Goal: Task Accomplishment & Management: Use online tool/utility

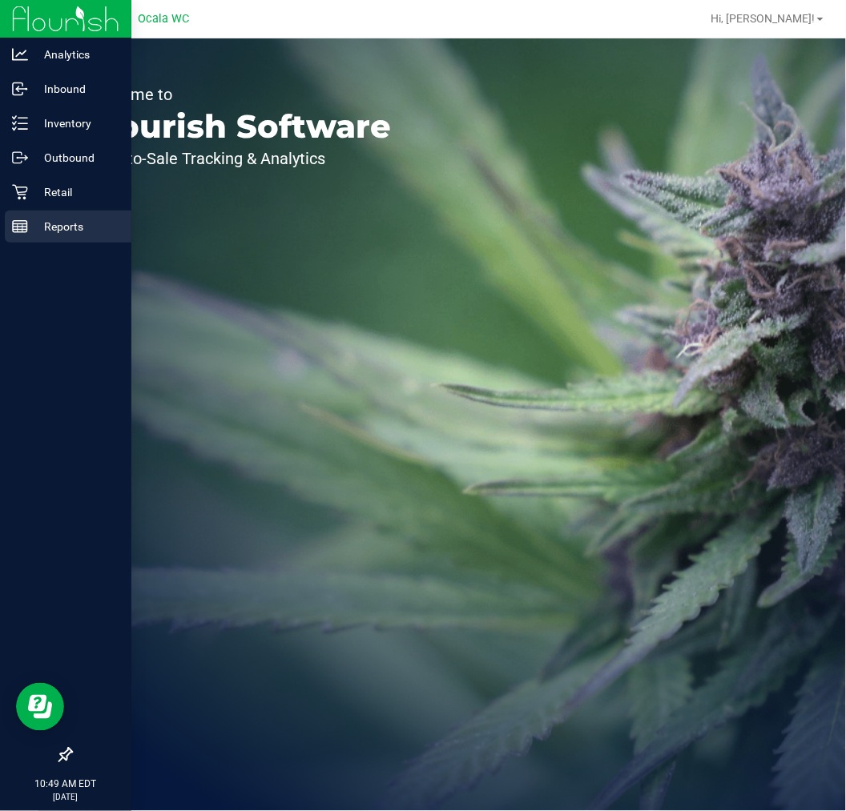
click at [29, 229] on p "Reports" at bounding box center [76, 226] width 96 height 19
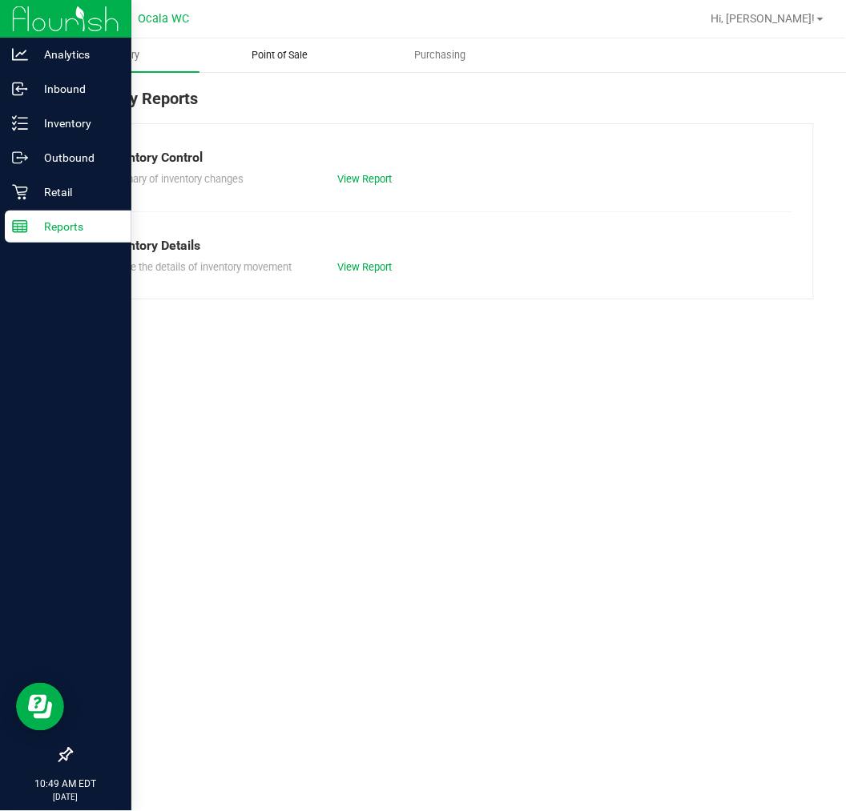
click at [275, 58] on span "Point of Sale" at bounding box center [279, 55] width 99 height 14
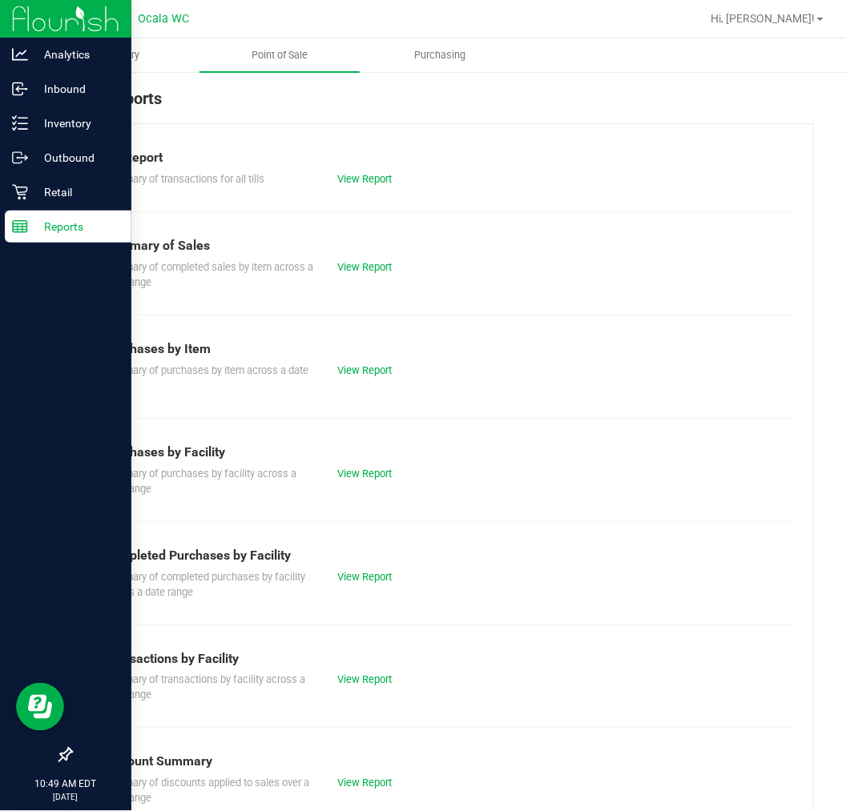
click at [371, 168] on div "Summary of transactions for all tills View Report" at bounding box center [441, 177] width 701 height 20
click at [361, 179] on link "View Report" at bounding box center [364, 179] width 54 height 12
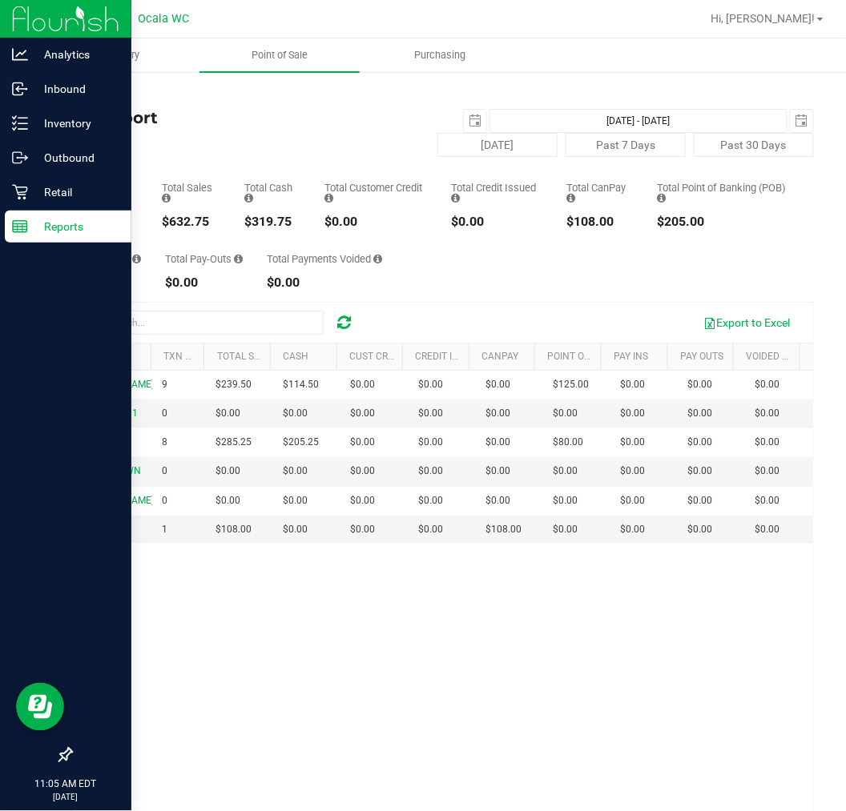
scroll to position [130, 0]
click at [19, 118] on line at bounding box center [22, 118] width 9 height 0
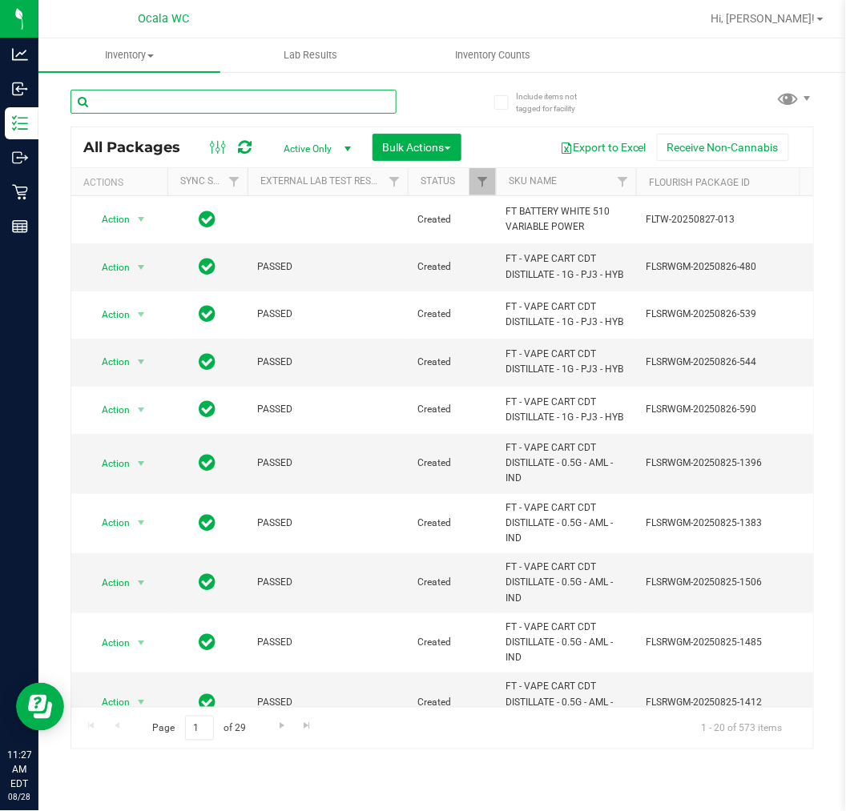
click at [251, 99] on input "text" at bounding box center [233, 102] width 326 height 24
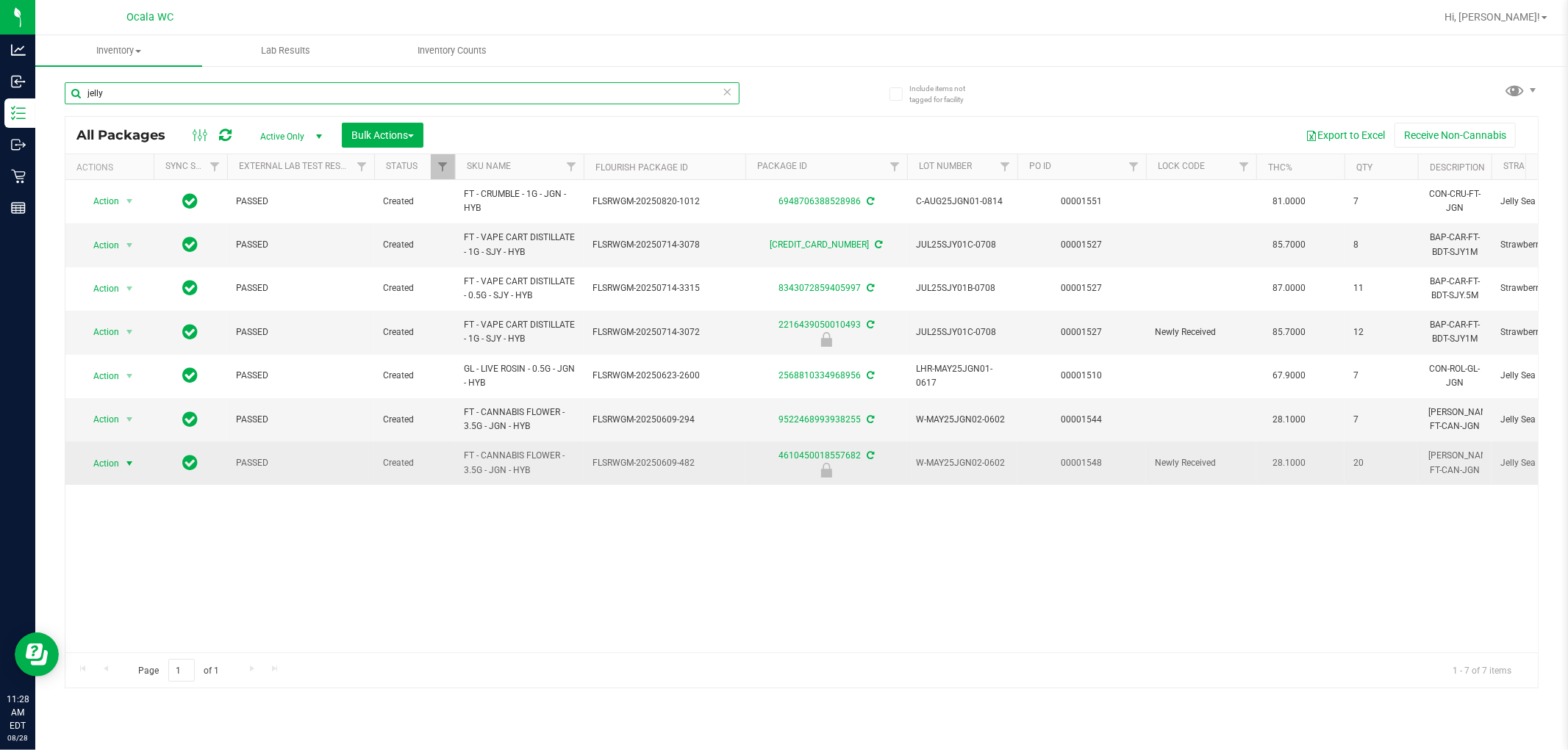
type input "jelly"
click at [109, 459] on span "Action" at bounding box center [99, 464] width 39 height 20
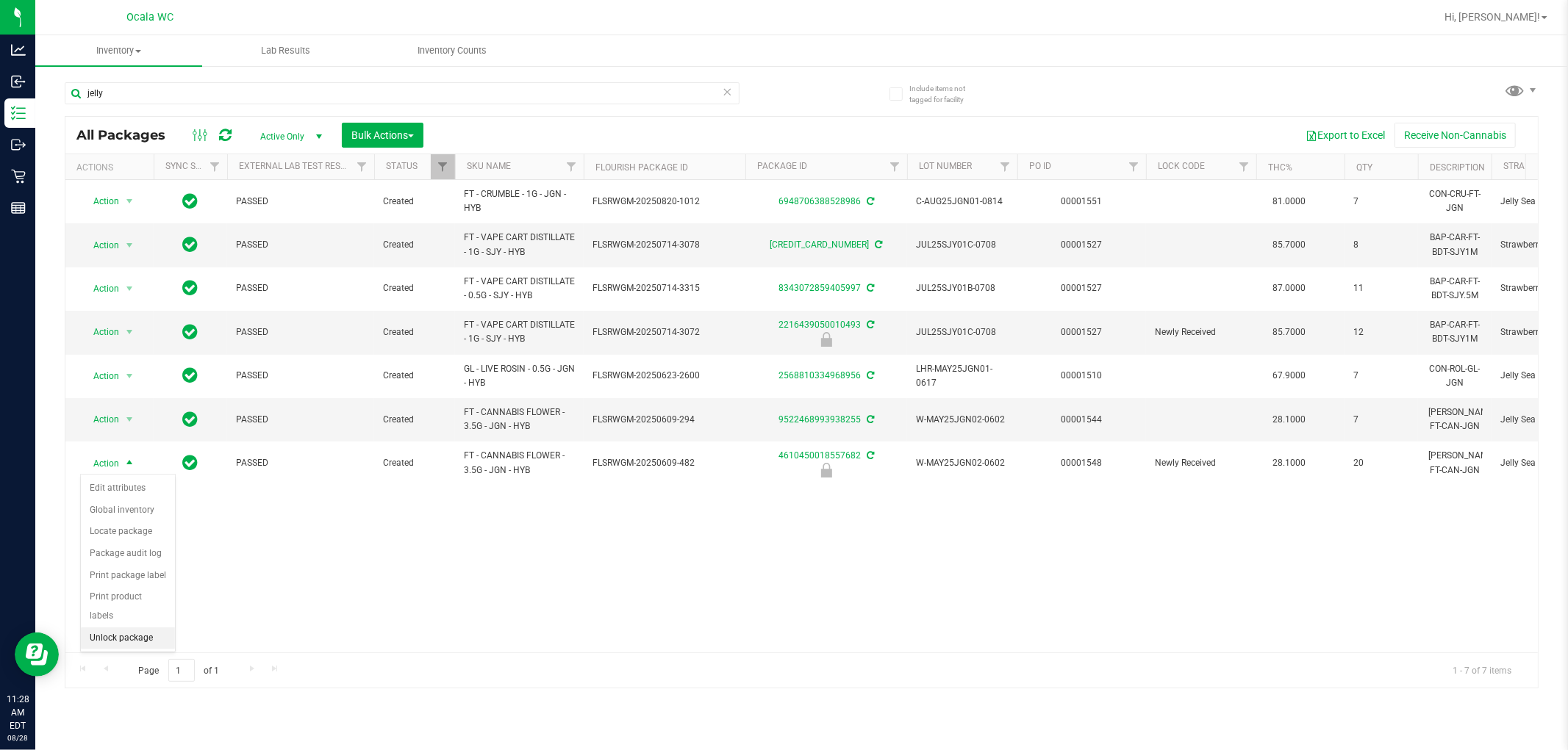
click at [129, 638] on li "Unlock package" at bounding box center [128, 639] width 94 height 22
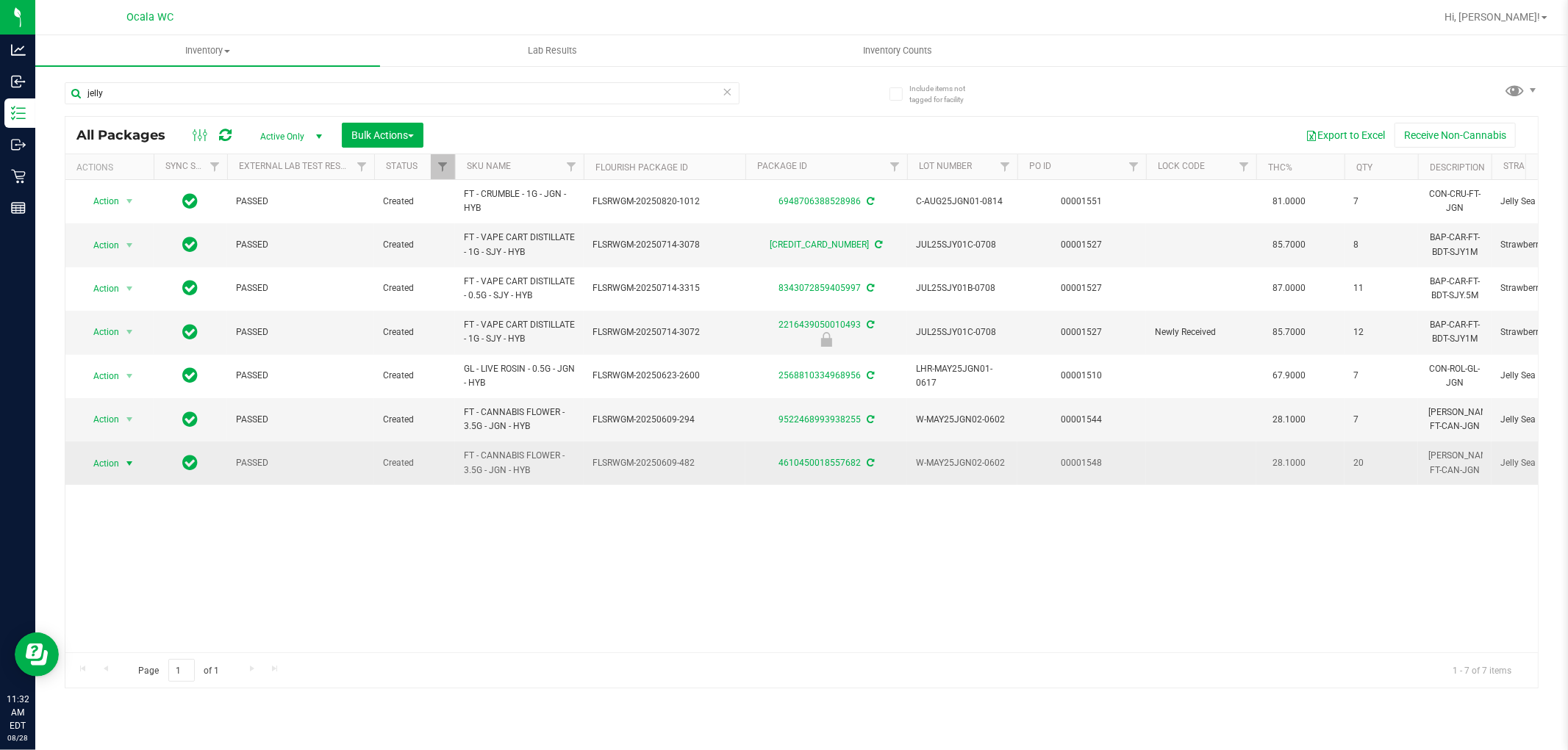
click at [97, 466] on span "Action" at bounding box center [99, 464] width 39 height 20
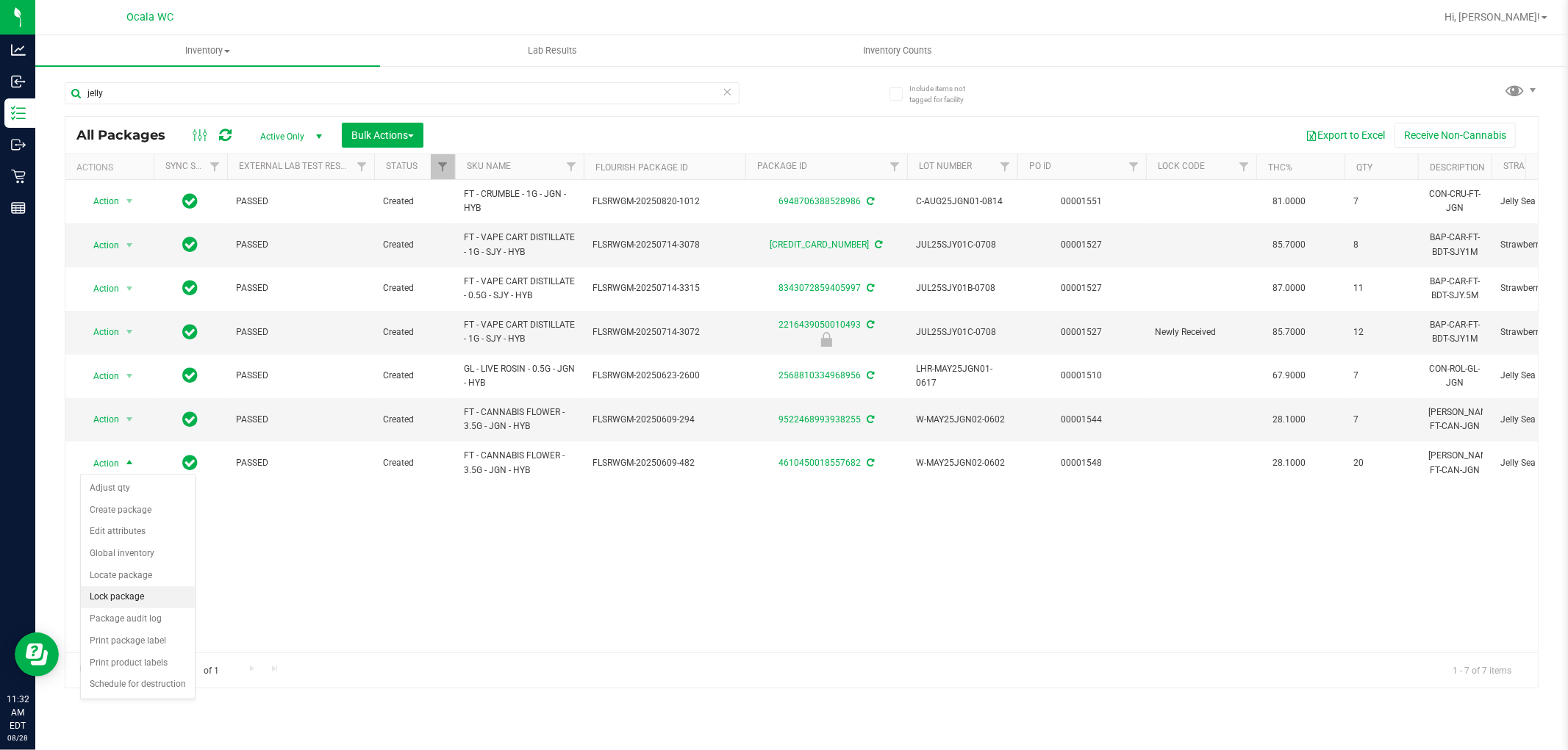
click at [151, 600] on li "Lock package" at bounding box center [138, 598] width 114 height 22
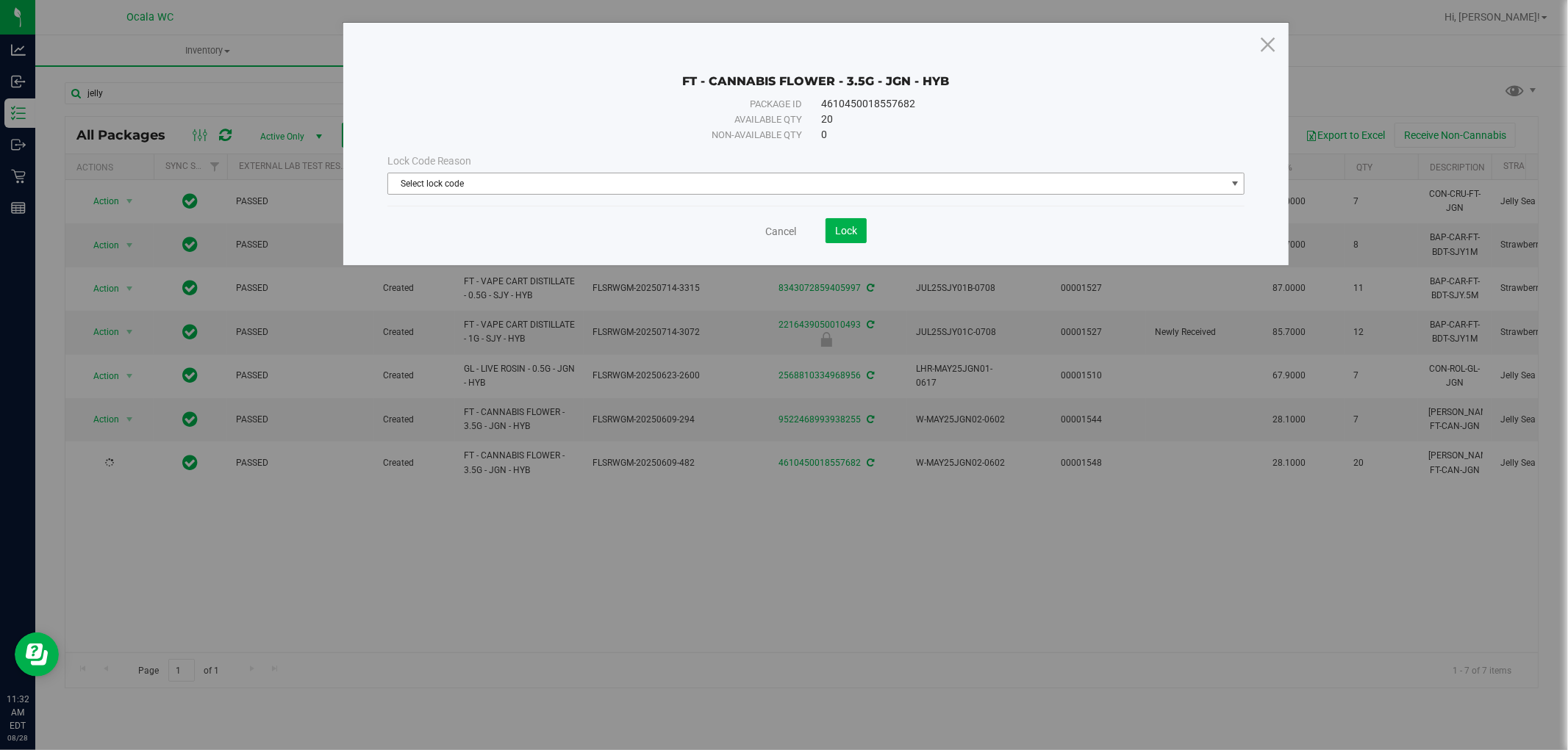
click at [546, 185] on span "Select lock code" at bounding box center [807, 184] width 838 height 20
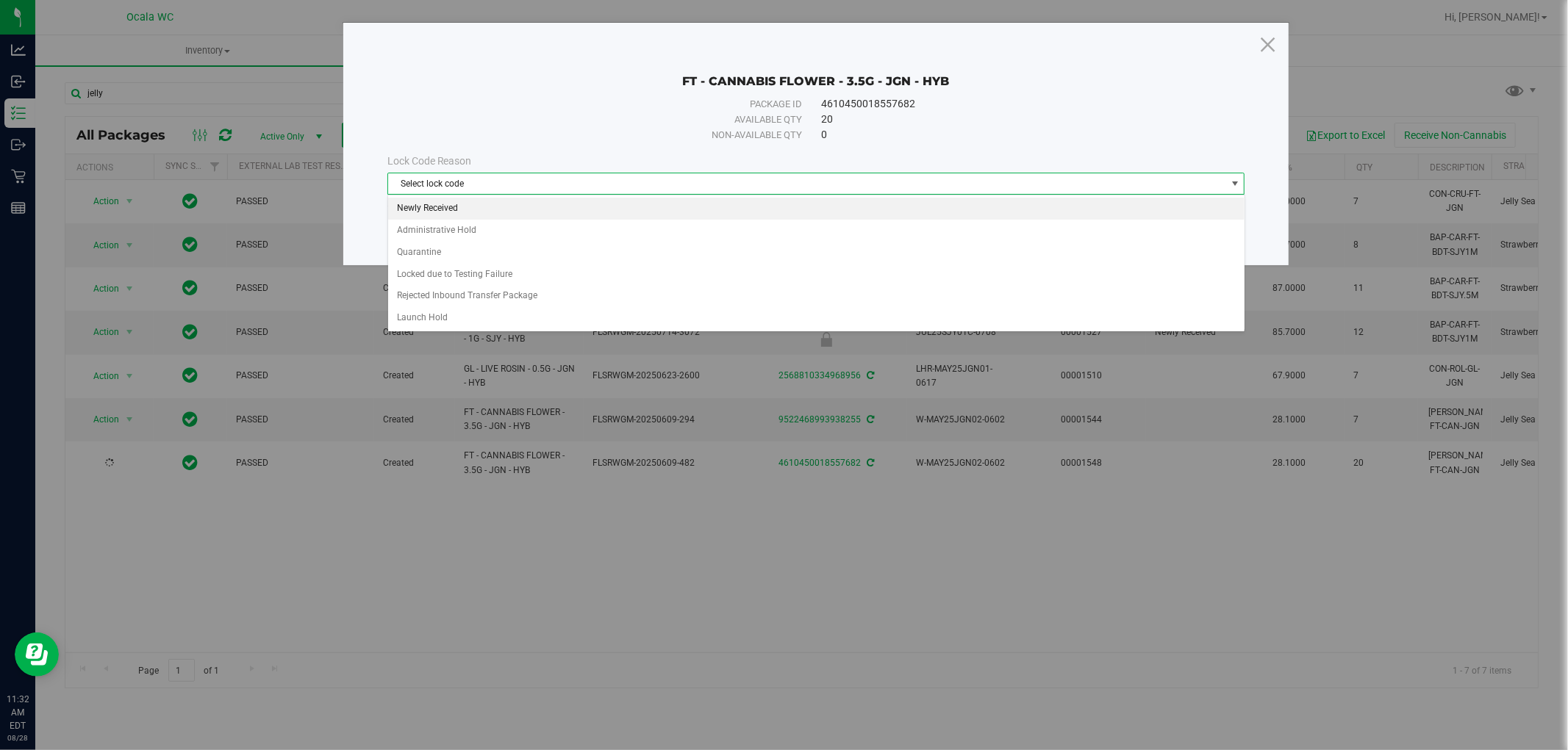
click at [532, 214] on li "Newly Received" at bounding box center [816, 208] width 857 height 22
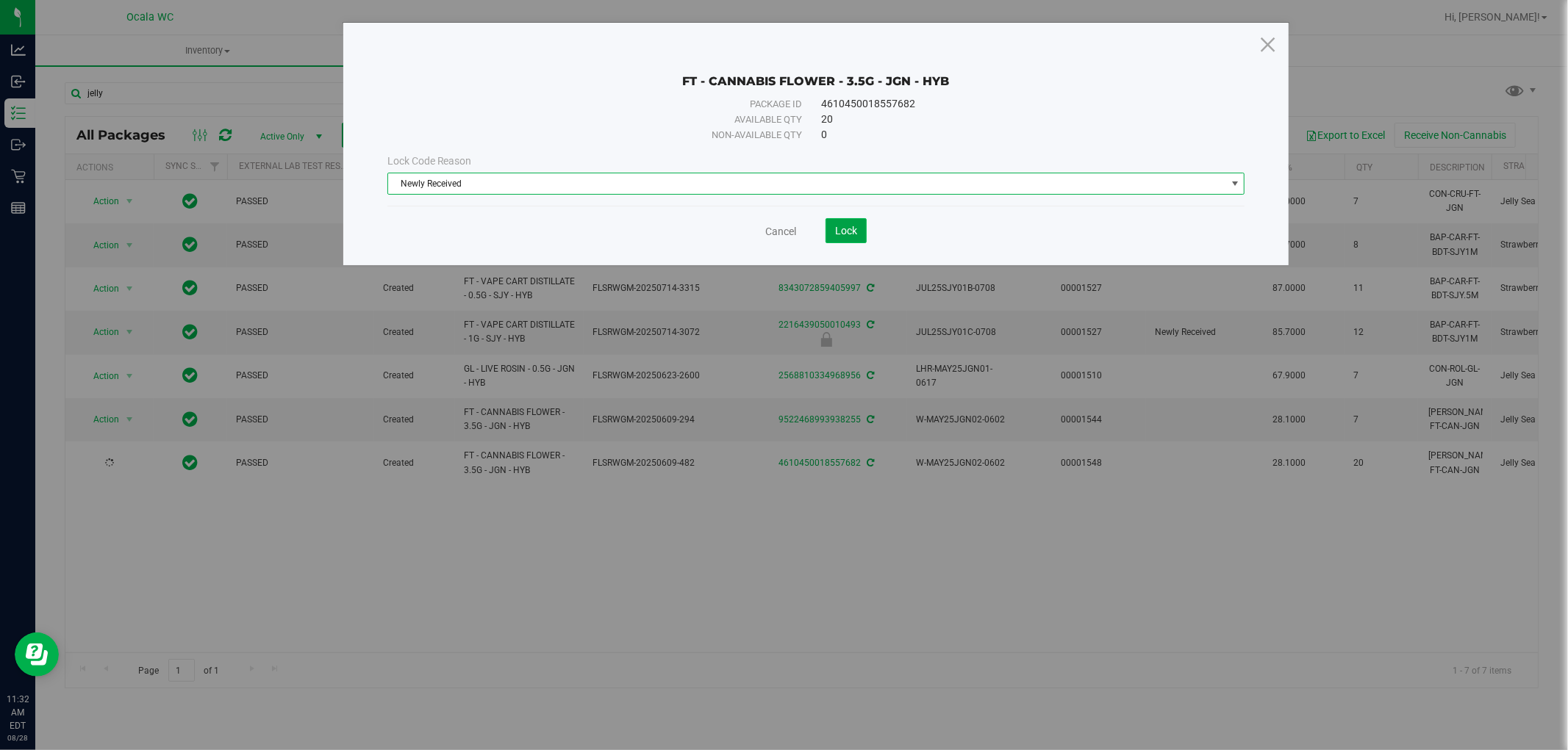
click at [776, 231] on span "Lock" at bounding box center [846, 230] width 22 height 12
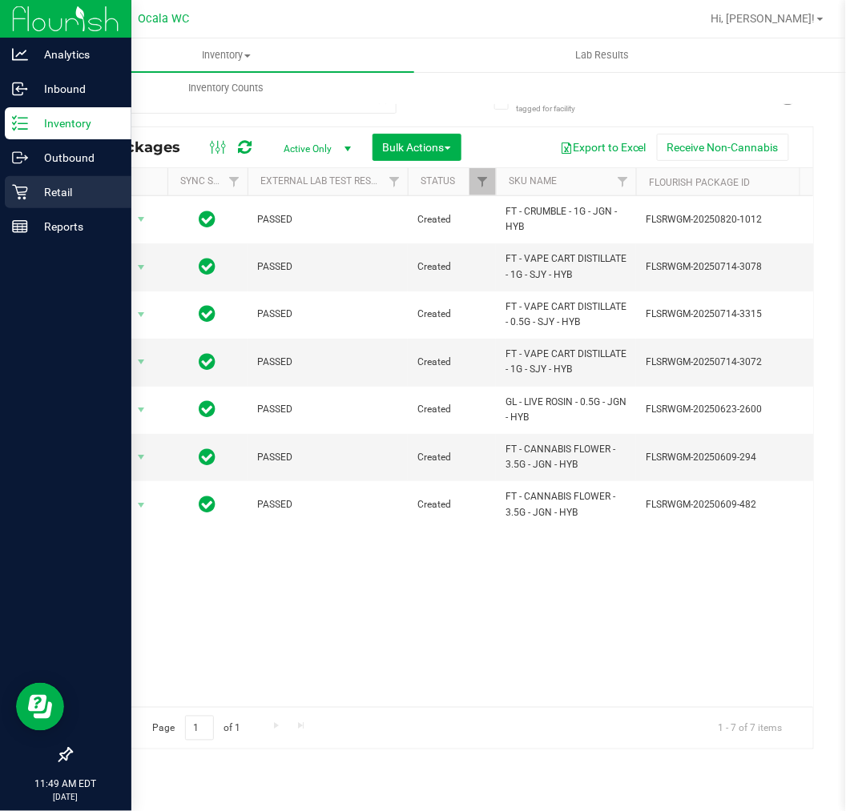
click at [24, 196] on icon at bounding box center [20, 192] width 16 height 16
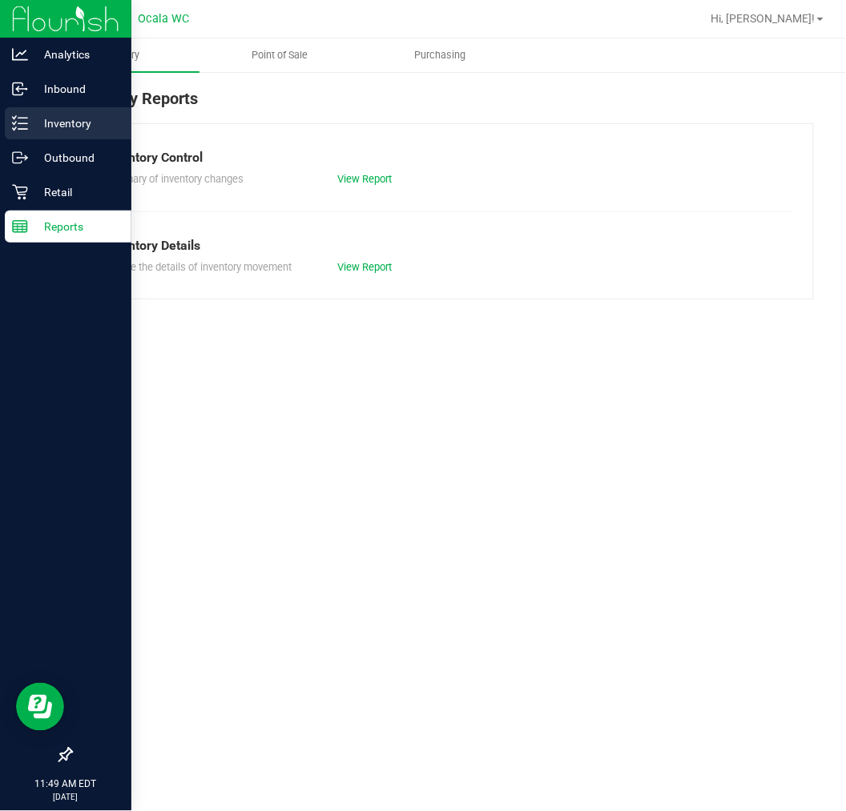
click at [68, 132] on p "Inventory" at bounding box center [76, 123] width 96 height 19
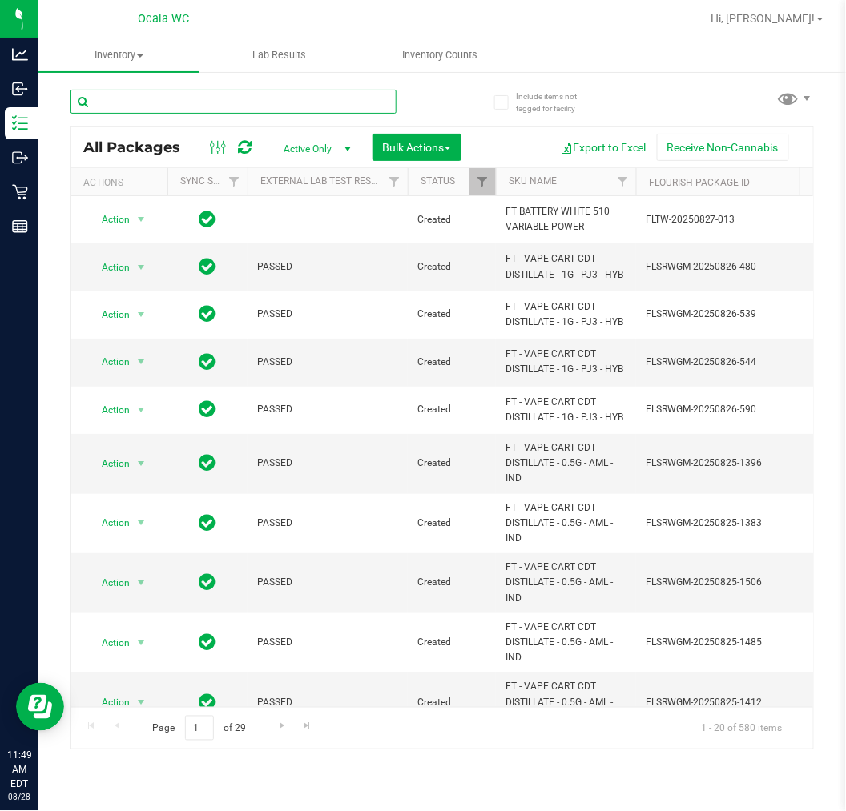
click at [222, 96] on input "text" at bounding box center [233, 102] width 326 height 24
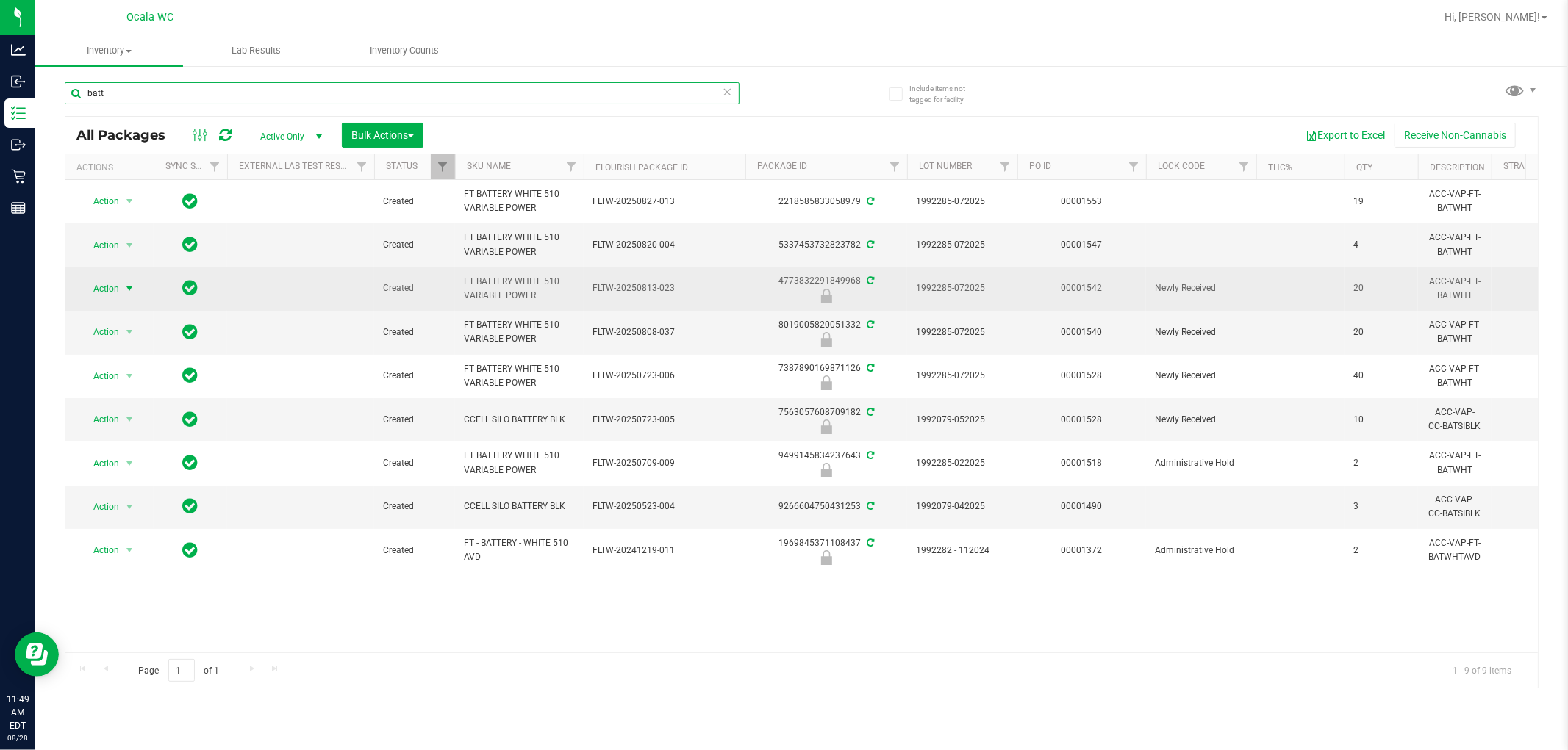
type input "batt"
click at [95, 292] on span "Action" at bounding box center [99, 288] width 39 height 20
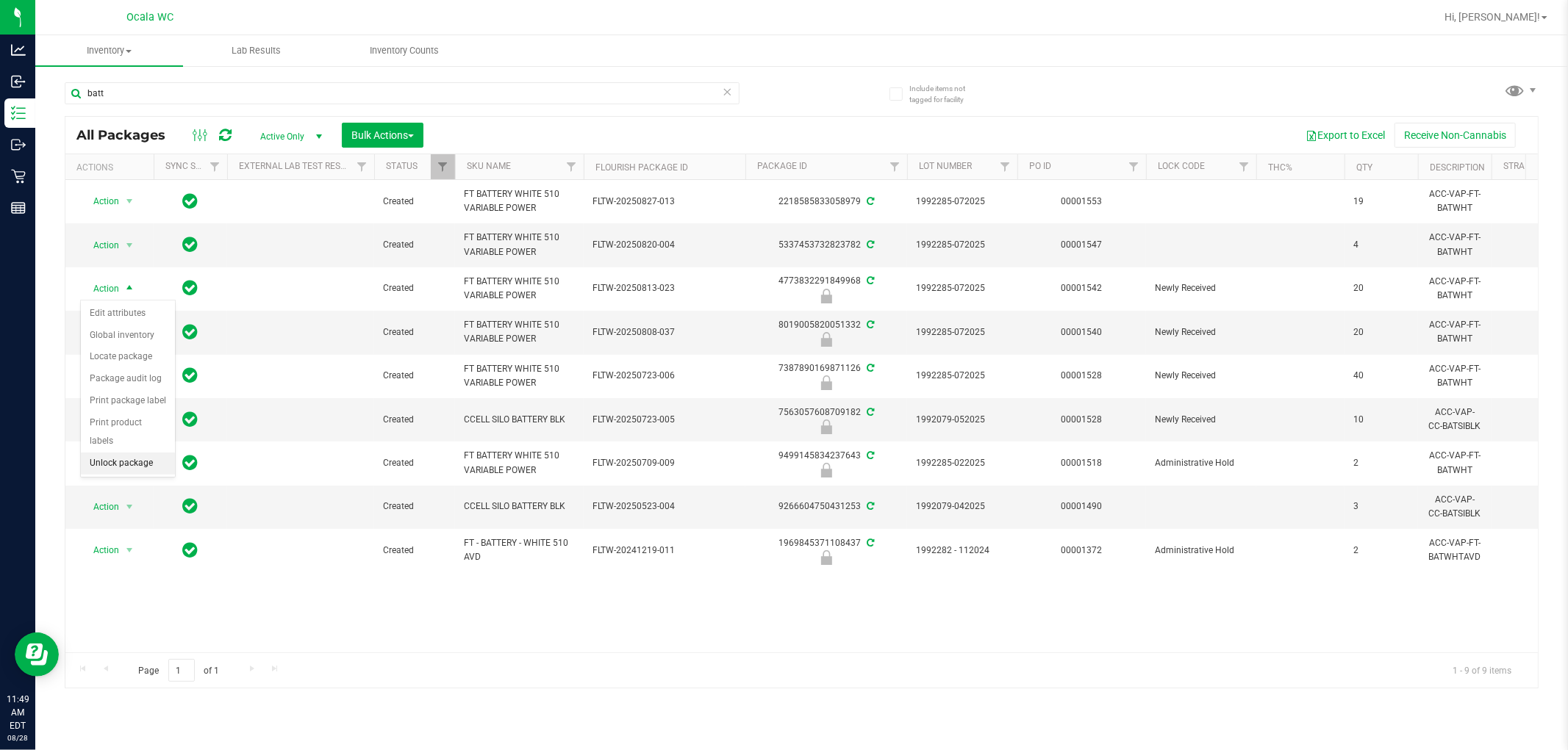
click at [140, 463] on li "Unlock package" at bounding box center [128, 464] width 94 height 22
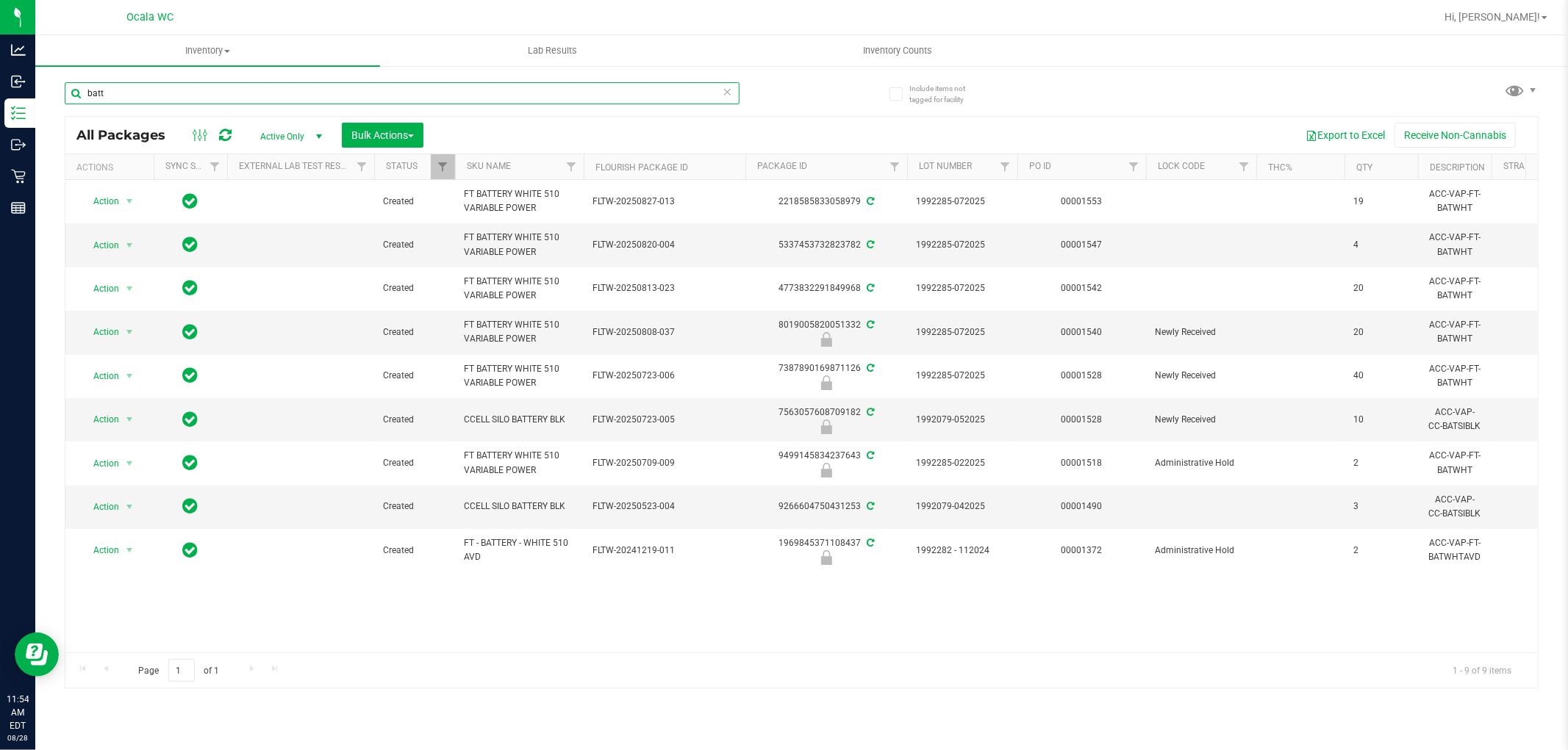
click at [236, 84] on input "batt" at bounding box center [401, 94] width 675 height 22
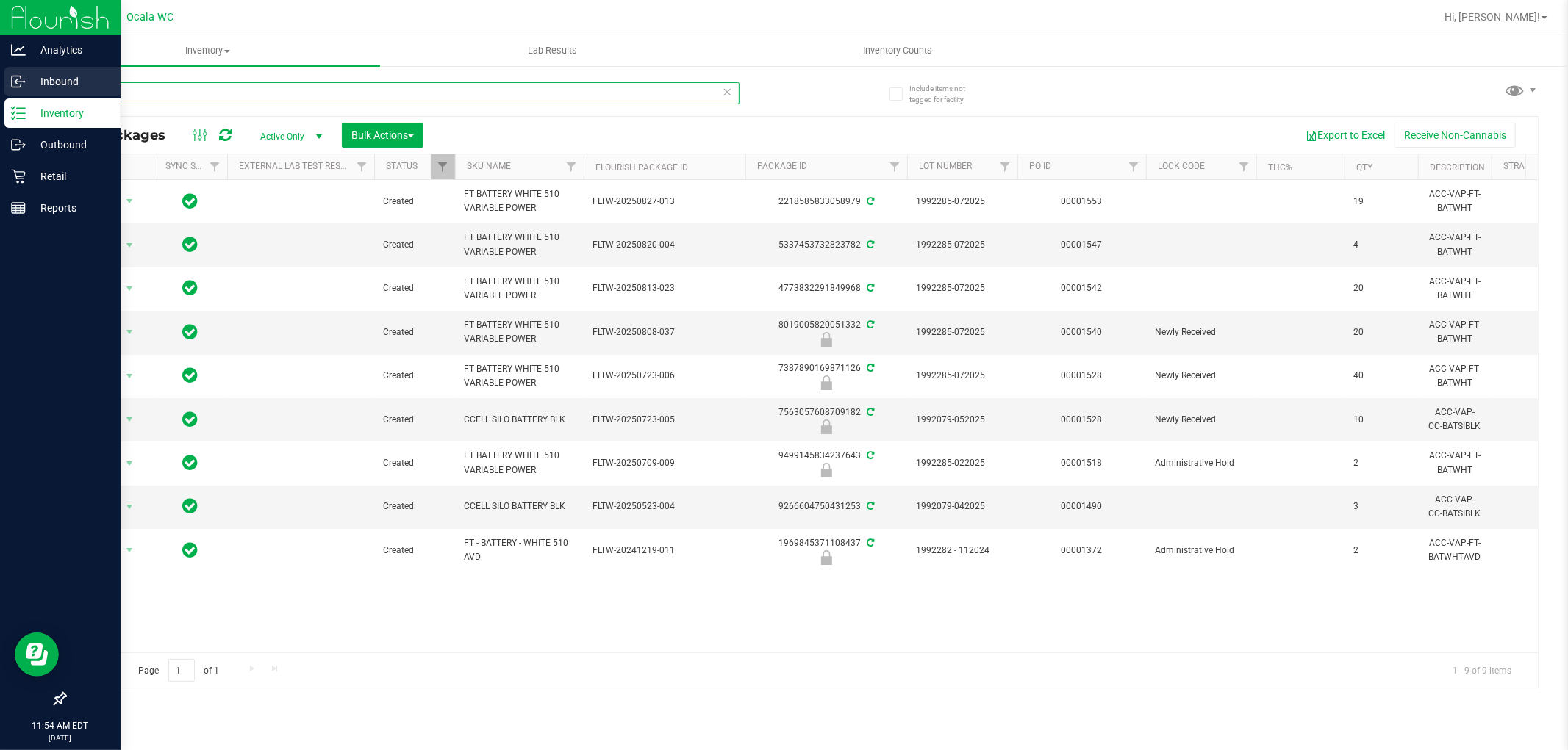
drag, startPoint x: 236, startPoint y: 84, endPoint x: 5, endPoint y: 78, distance: 231.1
click at [5, 78] on div "Analytics Inbound Inventory Outbound Retail Reports 11:54 AM EDT 08/28/2025 08/…" at bounding box center [784, 375] width 1568 height 750
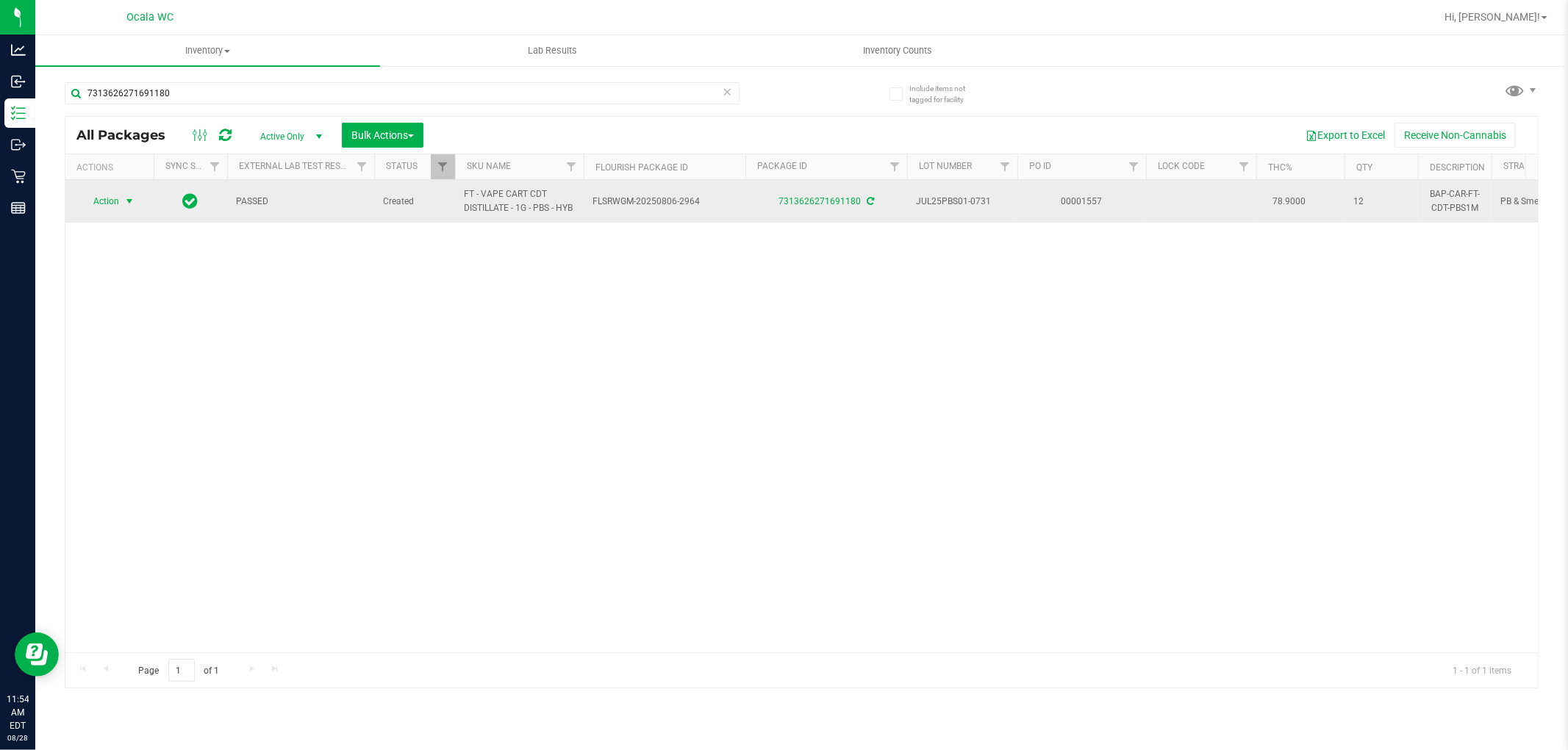
click at [111, 201] on span "Action" at bounding box center [99, 201] width 39 height 20
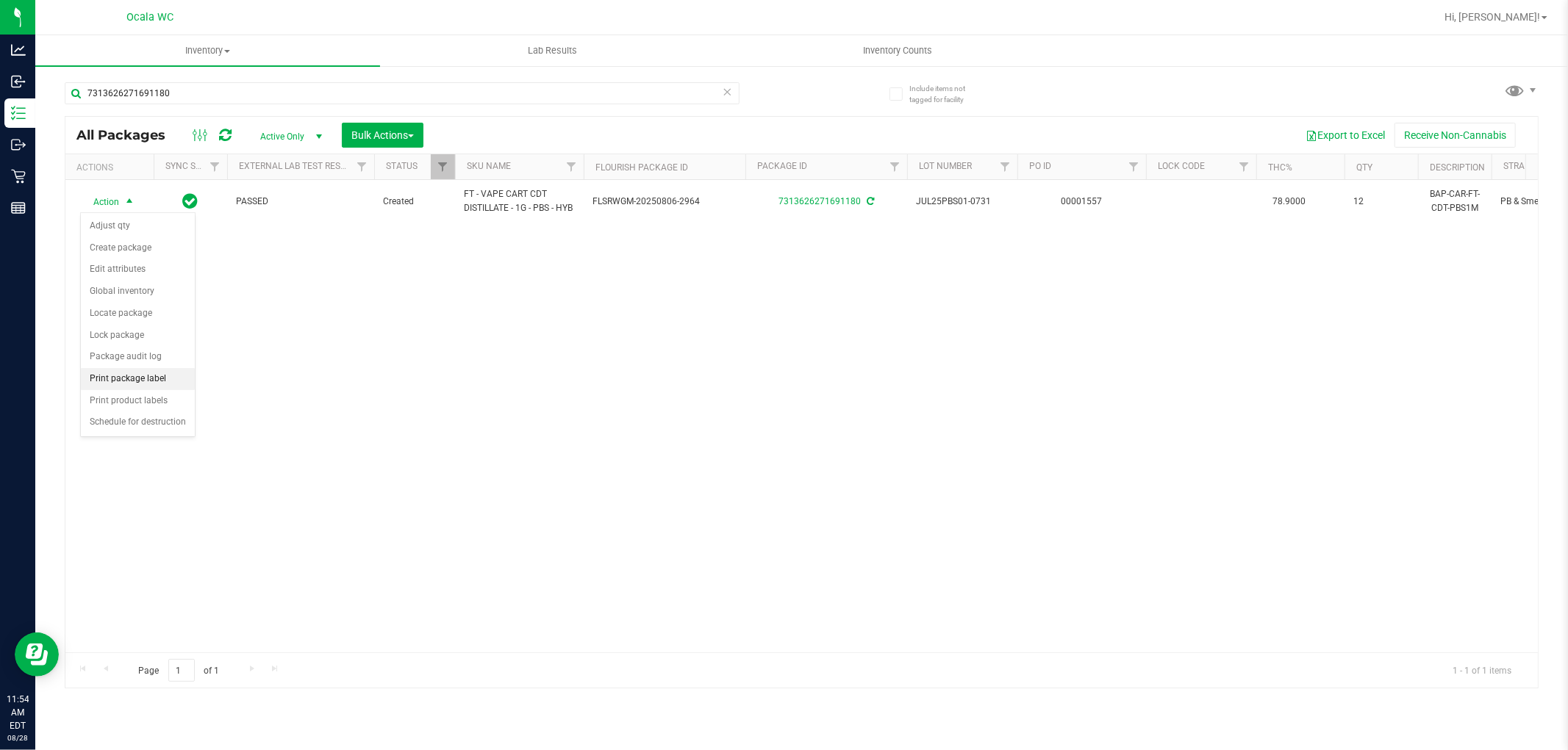
click at [152, 378] on li "Print package label" at bounding box center [138, 379] width 114 height 22
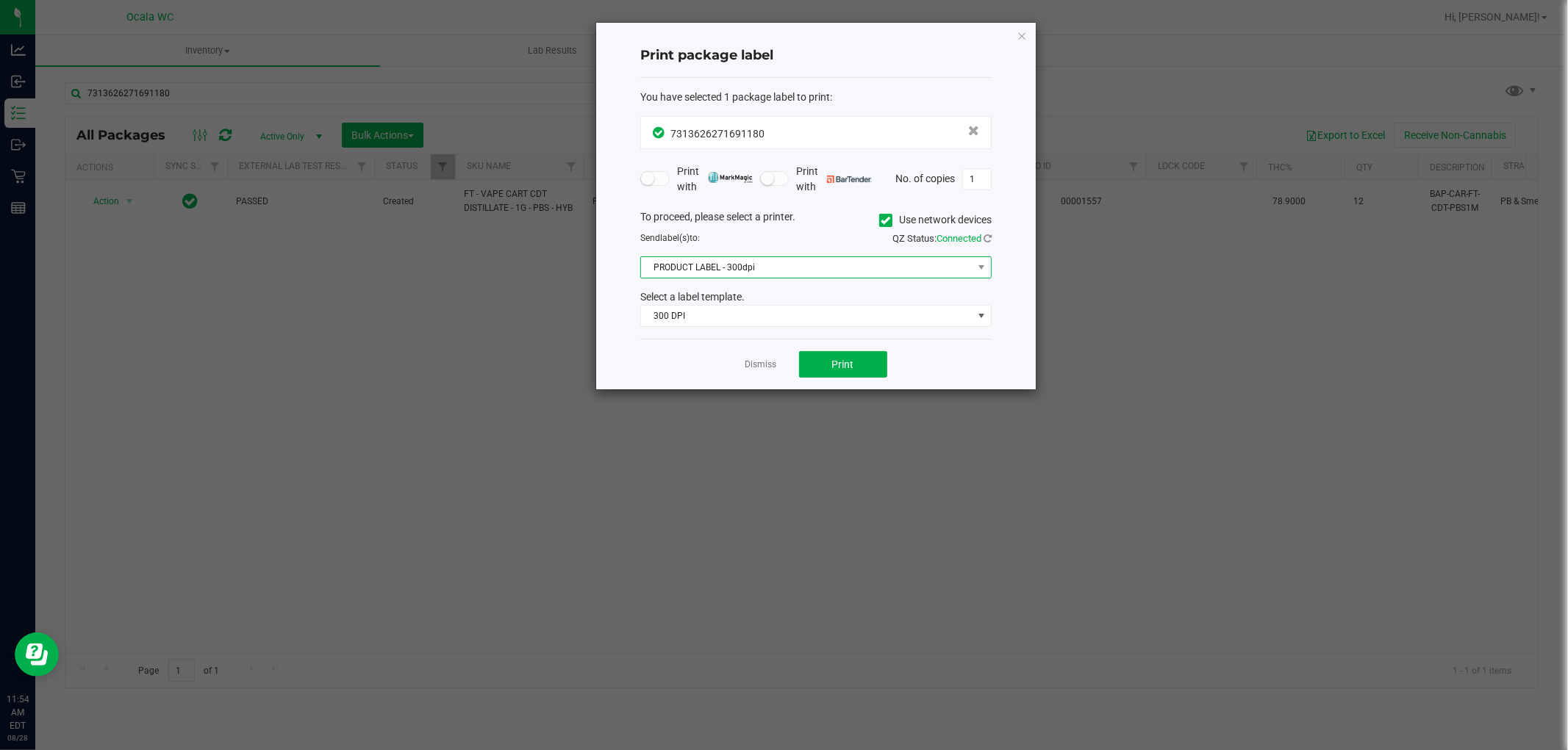
click at [776, 263] on span "PRODUCT LABEL - 300dpi" at bounding box center [806, 267] width 331 height 20
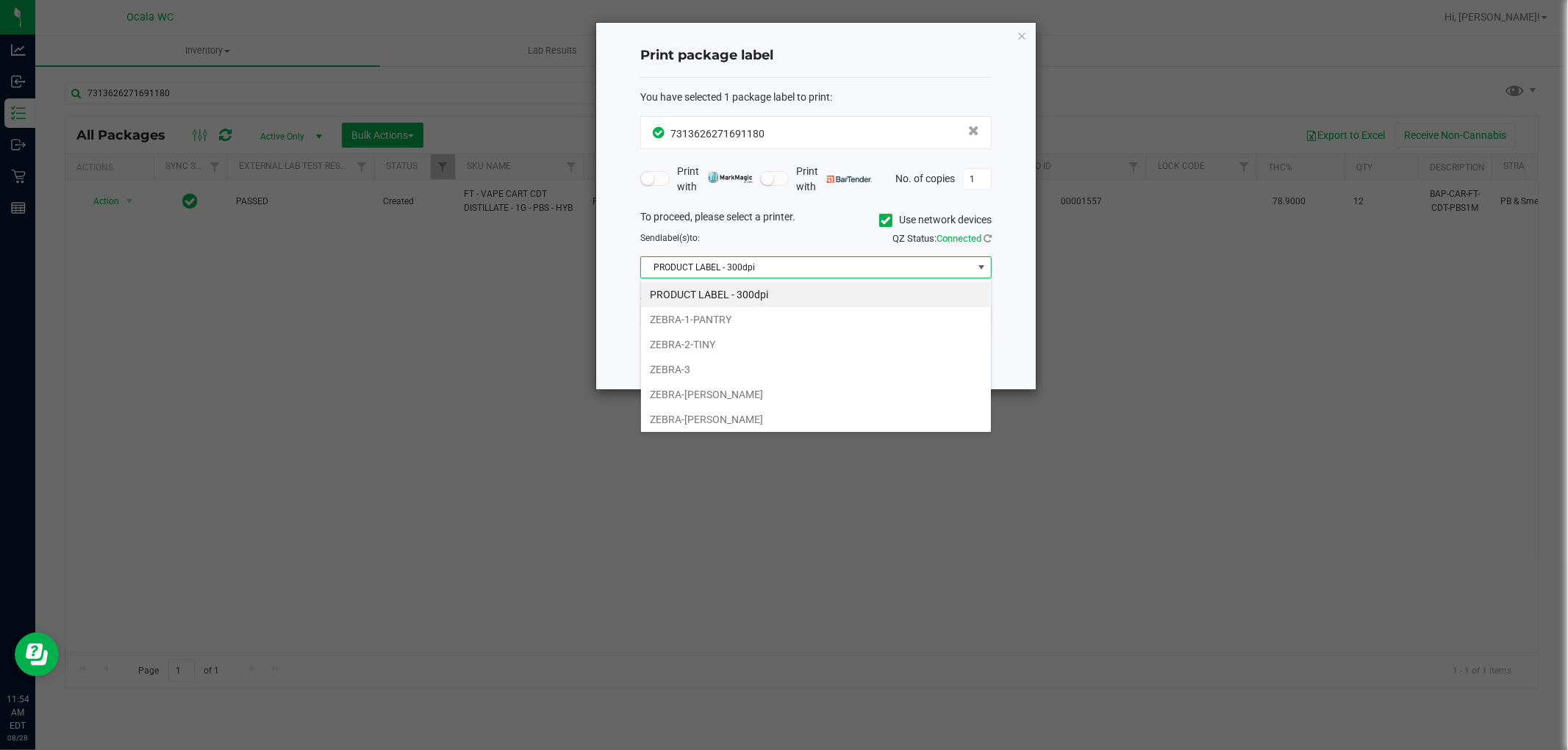
scroll to position [22, 351]
click at [776, 390] on li "ZEBRA-BRANDY-CLARK" at bounding box center [815, 394] width 350 height 25
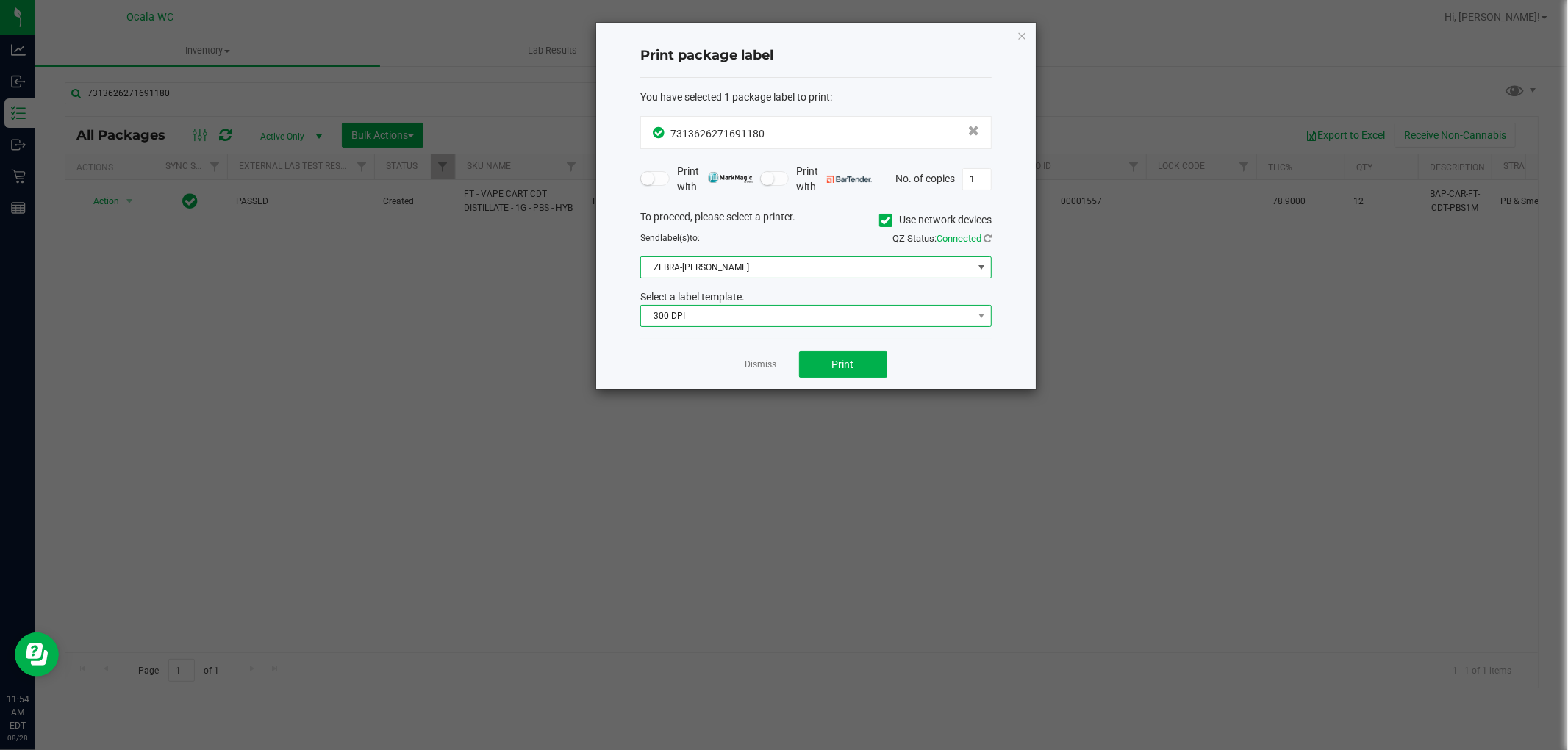
click at [776, 319] on span "300 DPI" at bounding box center [806, 316] width 331 height 20
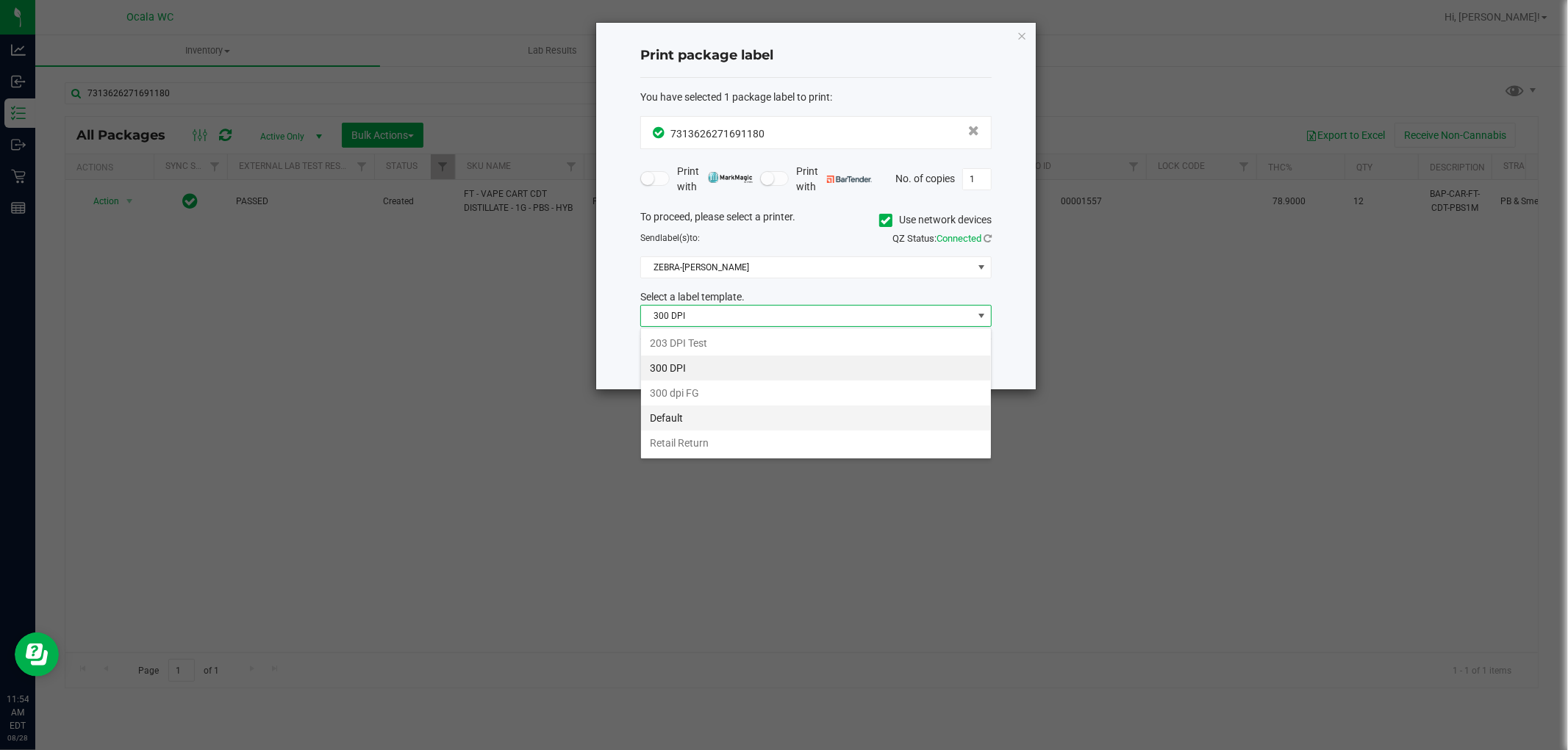
click at [776, 417] on li "Default" at bounding box center [815, 418] width 350 height 25
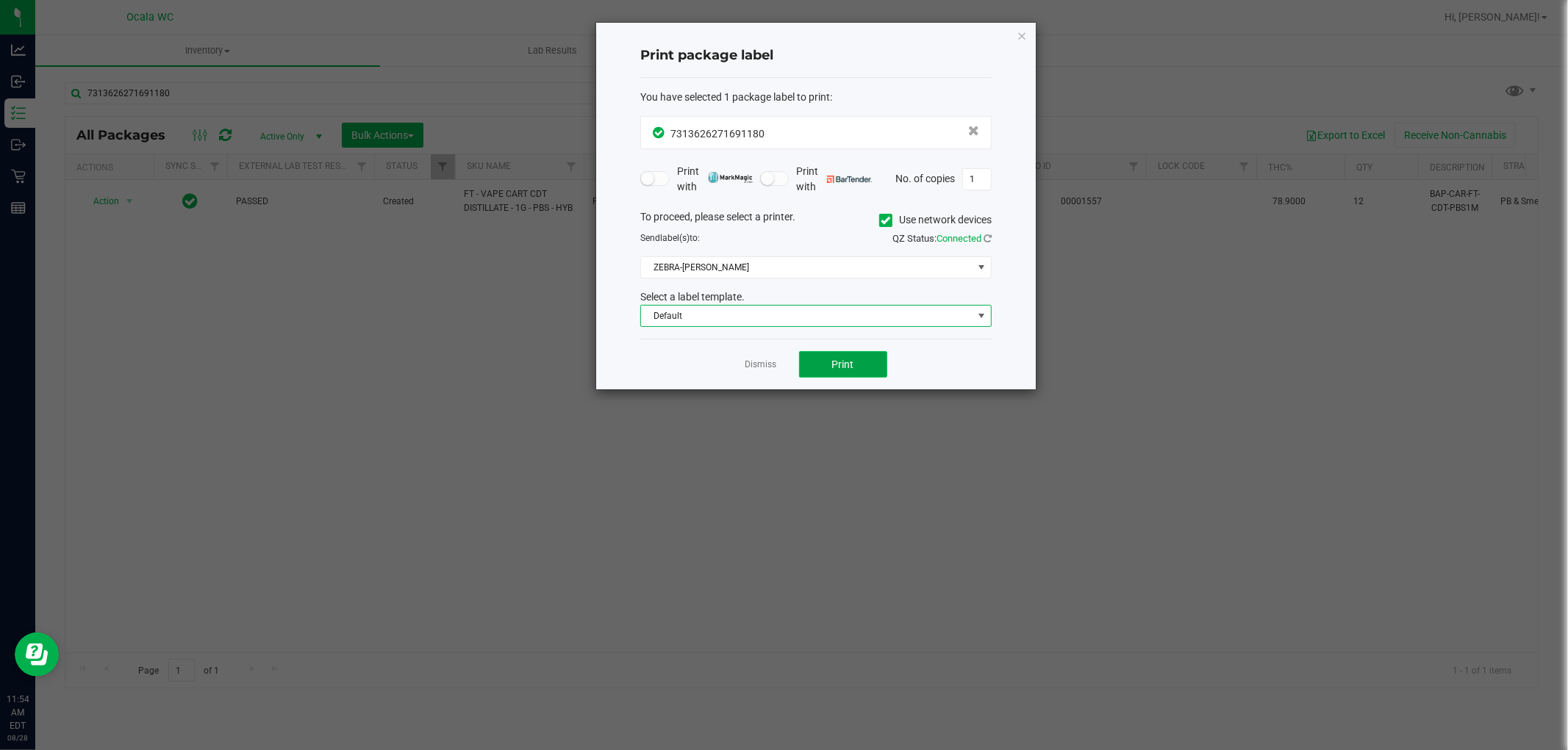
click at [776, 364] on button "Print" at bounding box center [843, 364] width 88 height 27
click at [748, 370] on link "Dismiss" at bounding box center [761, 365] width 31 height 13
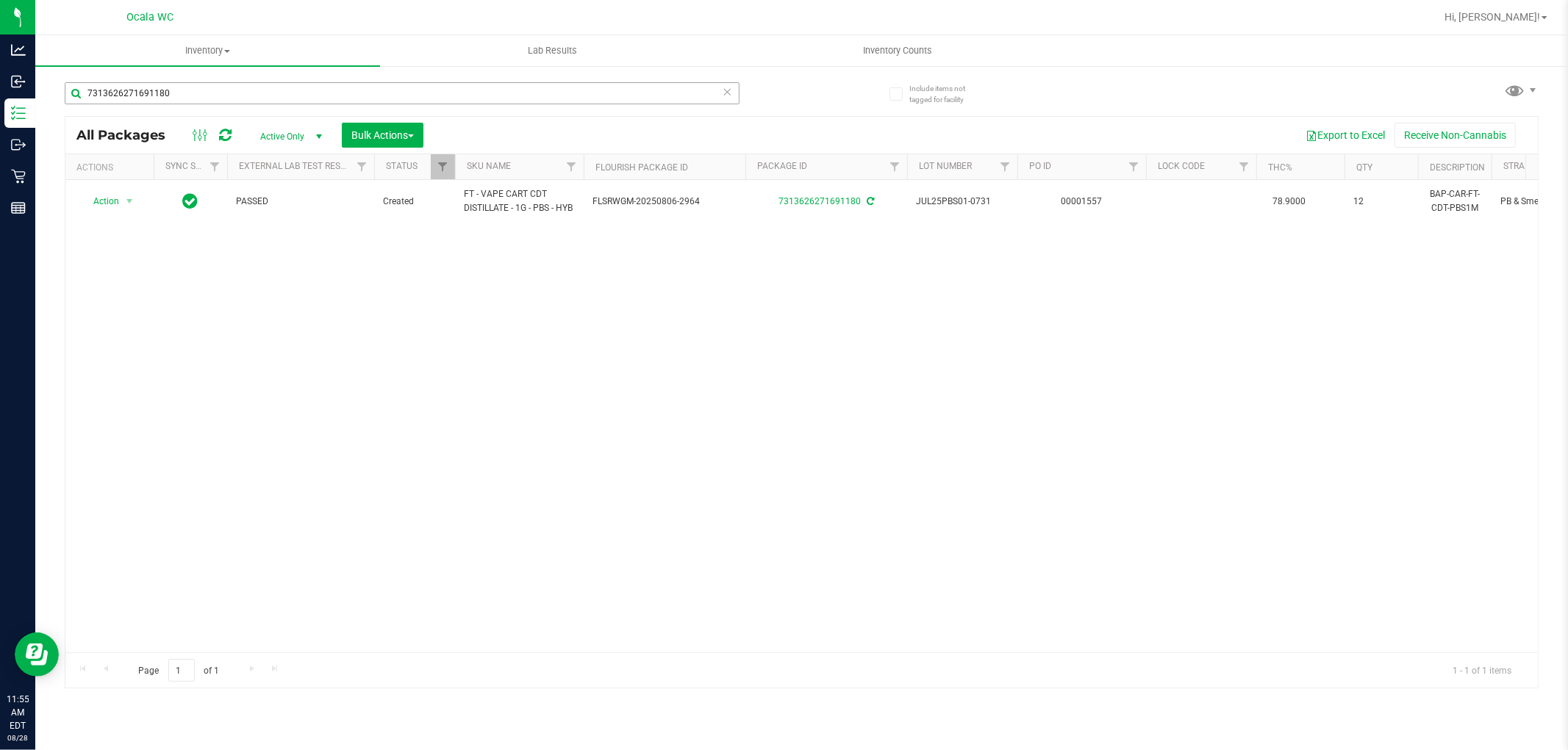
drag, startPoint x: 238, startPoint y: 108, endPoint x: 127, endPoint y: 101, distance: 111.2
click at [127, 101] on div "7313626271691180" at bounding box center [401, 99] width 675 height 34
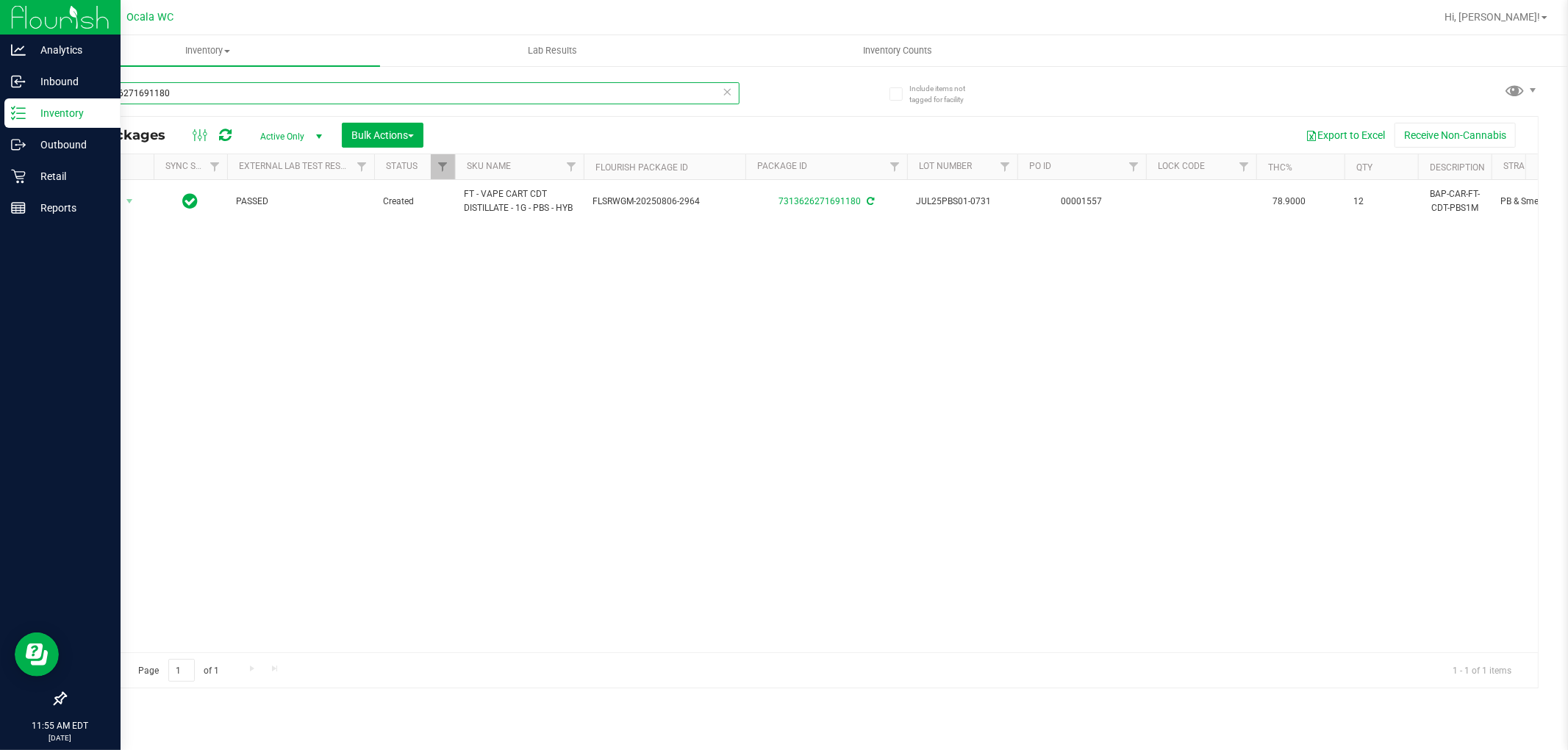
drag, startPoint x: 201, startPoint y: 90, endPoint x: 0, endPoint y: 26, distance: 210.9
click at [0, 31] on div "Analytics Inbound Inventory Outbound Retail Reports 11:55 AM EDT 08/28/2025 08/…" at bounding box center [784, 375] width 1568 height 750
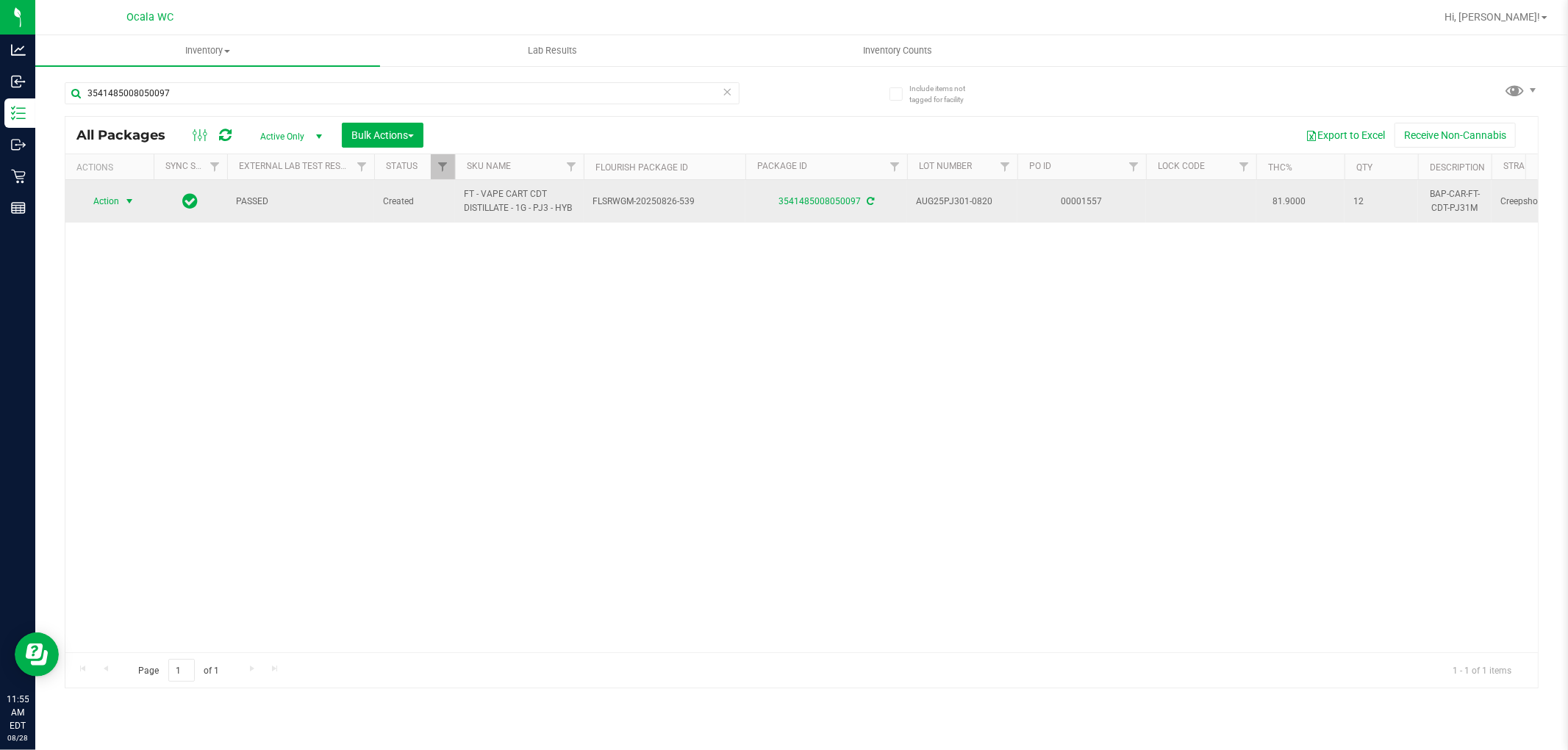
click at [95, 208] on span "Action" at bounding box center [99, 201] width 39 height 20
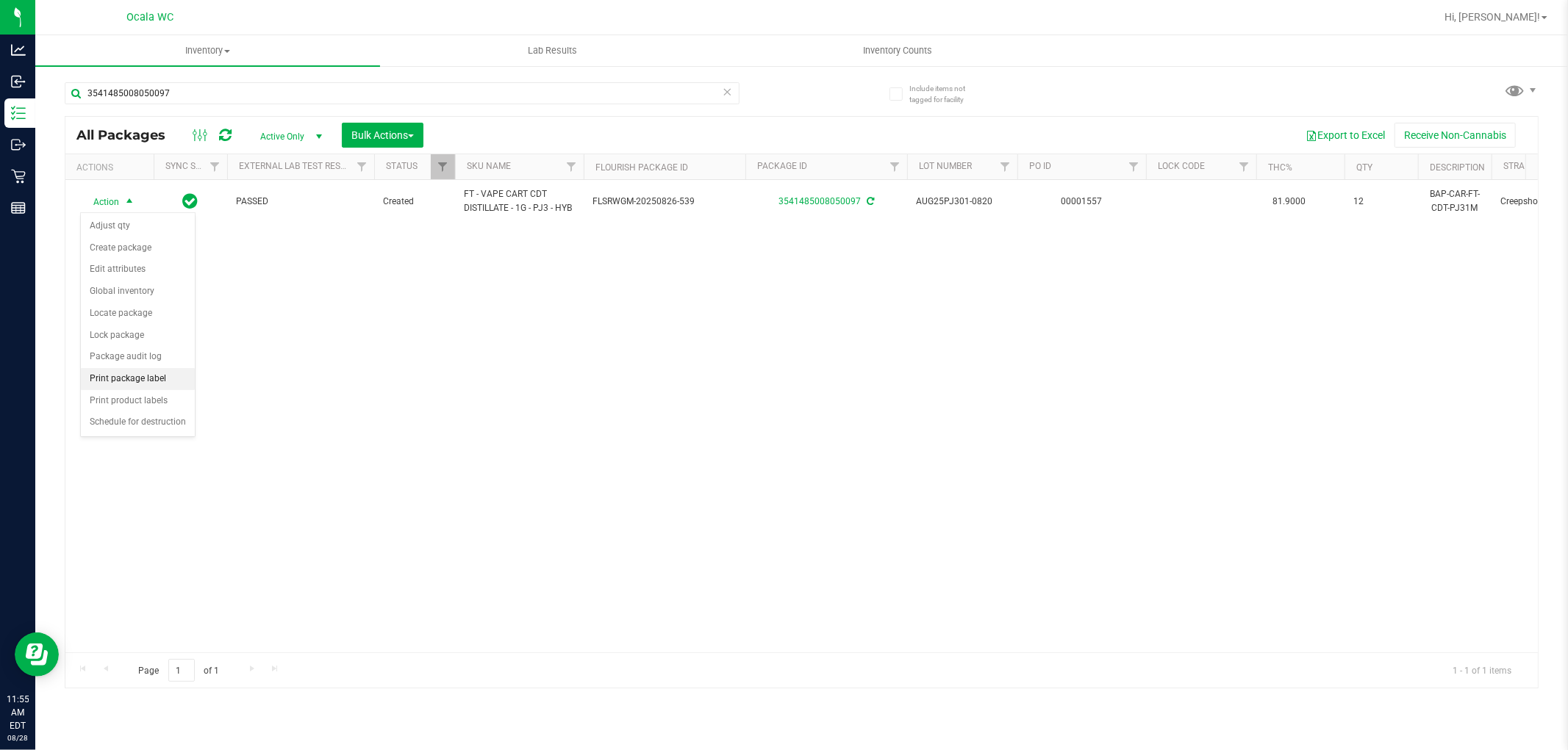
click at [162, 372] on li "Print package label" at bounding box center [138, 379] width 114 height 22
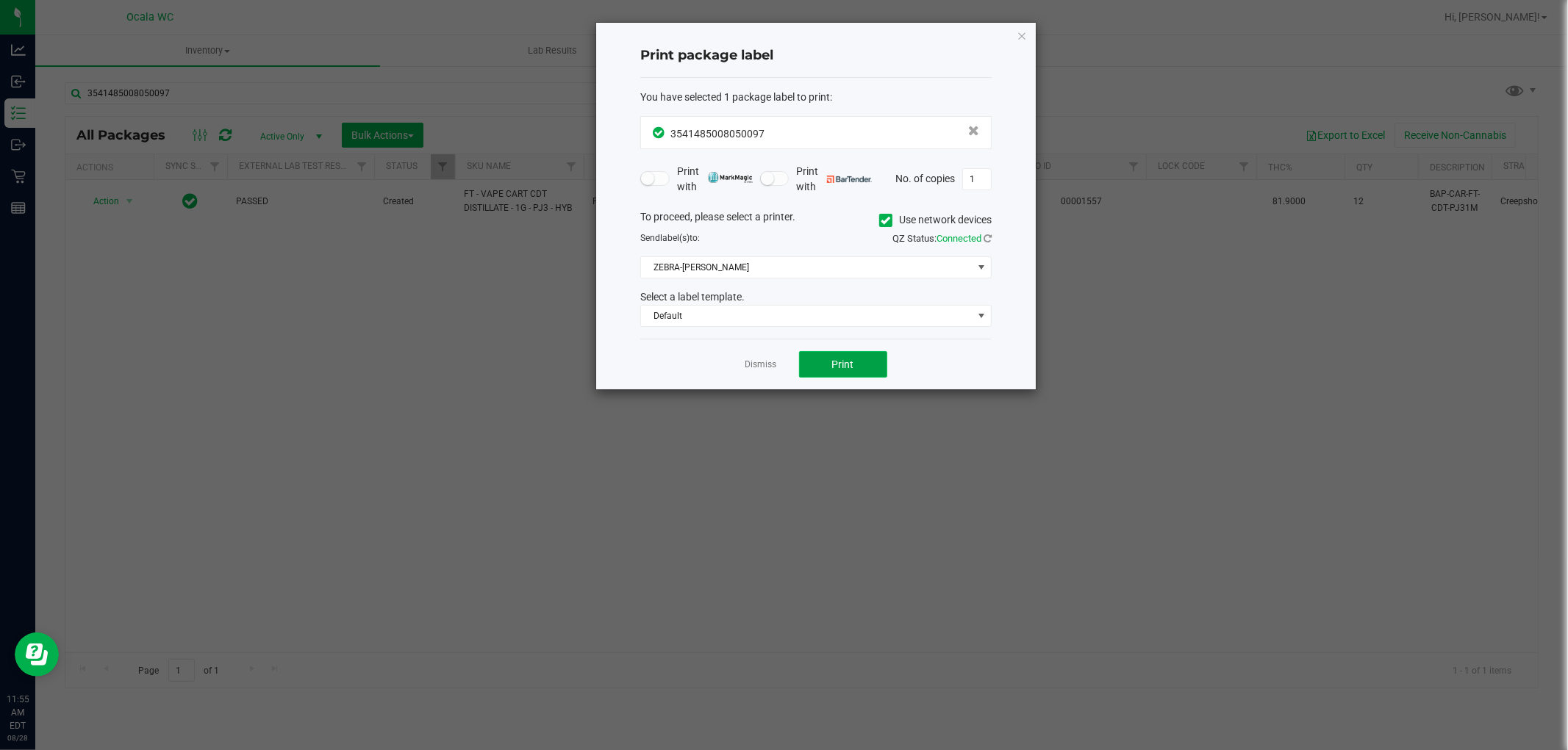
click at [776, 363] on span "Print" at bounding box center [843, 364] width 22 height 12
drag, startPoint x: 766, startPoint y: 367, endPoint x: 757, endPoint y: 369, distance: 9.2
click at [761, 367] on link "Dismiss" at bounding box center [761, 365] width 31 height 13
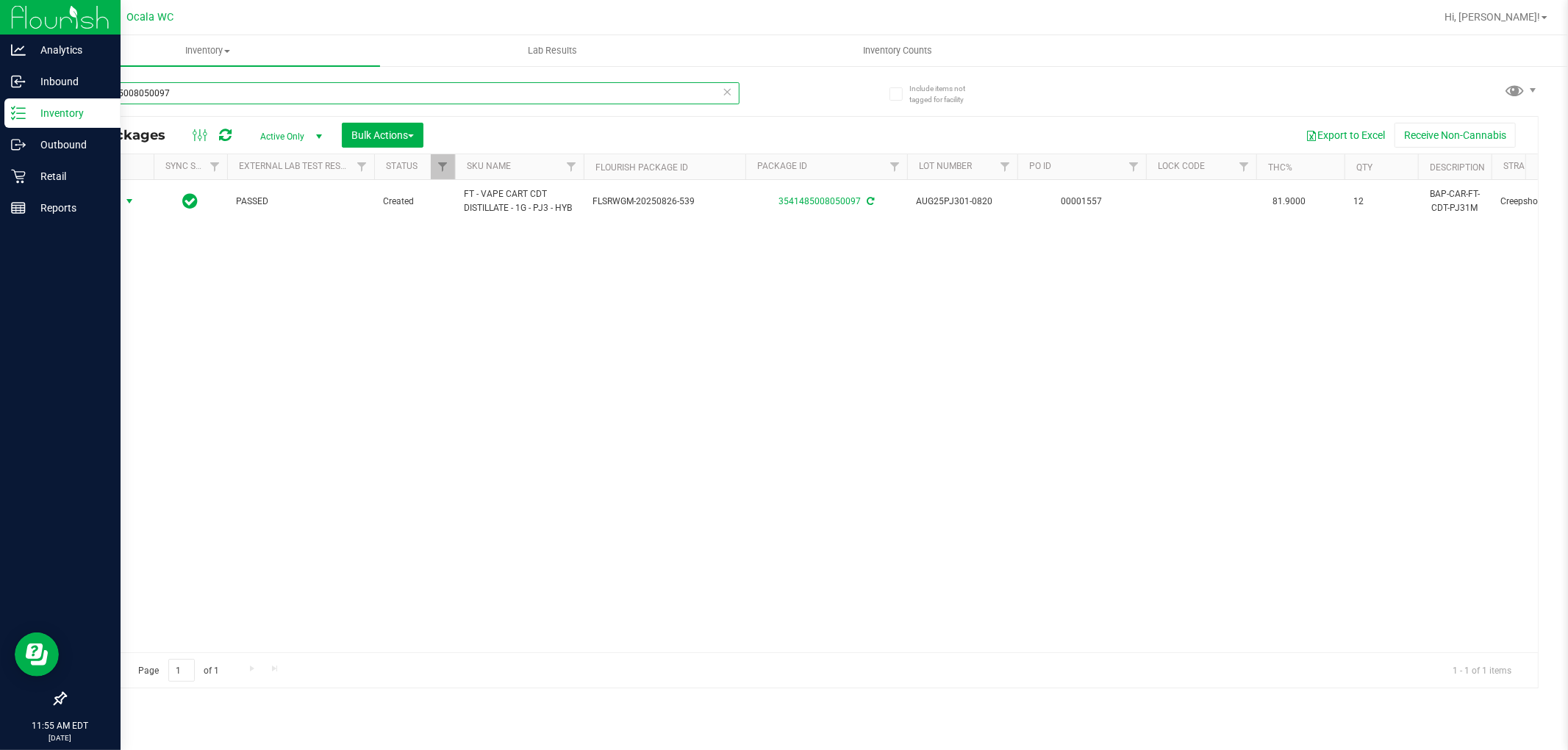
drag, startPoint x: 232, startPoint y: 94, endPoint x: 0, endPoint y: 4, distance: 248.8
click at [0, 16] on div "Analytics Inbound Inventory Outbound Retail Reports 11:55 AM EDT 08/28/2025 08/…" at bounding box center [784, 375] width 1568 height 750
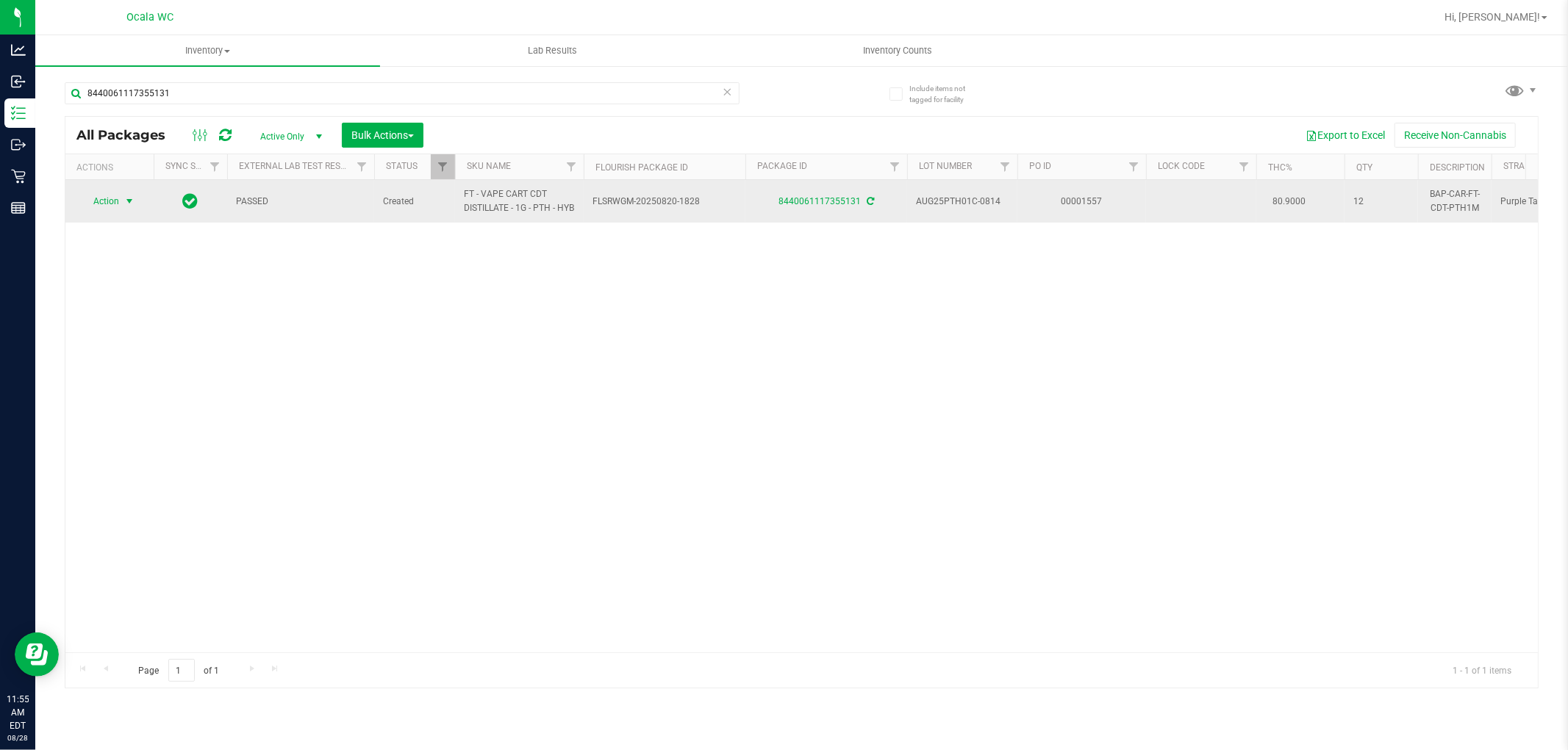
click at [83, 201] on span "Action" at bounding box center [99, 201] width 39 height 20
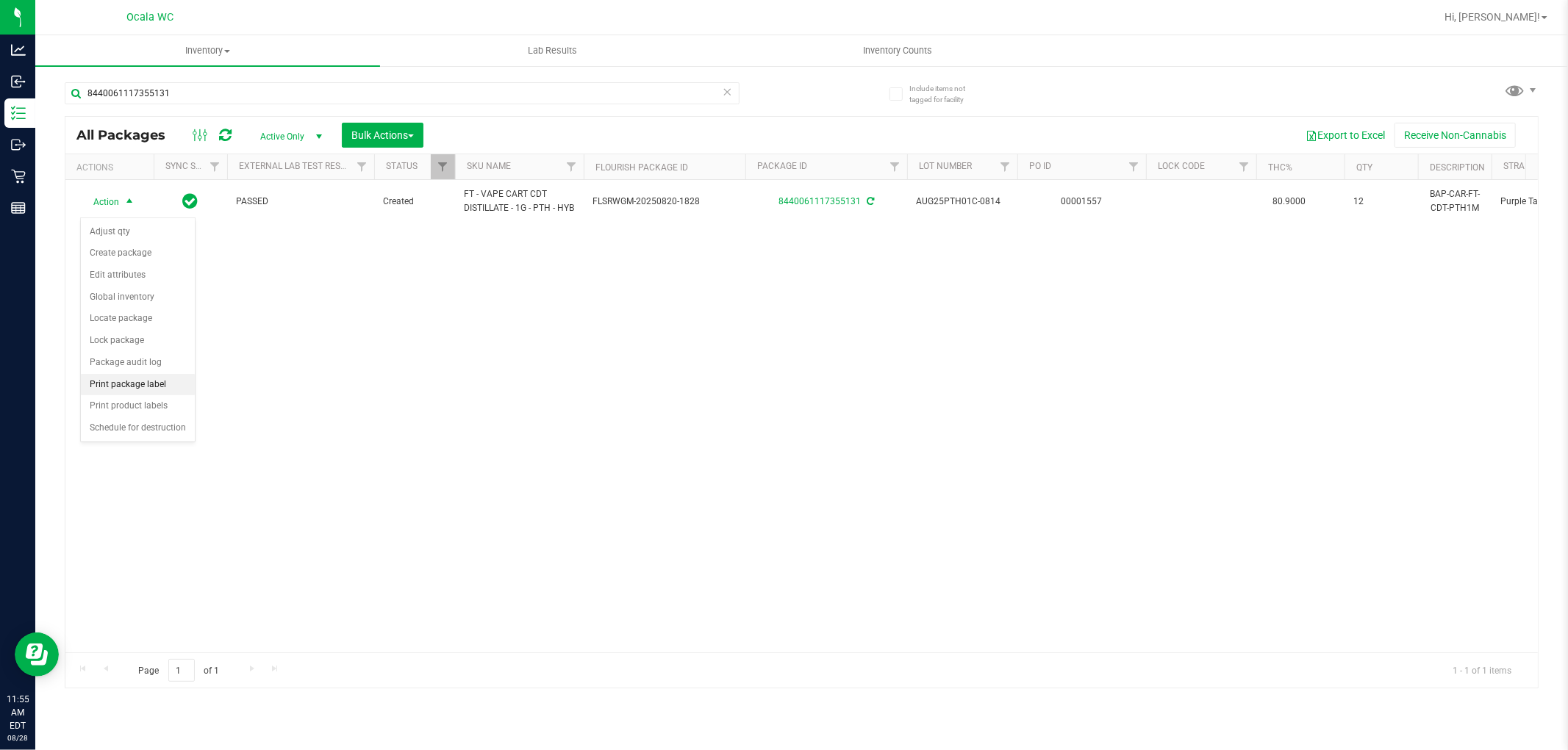
click at [157, 381] on li "Print package label" at bounding box center [138, 386] width 114 height 22
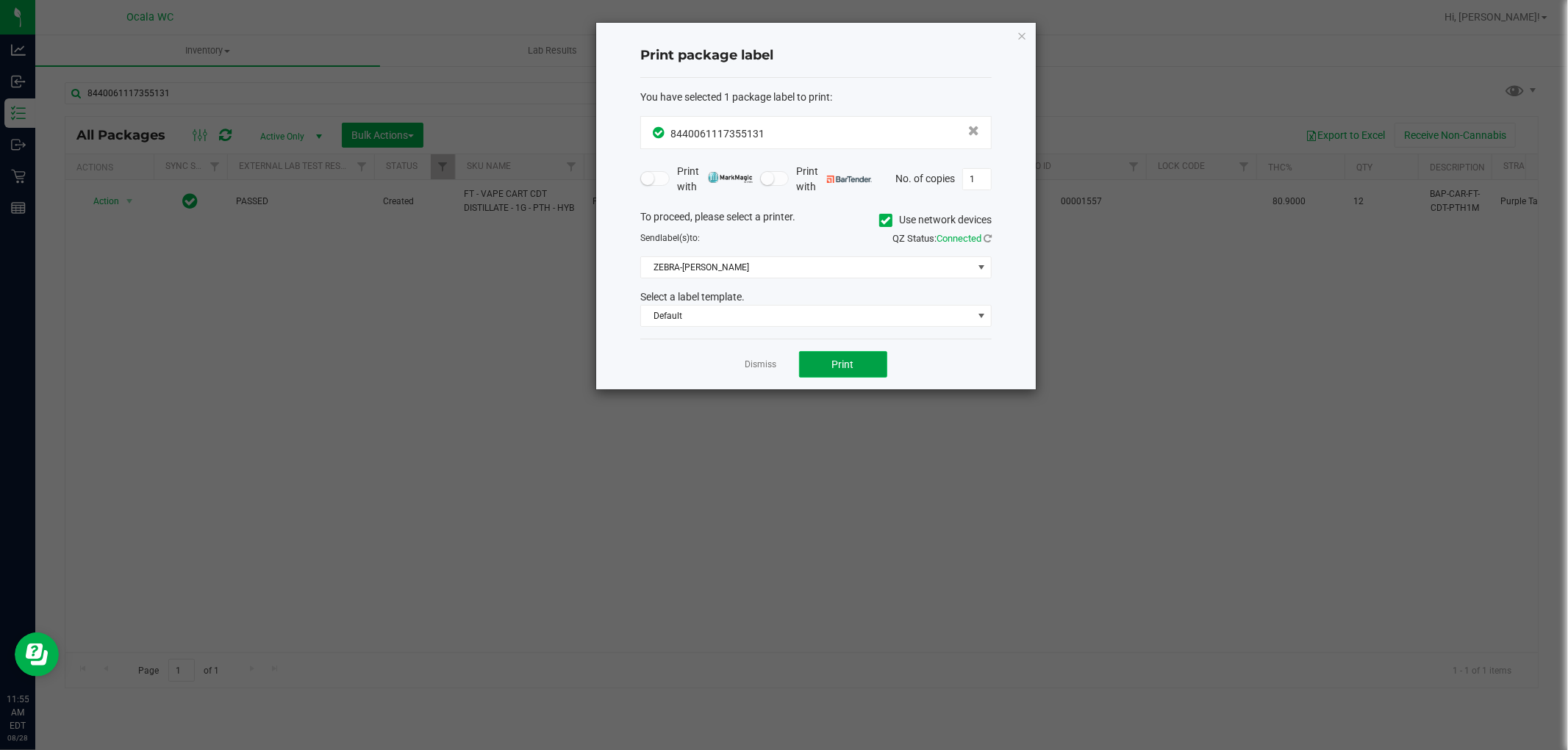
click at [776, 356] on button "Print" at bounding box center [843, 364] width 88 height 27
click at [755, 359] on link "Dismiss" at bounding box center [761, 365] width 31 height 13
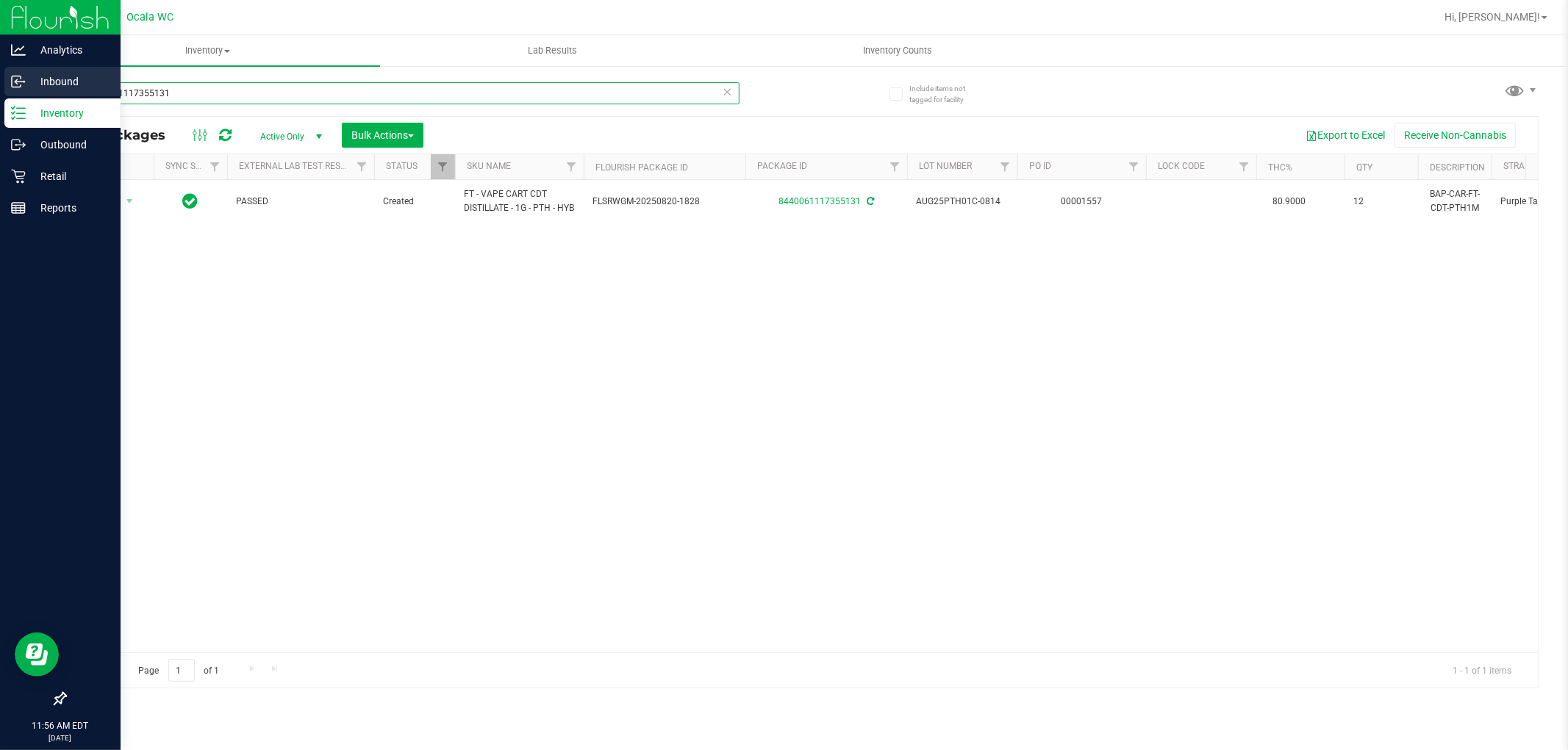
drag, startPoint x: 219, startPoint y: 85, endPoint x: 0, endPoint y: 86, distance: 219.0
click at [0, 86] on div "Analytics Inbound Inventory Outbound Retail Reports 11:56 AM EDT 08/28/2025 08/…" at bounding box center [784, 375] width 1568 height 750
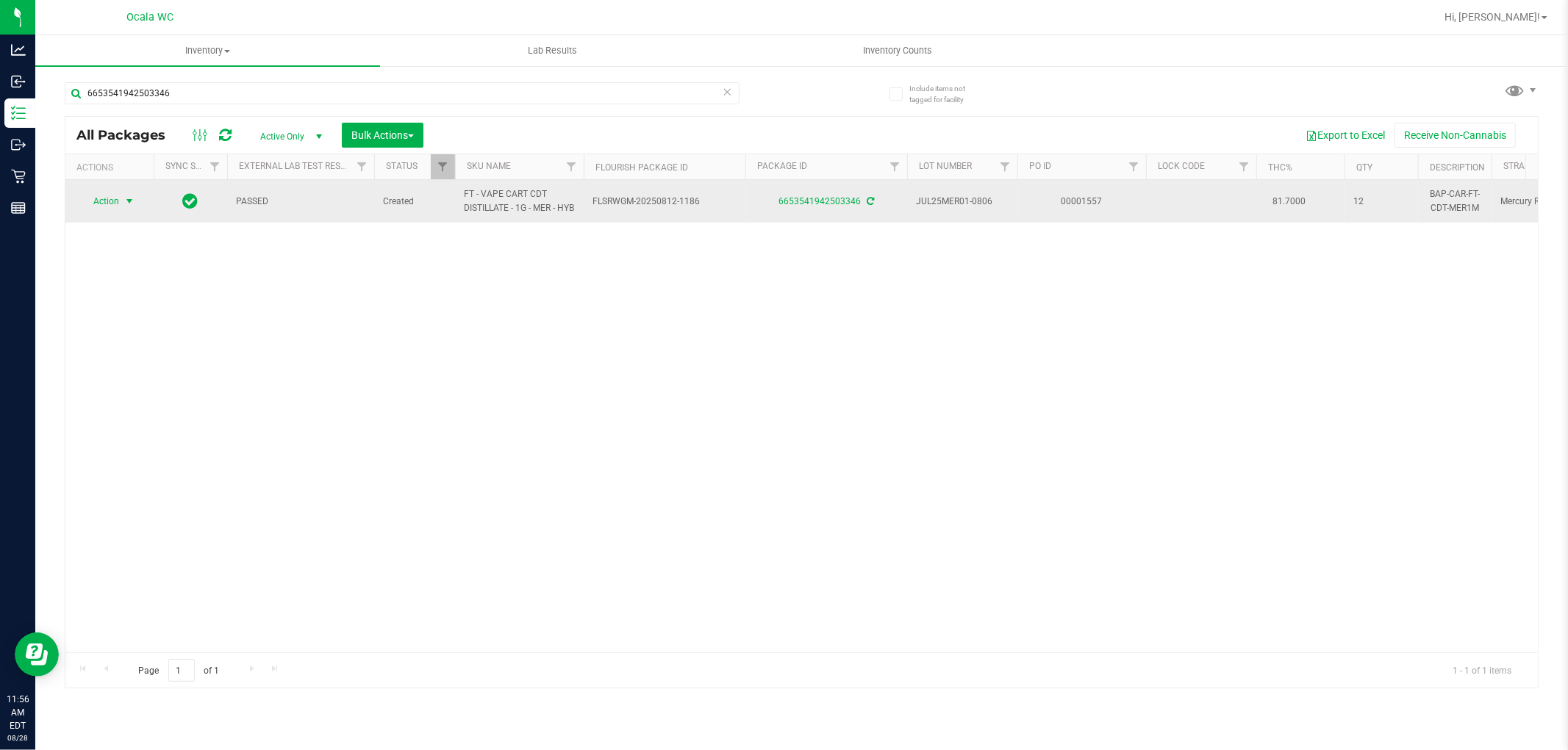
click at [101, 203] on span "Action" at bounding box center [99, 201] width 39 height 20
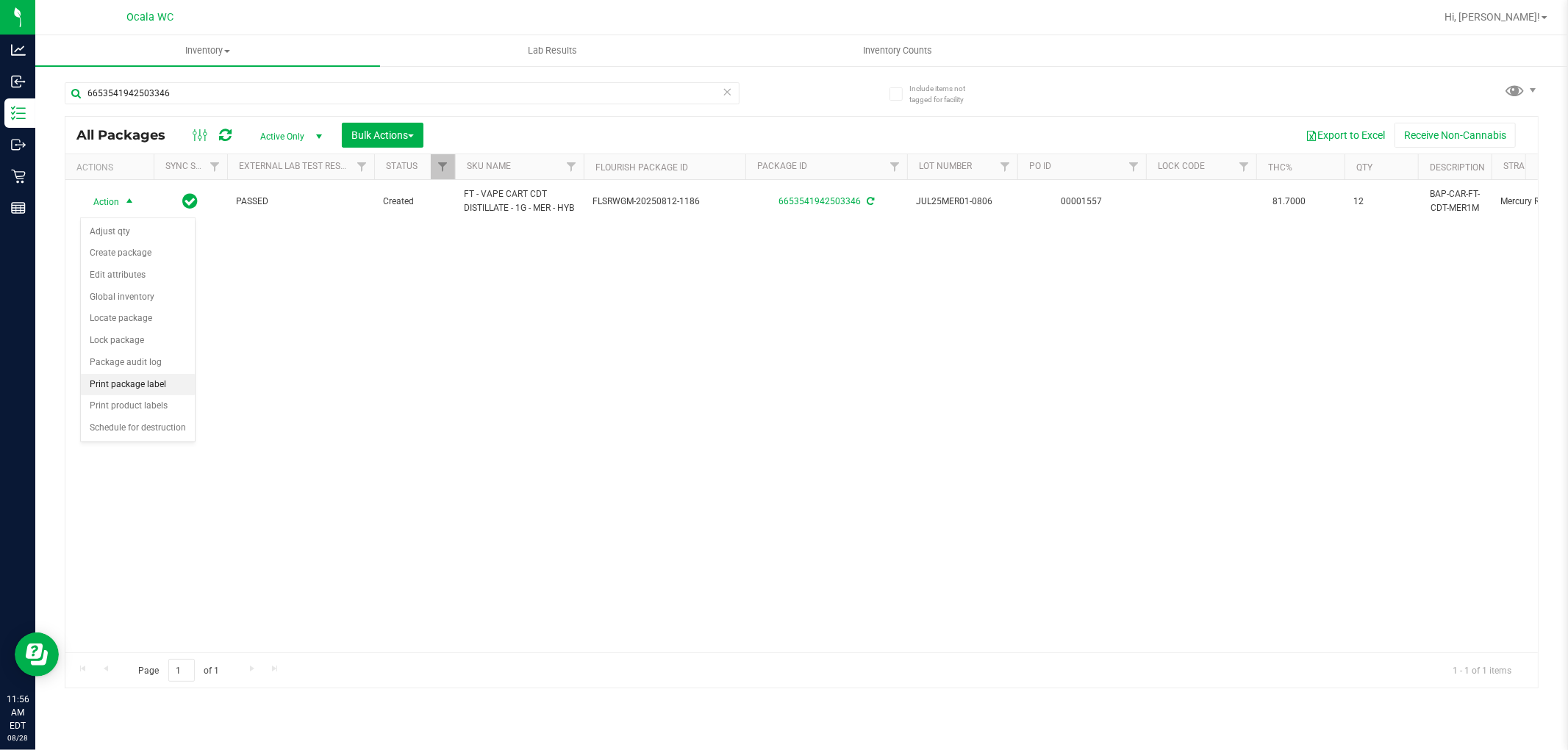
click at [157, 384] on li "Print package label" at bounding box center [138, 386] width 114 height 22
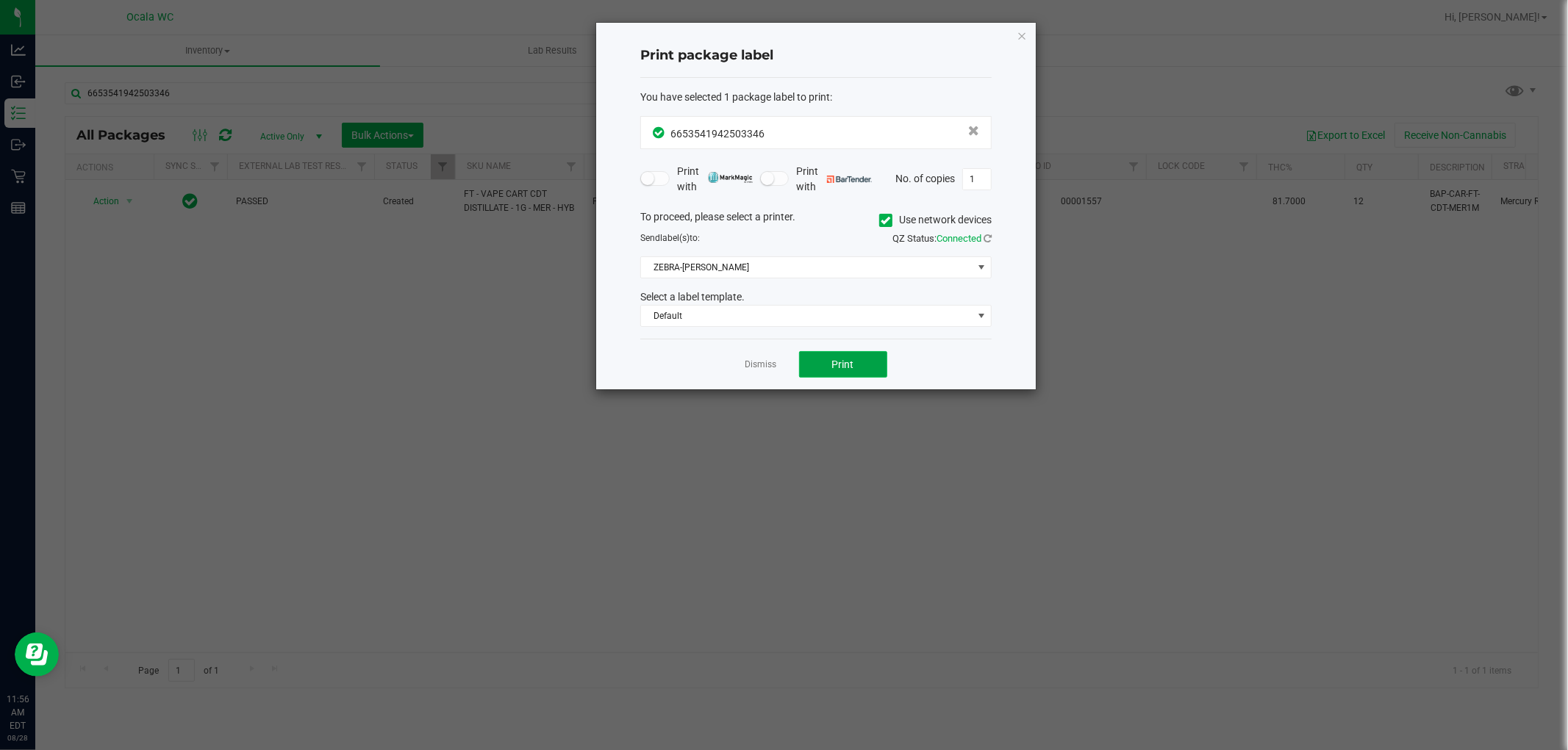
click at [776, 356] on button "Print" at bounding box center [843, 364] width 88 height 27
click at [769, 361] on link "Dismiss" at bounding box center [761, 365] width 31 height 13
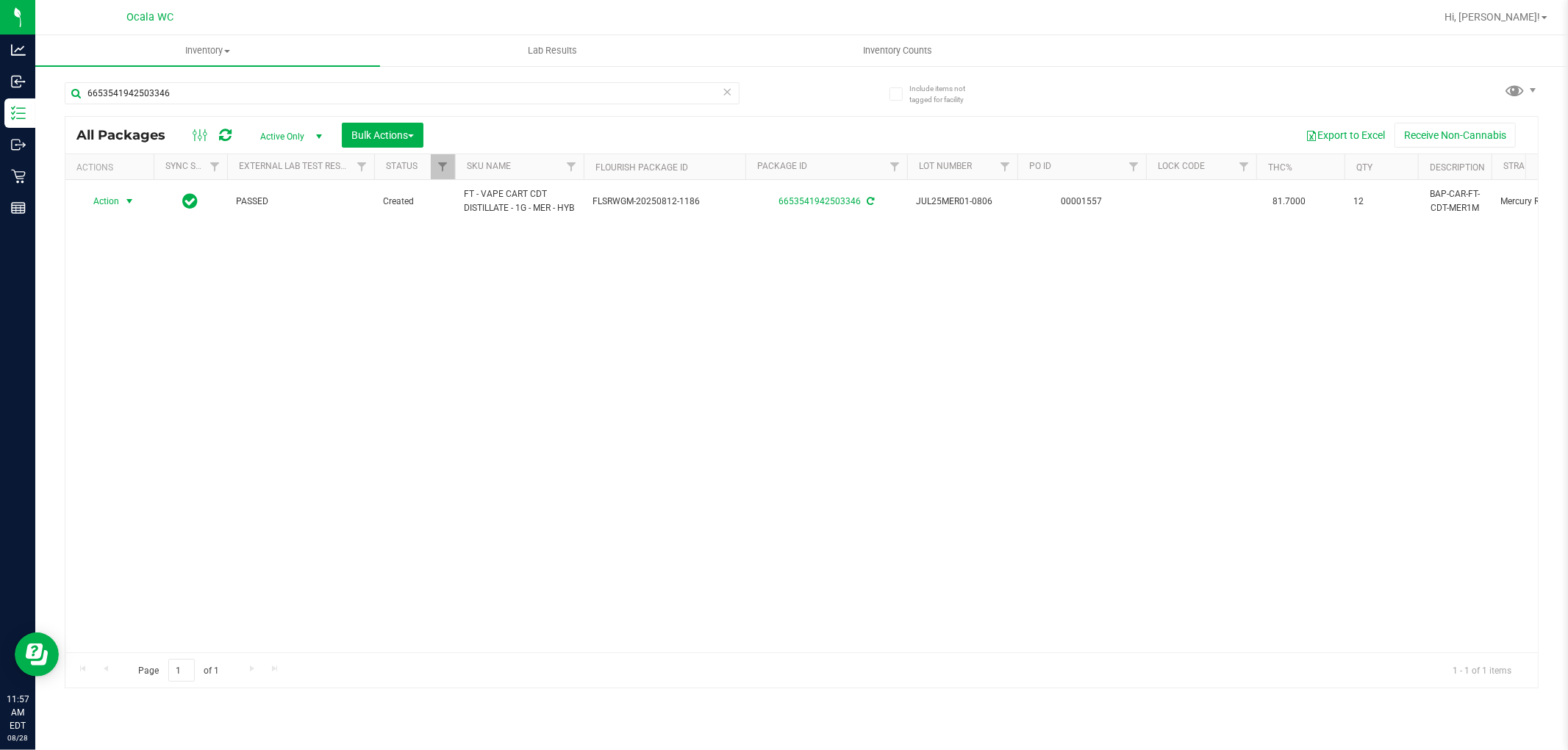
click at [776, 486] on div "Action Action Adjust qty Create package Edit attributes Global inventory Locate…" at bounding box center [801, 416] width 1473 height 473
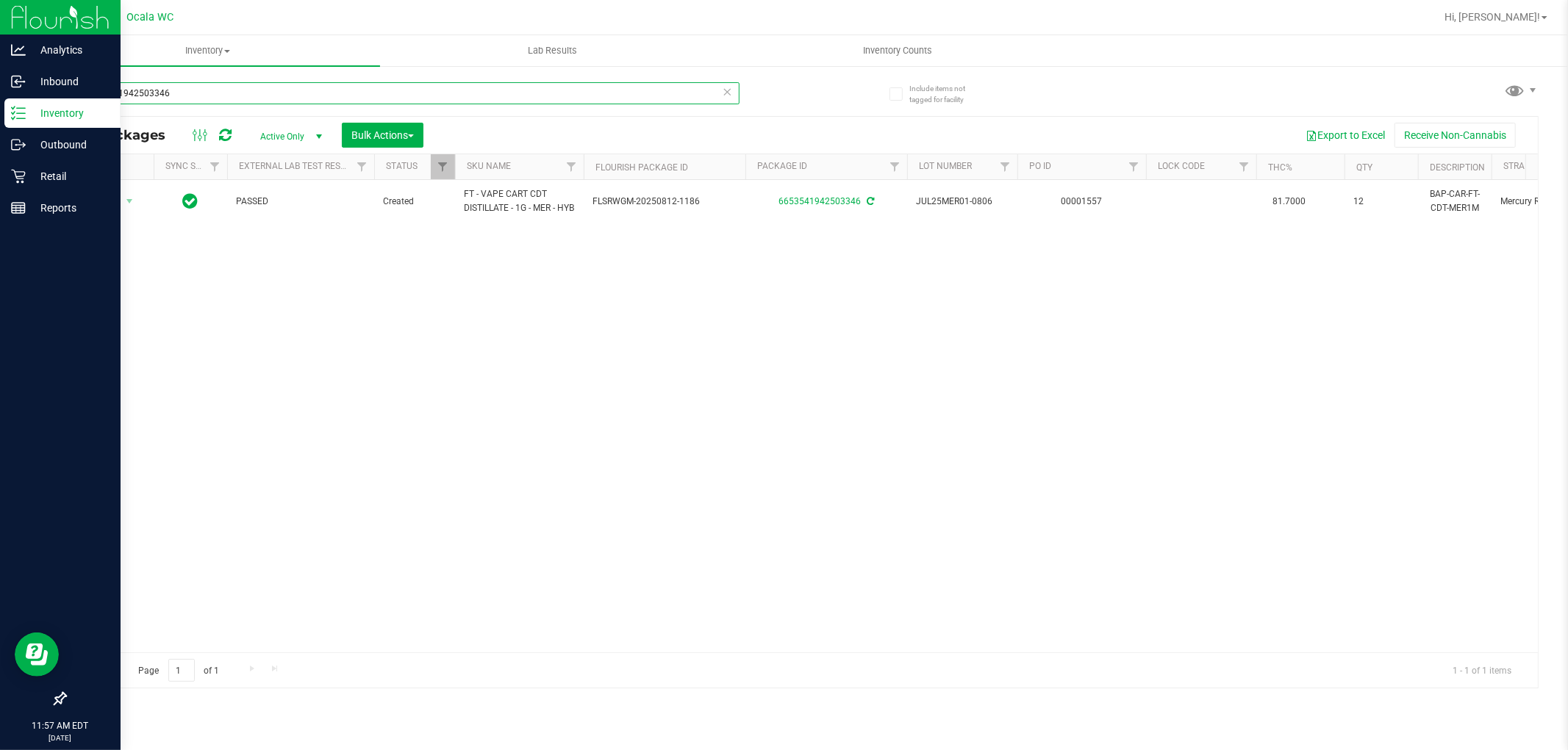
drag, startPoint x: 199, startPoint y: 99, endPoint x: 0, endPoint y: 3, distance: 220.9
click at [0, 20] on div "Analytics Inbound Inventory Outbound Retail Reports 11:57 AM EDT 08/28/2025 08/…" at bounding box center [784, 375] width 1568 height 750
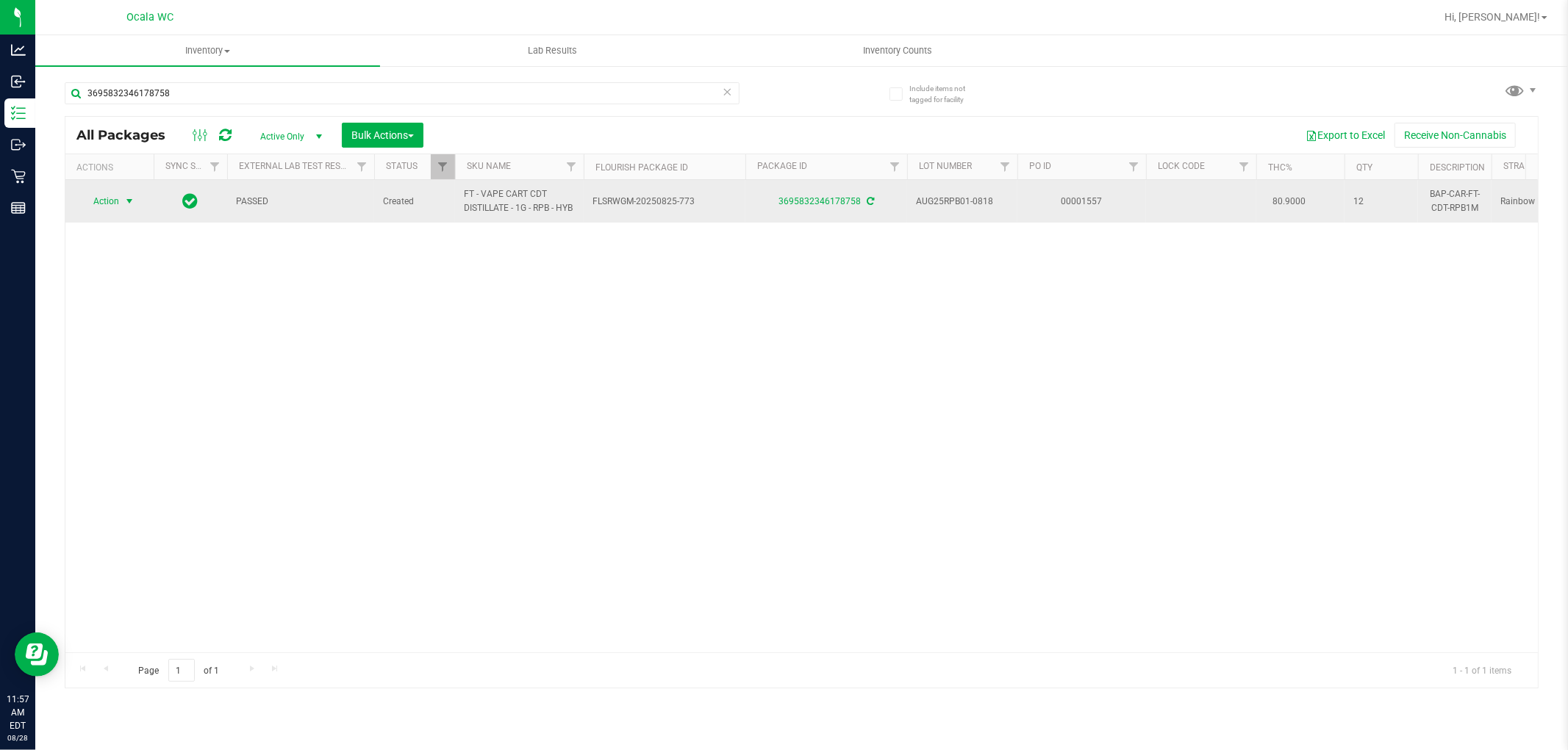
click at [111, 196] on span "Action" at bounding box center [99, 201] width 39 height 20
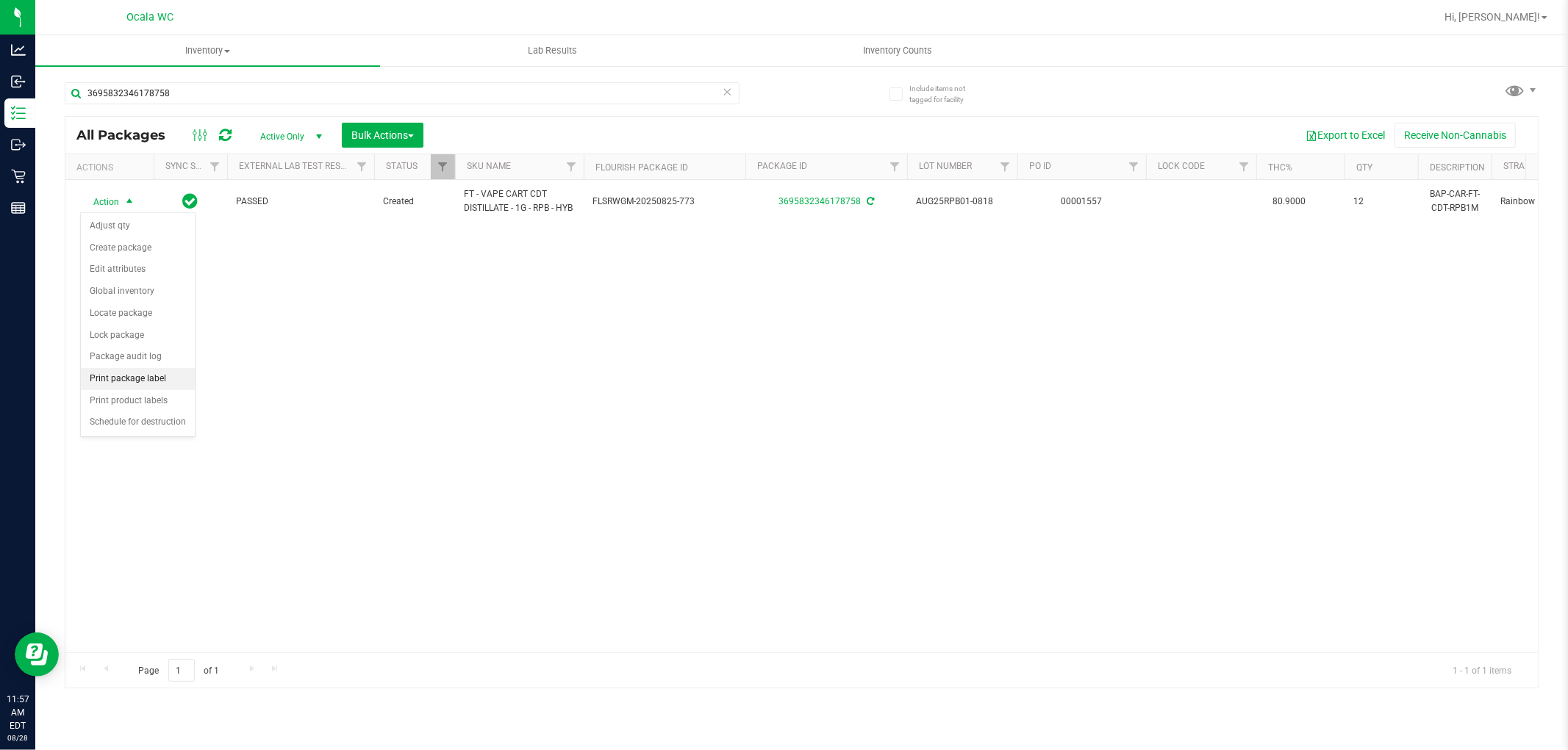
click at [167, 375] on li "Print package label" at bounding box center [138, 379] width 114 height 22
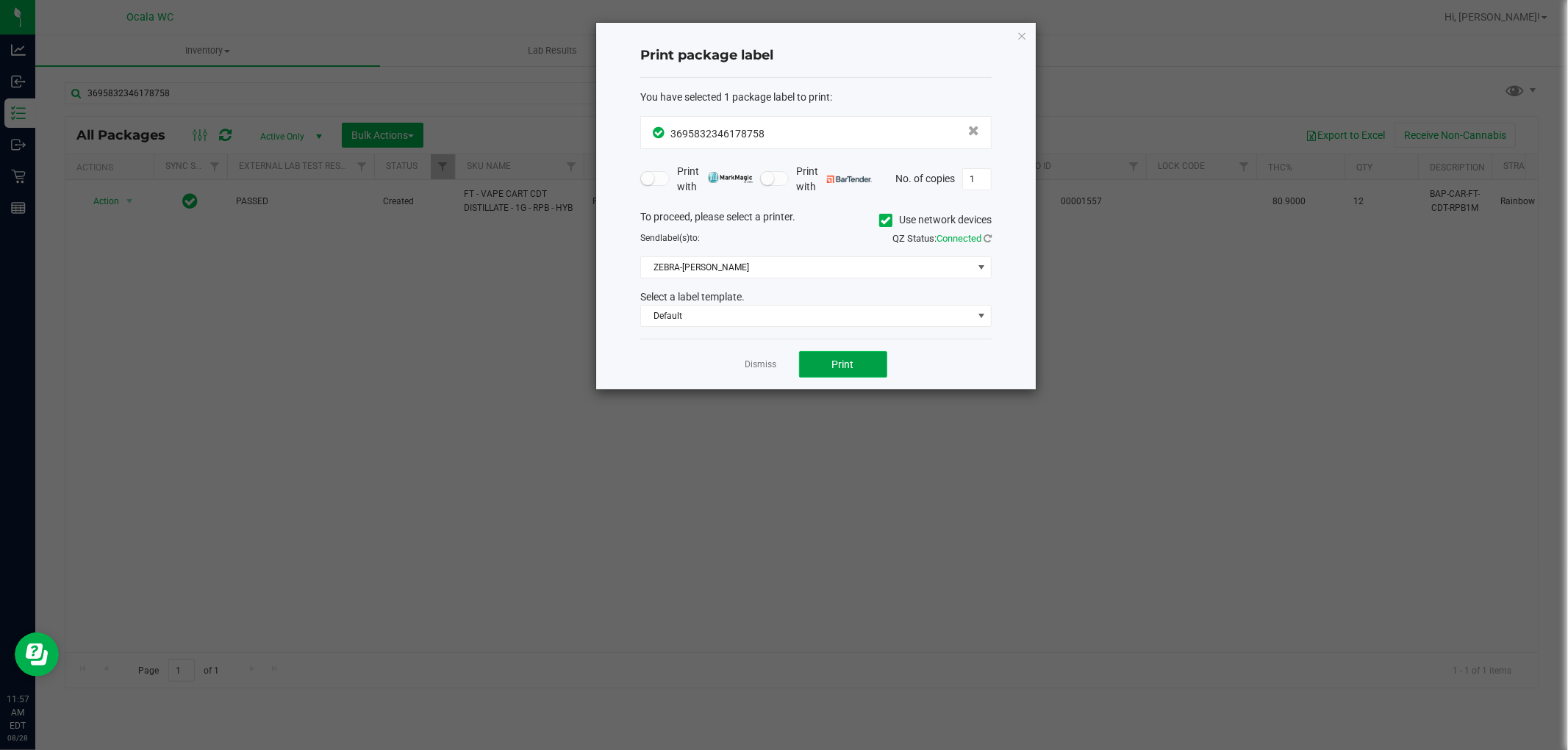
click at [776, 371] on button "Print" at bounding box center [843, 364] width 88 height 27
click at [762, 360] on link "Dismiss" at bounding box center [761, 365] width 31 height 13
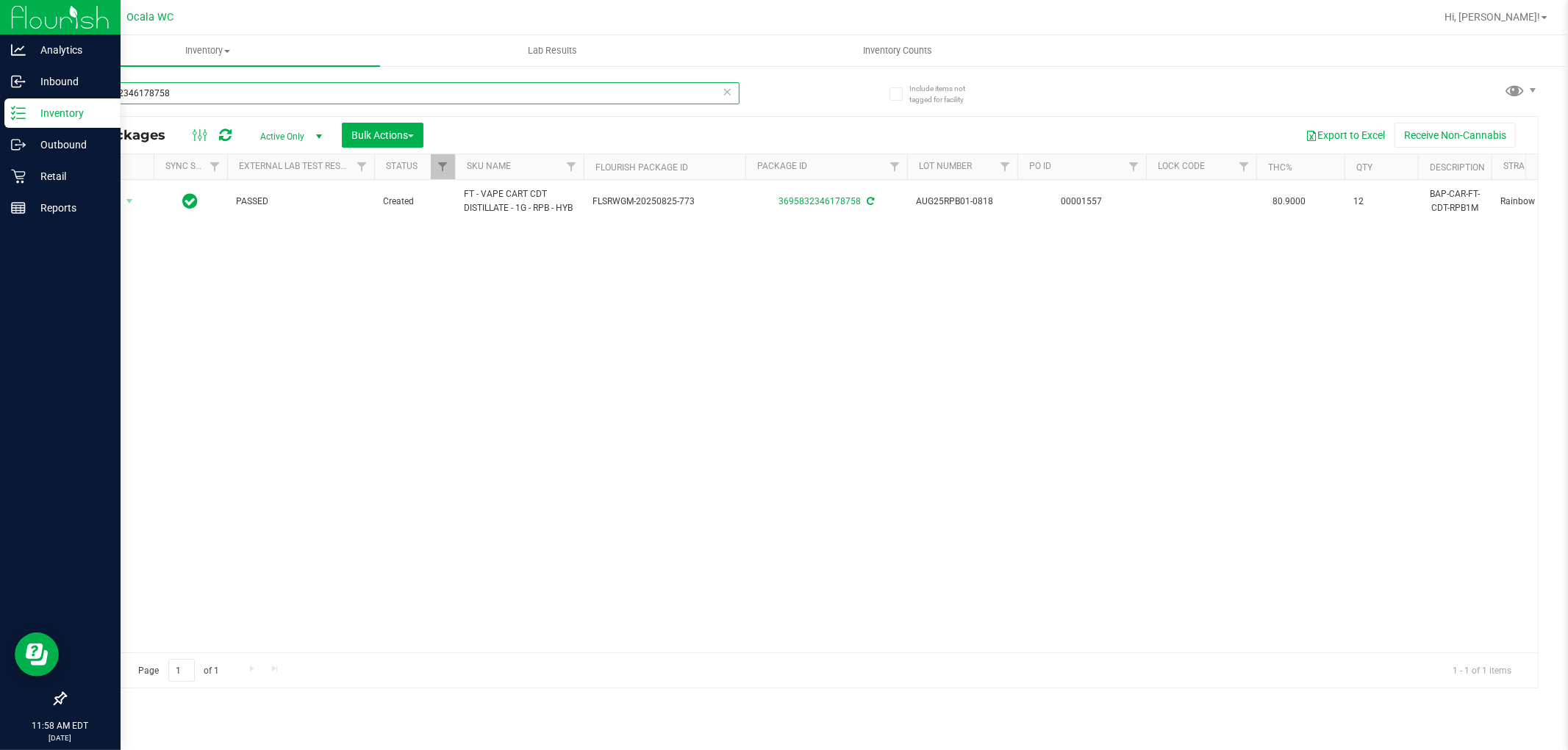
drag, startPoint x: 200, startPoint y: 92, endPoint x: 0, endPoint y: 103, distance: 200.3
click at [0, 103] on div "Analytics Inbound Inventory Outbound Retail Reports 11:58 AM EDT 08/28/2025 08/…" at bounding box center [784, 375] width 1568 height 750
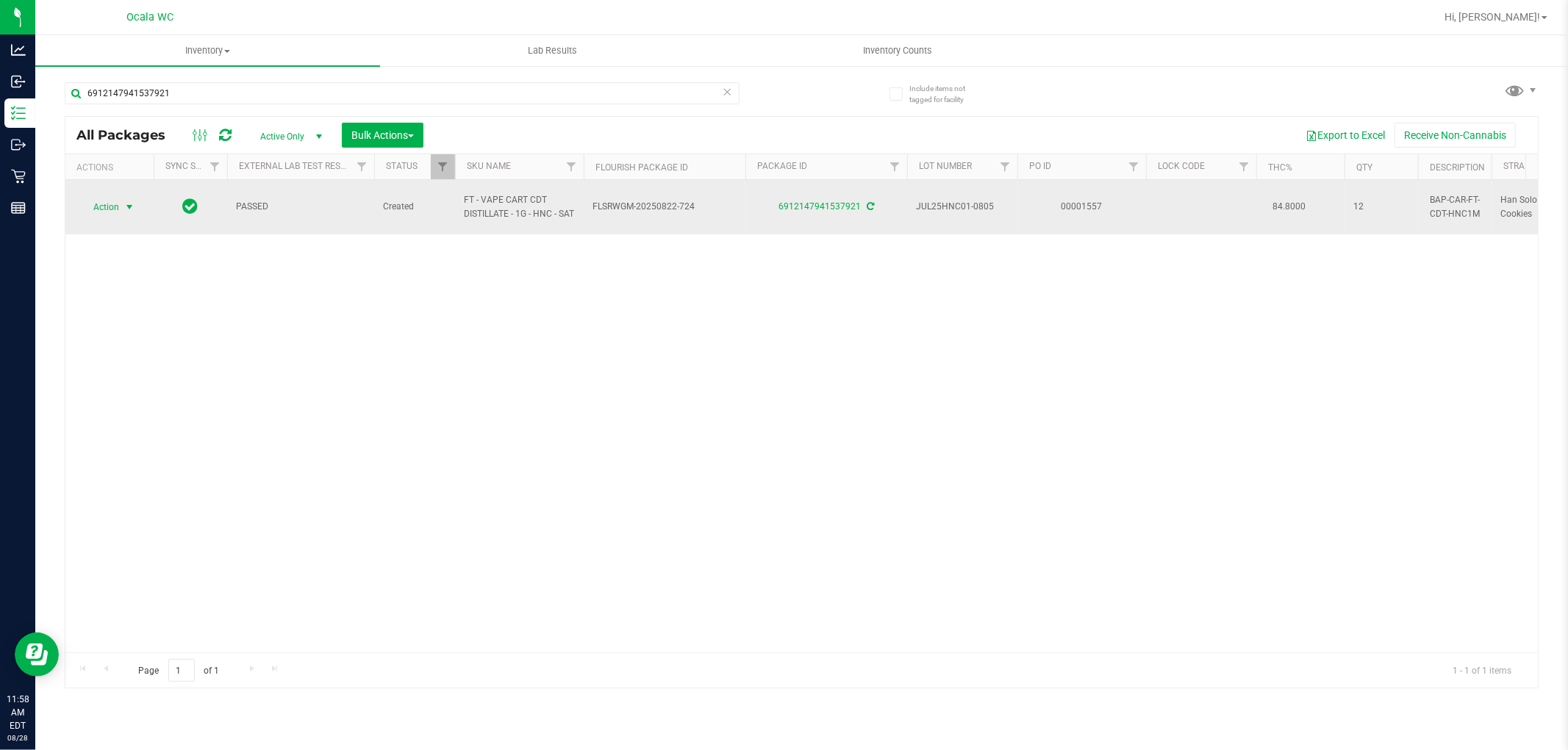
click at [112, 206] on span "Action" at bounding box center [99, 207] width 39 height 20
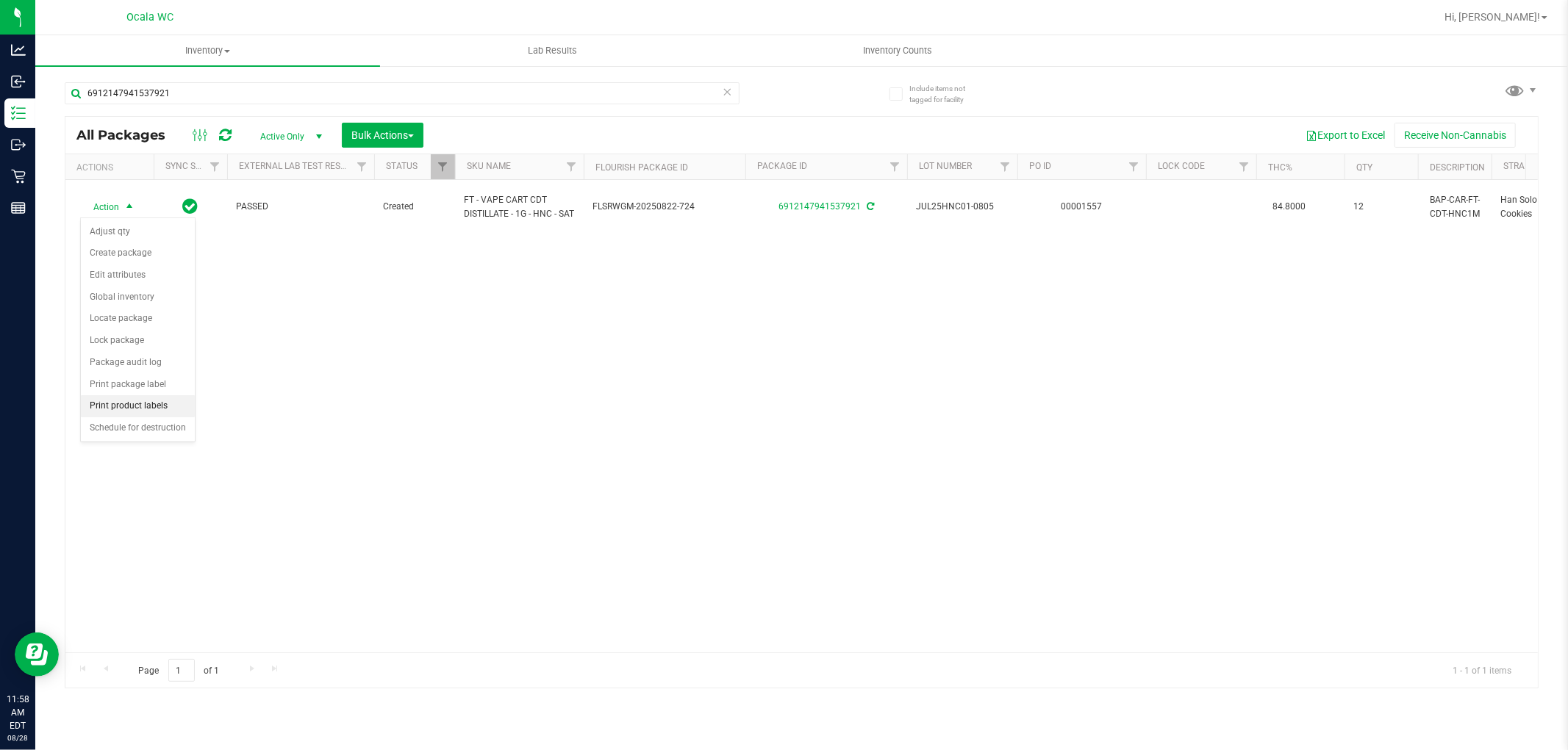
click at [172, 404] on li "Print product labels" at bounding box center [138, 407] width 114 height 22
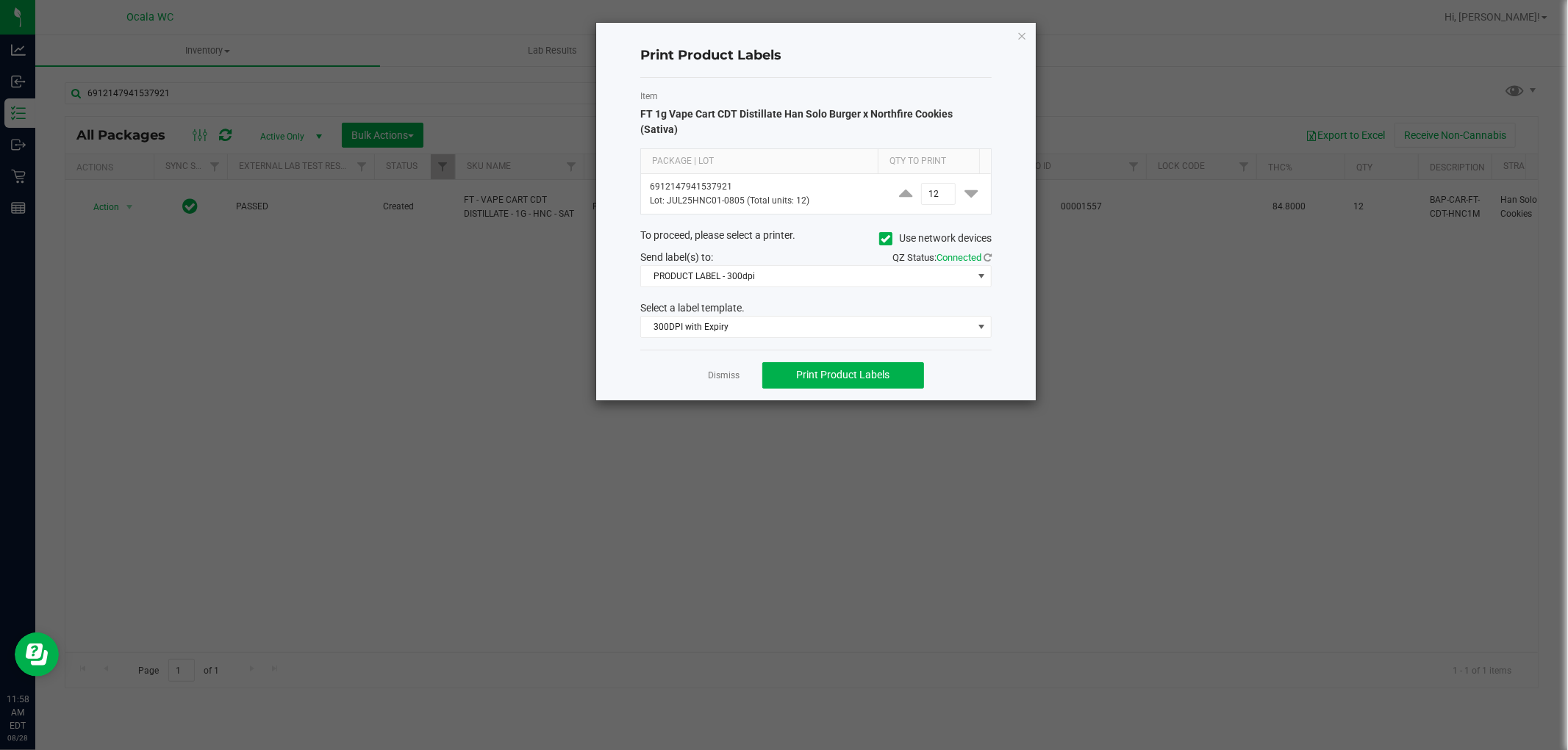
click at [723, 369] on div "Dismiss Print Product Labels" at bounding box center [815, 375] width 352 height 50
click at [721, 370] on link "Dismiss" at bounding box center [724, 376] width 31 height 13
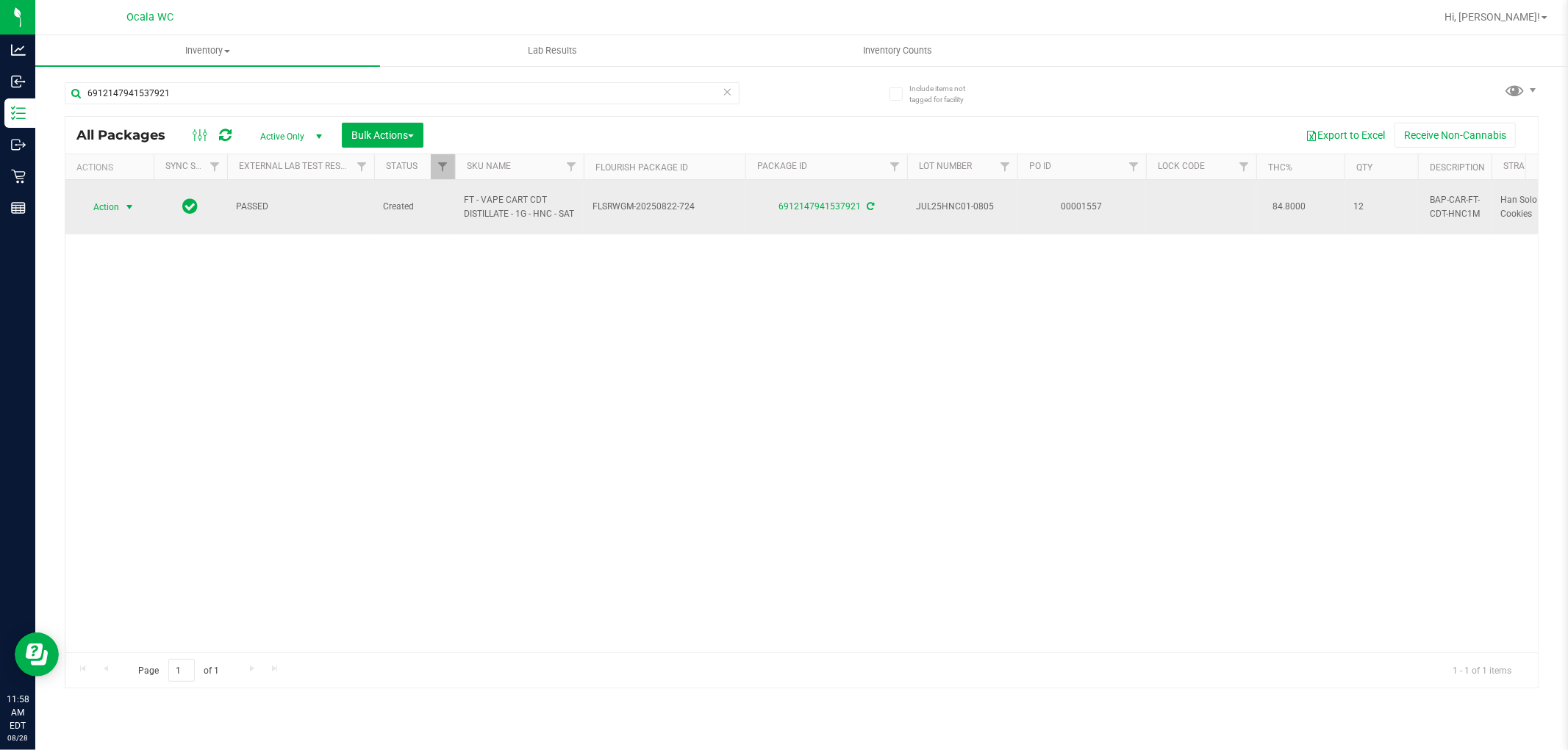
click at [106, 201] on span "Action" at bounding box center [99, 207] width 39 height 20
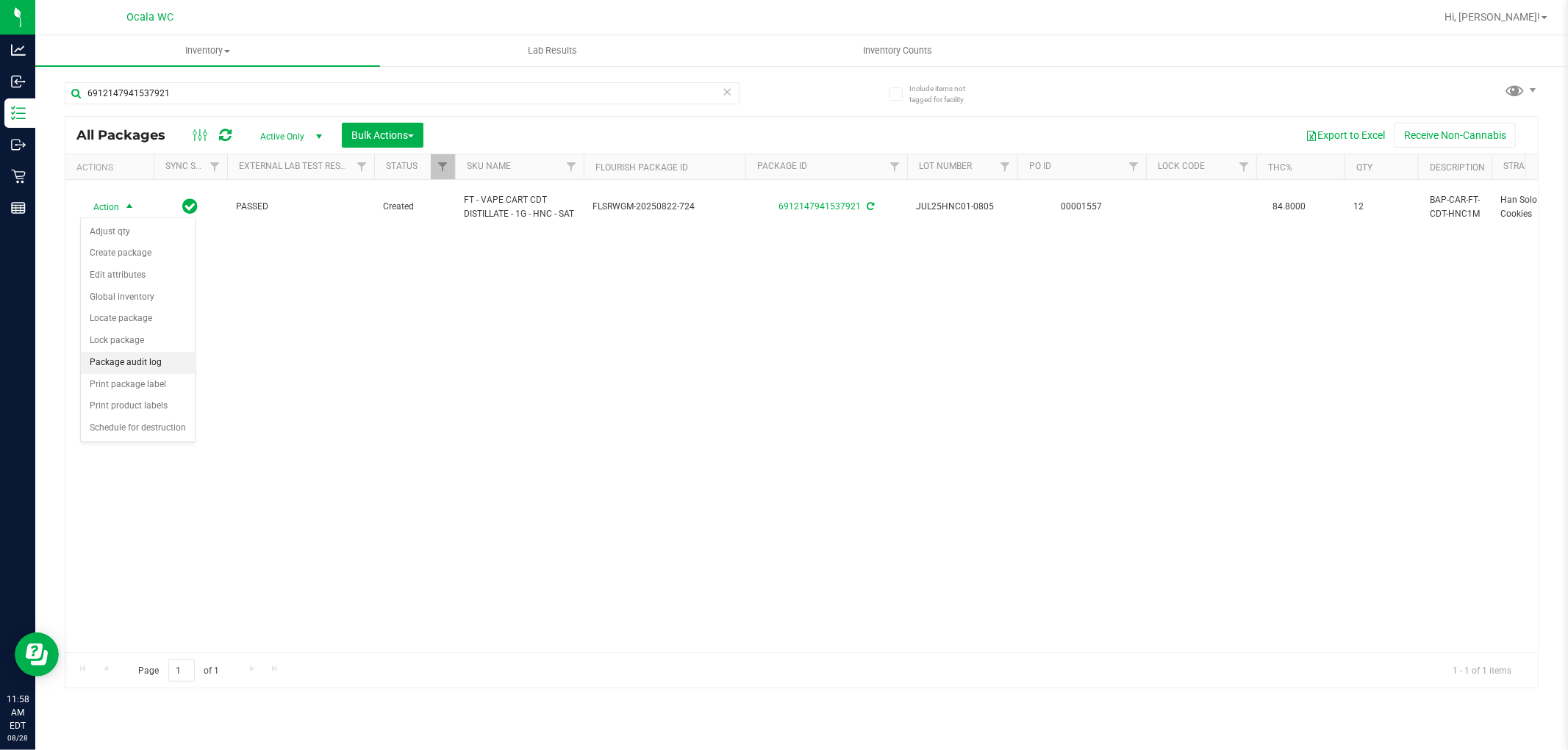
click at [159, 357] on li "Package audit log" at bounding box center [138, 364] width 114 height 22
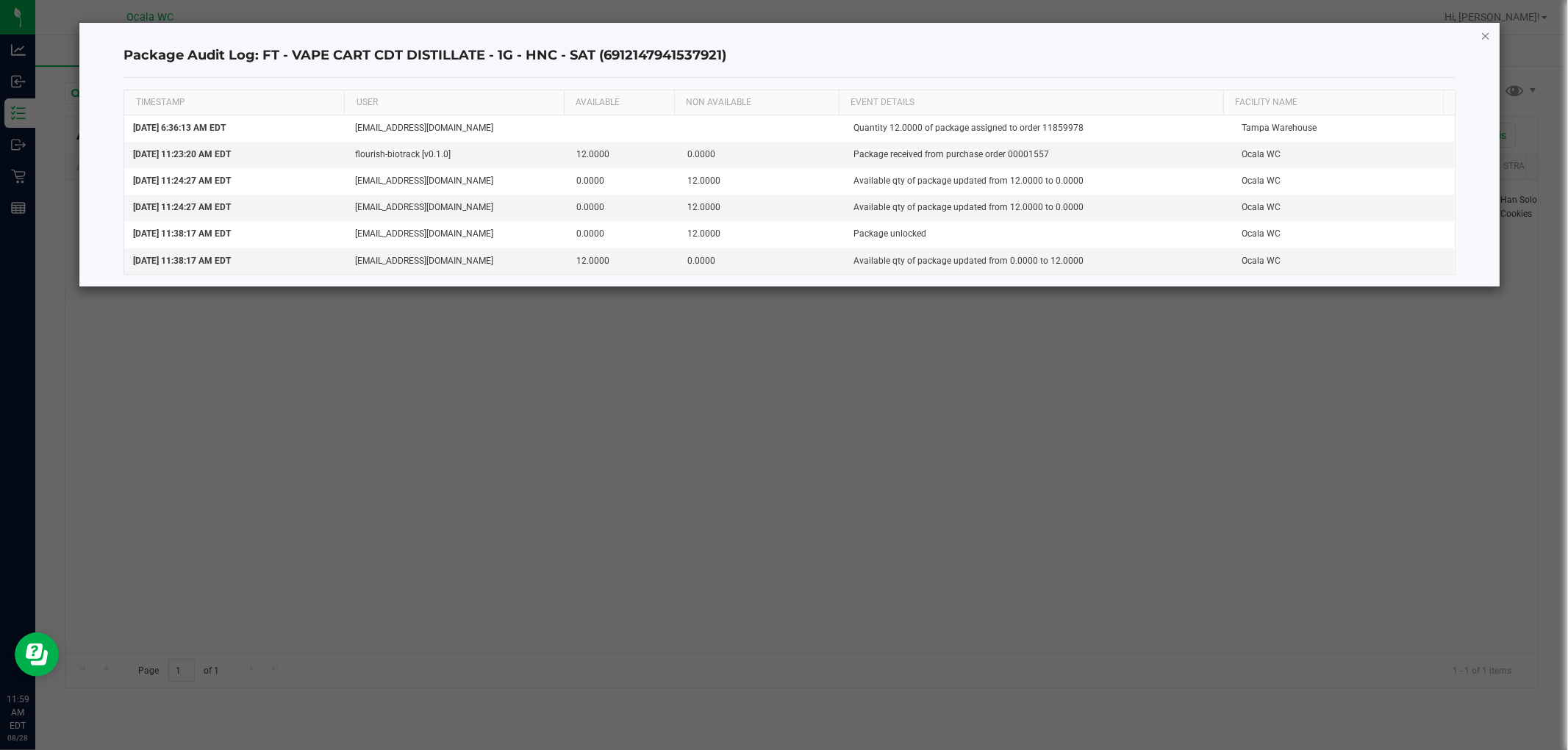
click at [776, 35] on icon "button" at bounding box center [1485, 35] width 10 height 17
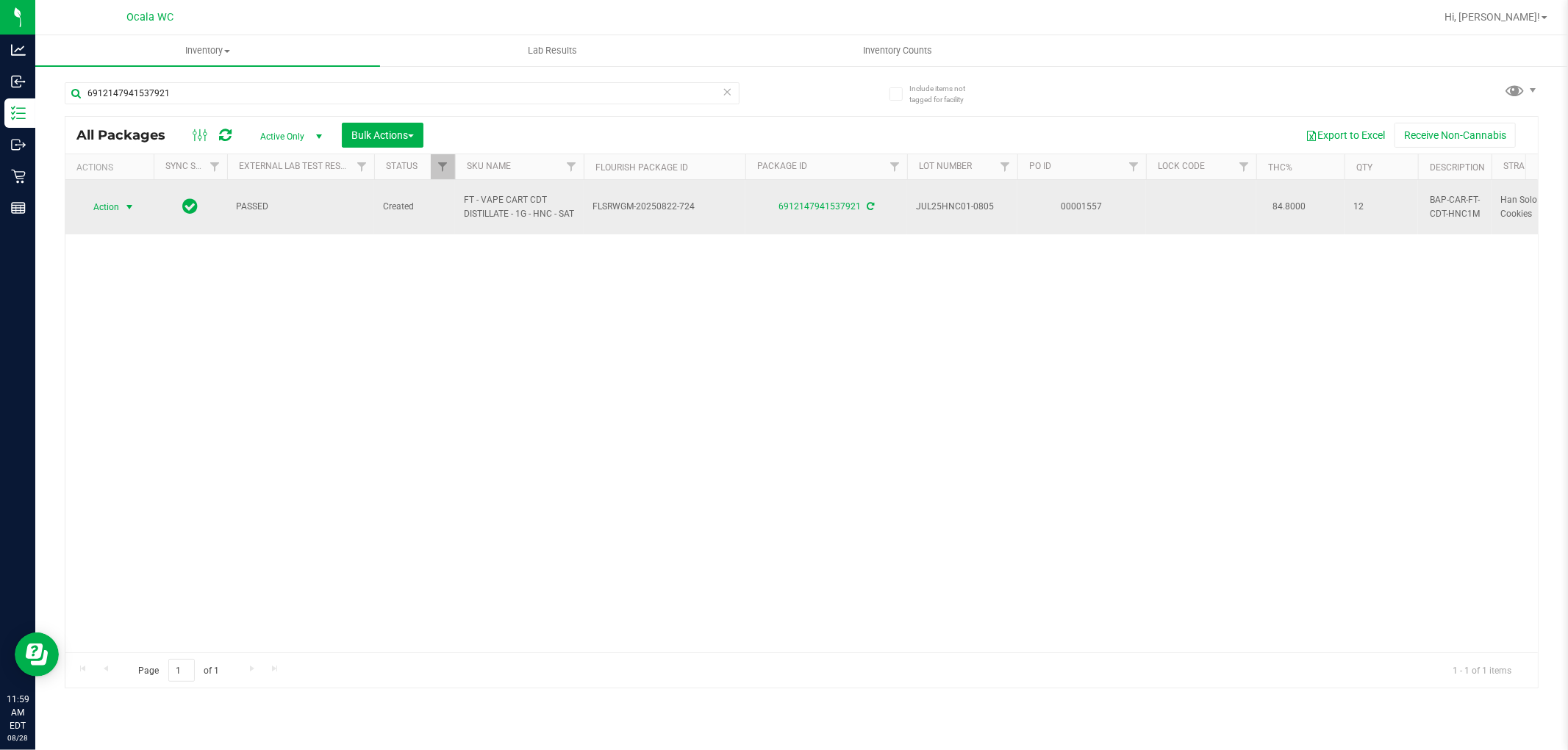
click at [104, 201] on span "Action" at bounding box center [99, 207] width 39 height 20
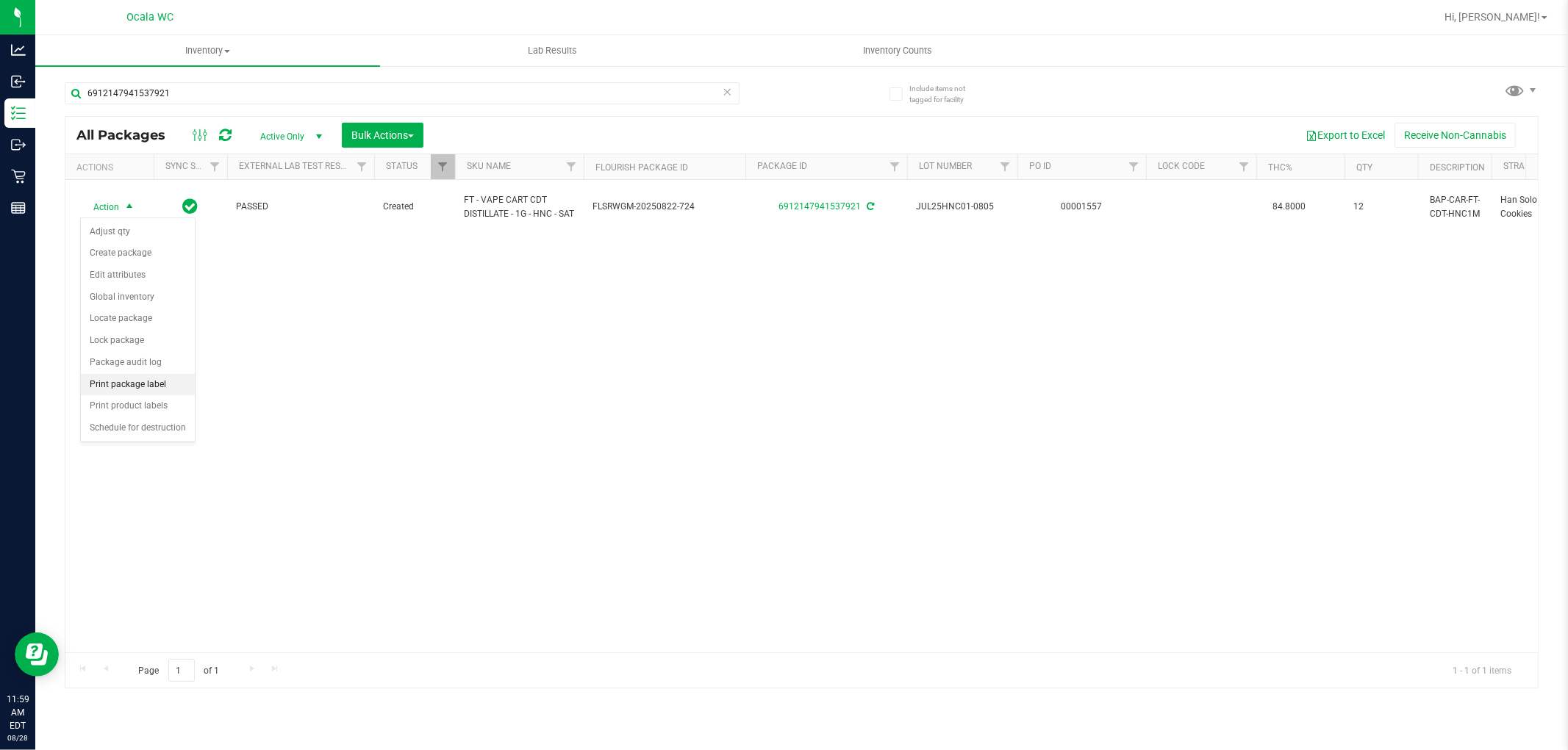
click at [167, 386] on li "Print package label" at bounding box center [138, 386] width 114 height 22
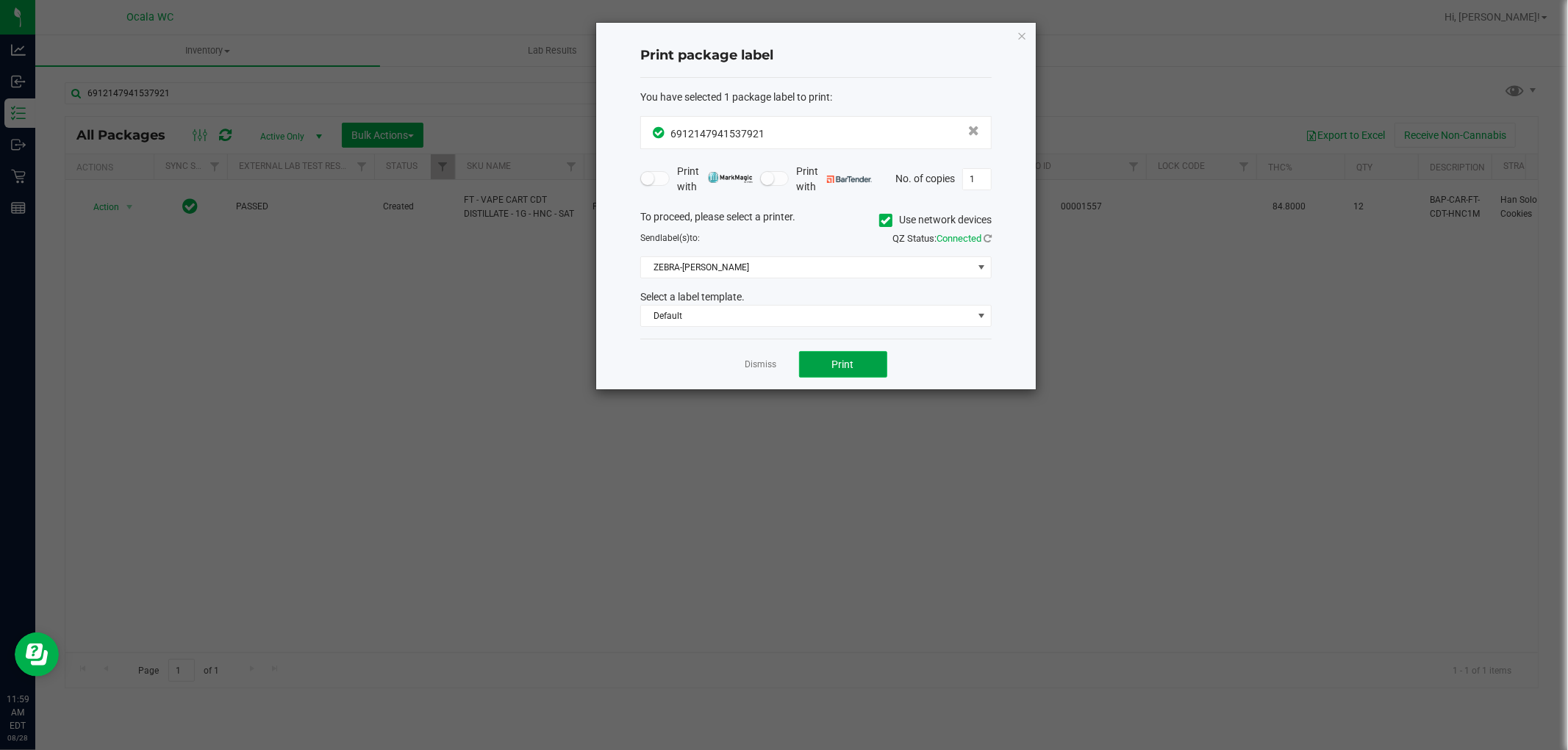
click at [776, 364] on button "Print" at bounding box center [843, 364] width 88 height 27
click at [755, 364] on link "Dismiss" at bounding box center [761, 365] width 31 height 13
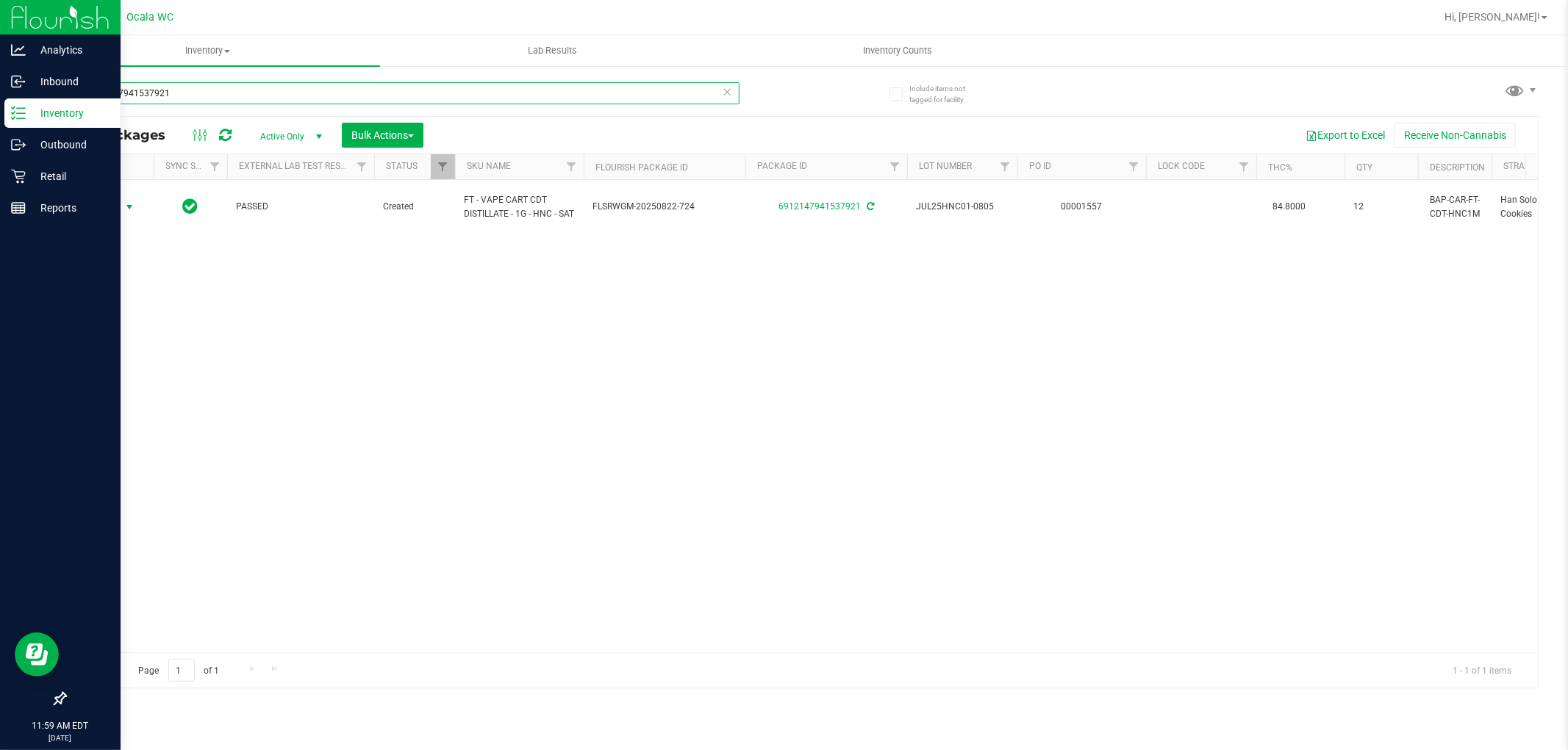
drag, startPoint x: 231, startPoint y: 86, endPoint x: 0, endPoint y: 6, distance: 244.5
click at [0, 6] on div "Analytics Inbound Inventory Outbound Retail Reports 11:59 AM EDT 08/28/2025 08/…" at bounding box center [784, 375] width 1568 height 750
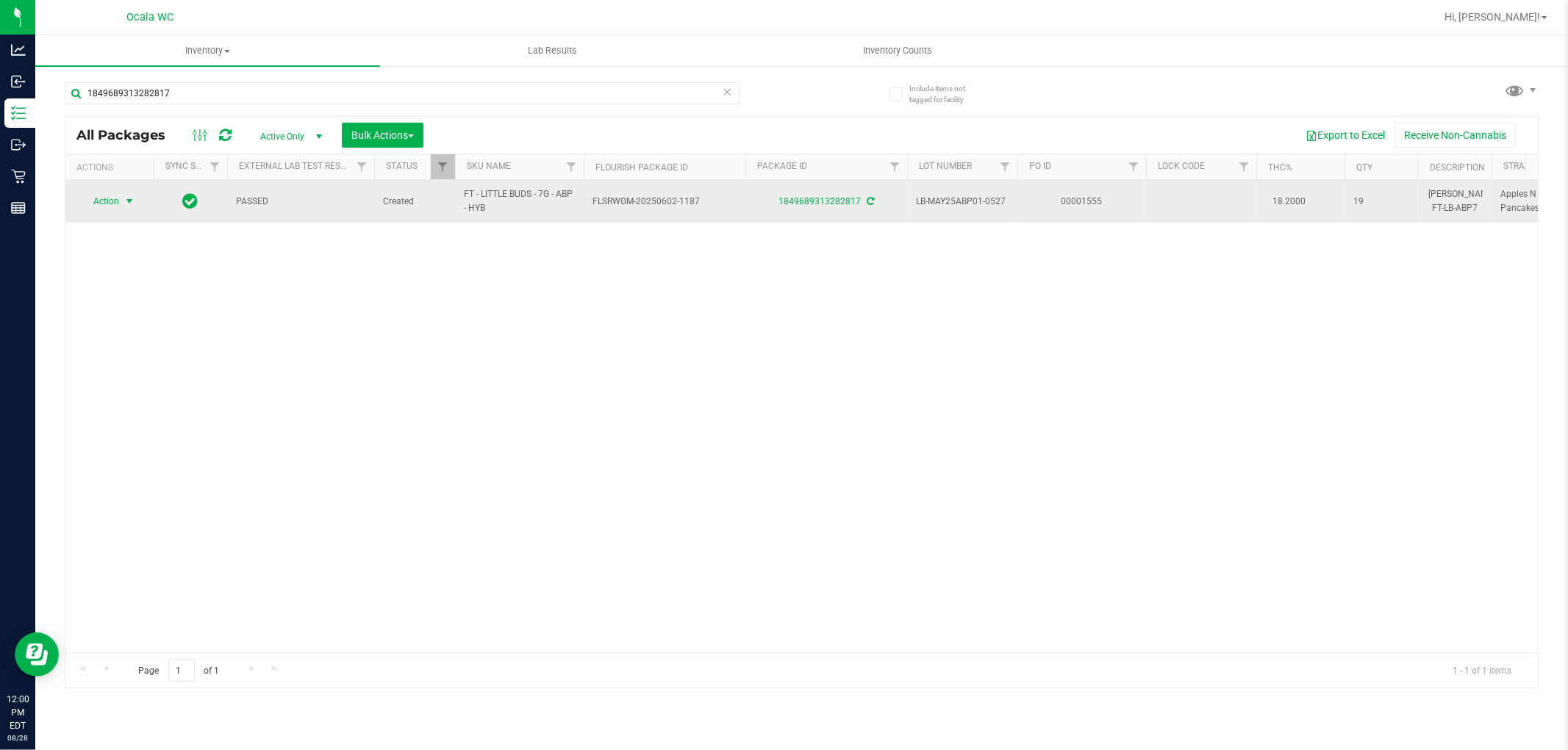
click at [96, 194] on span "Action" at bounding box center [99, 201] width 39 height 20
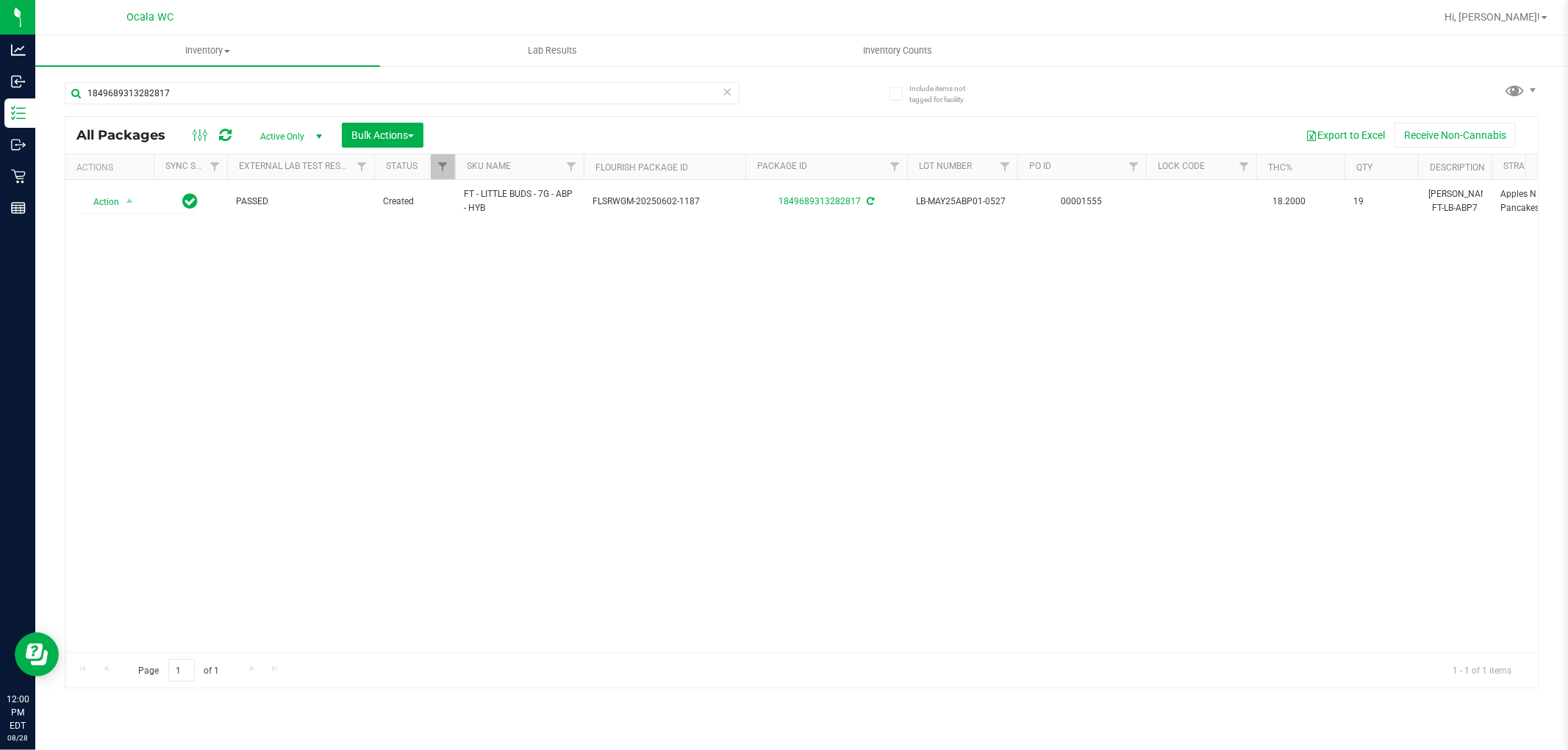
click at [571, 459] on div "Action Action Adjust qty Create package Edit attributes Global inventory Locate…" at bounding box center [801, 416] width 1473 height 473
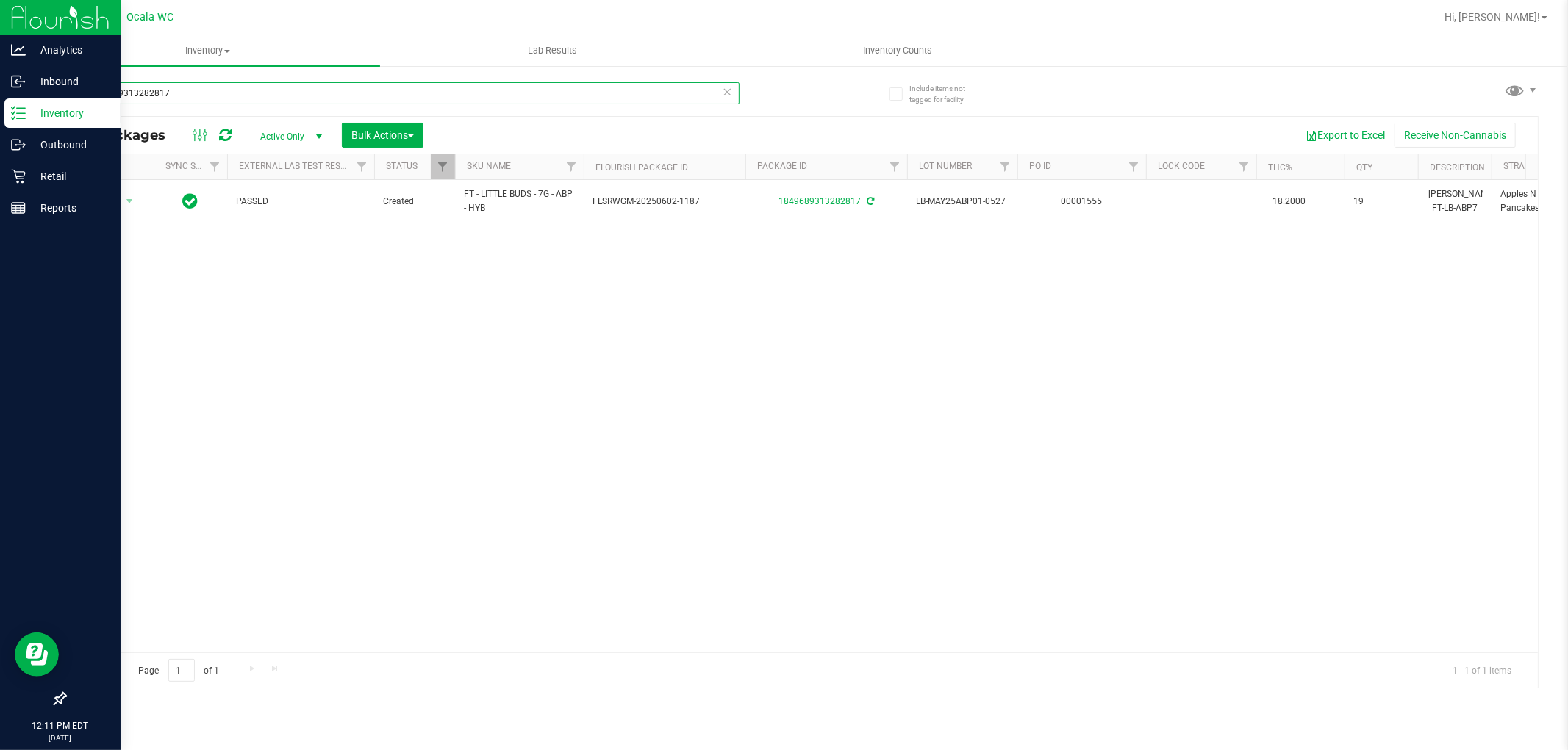
drag, startPoint x: 196, startPoint y: 98, endPoint x: 0, endPoint y: 3, distance: 217.8
click at [0, 22] on div "Analytics Inbound Inventory Outbound Retail Reports 12:11 PM EDT 08/28/2025 08/…" at bounding box center [784, 375] width 1568 height 750
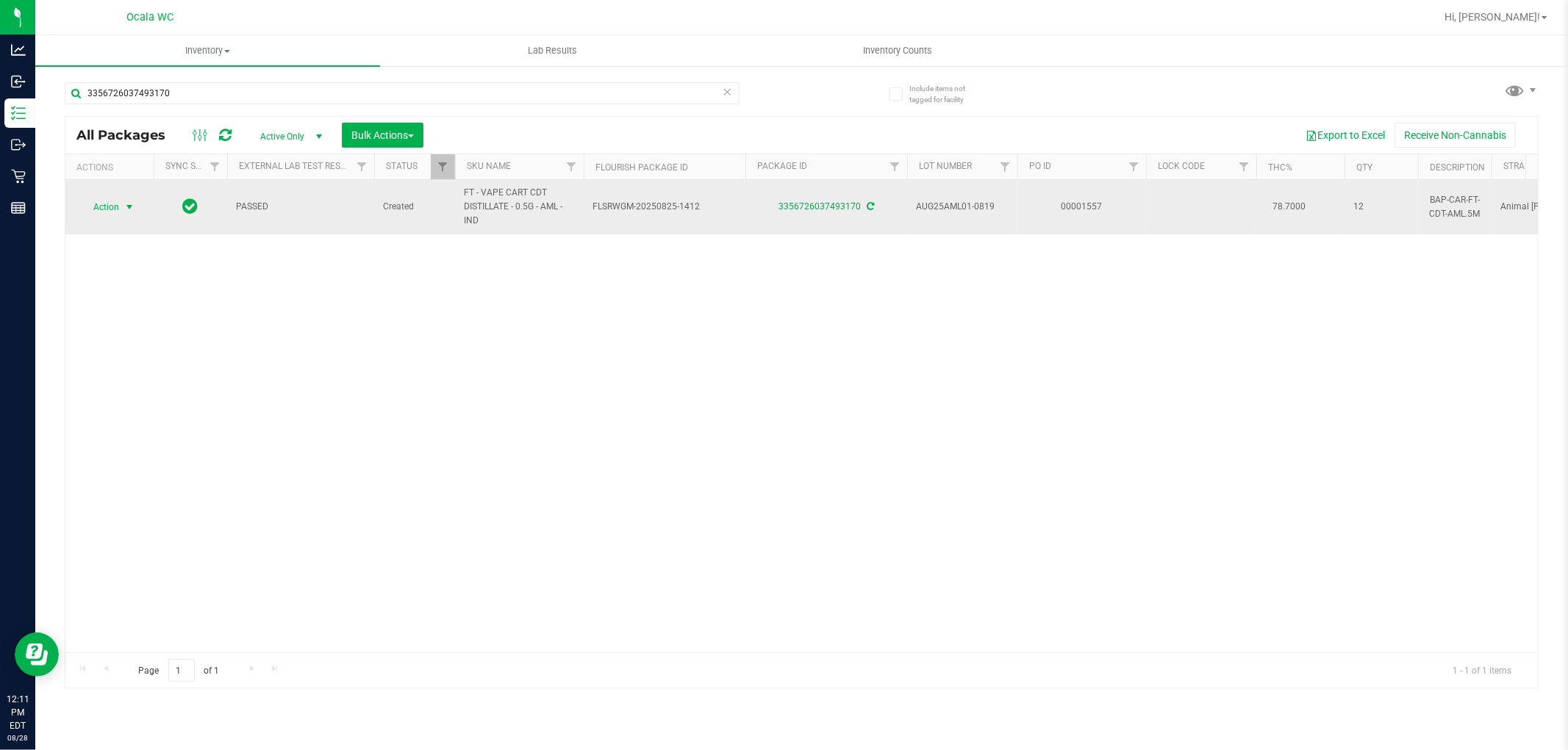
click at [110, 208] on span "Action" at bounding box center [99, 207] width 39 height 20
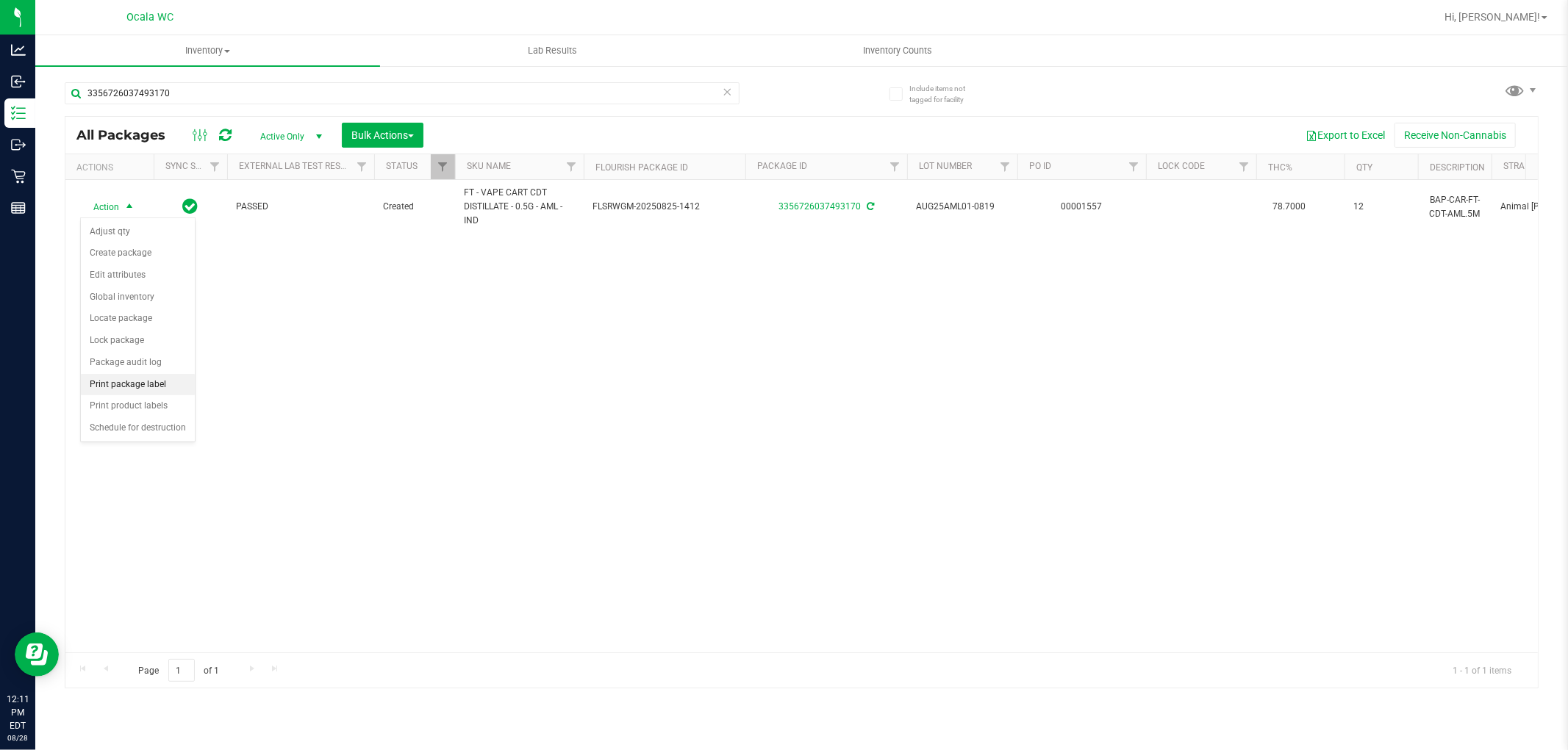
click at [162, 382] on li "Print package label" at bounding box center [138, 386] width 114 height 22
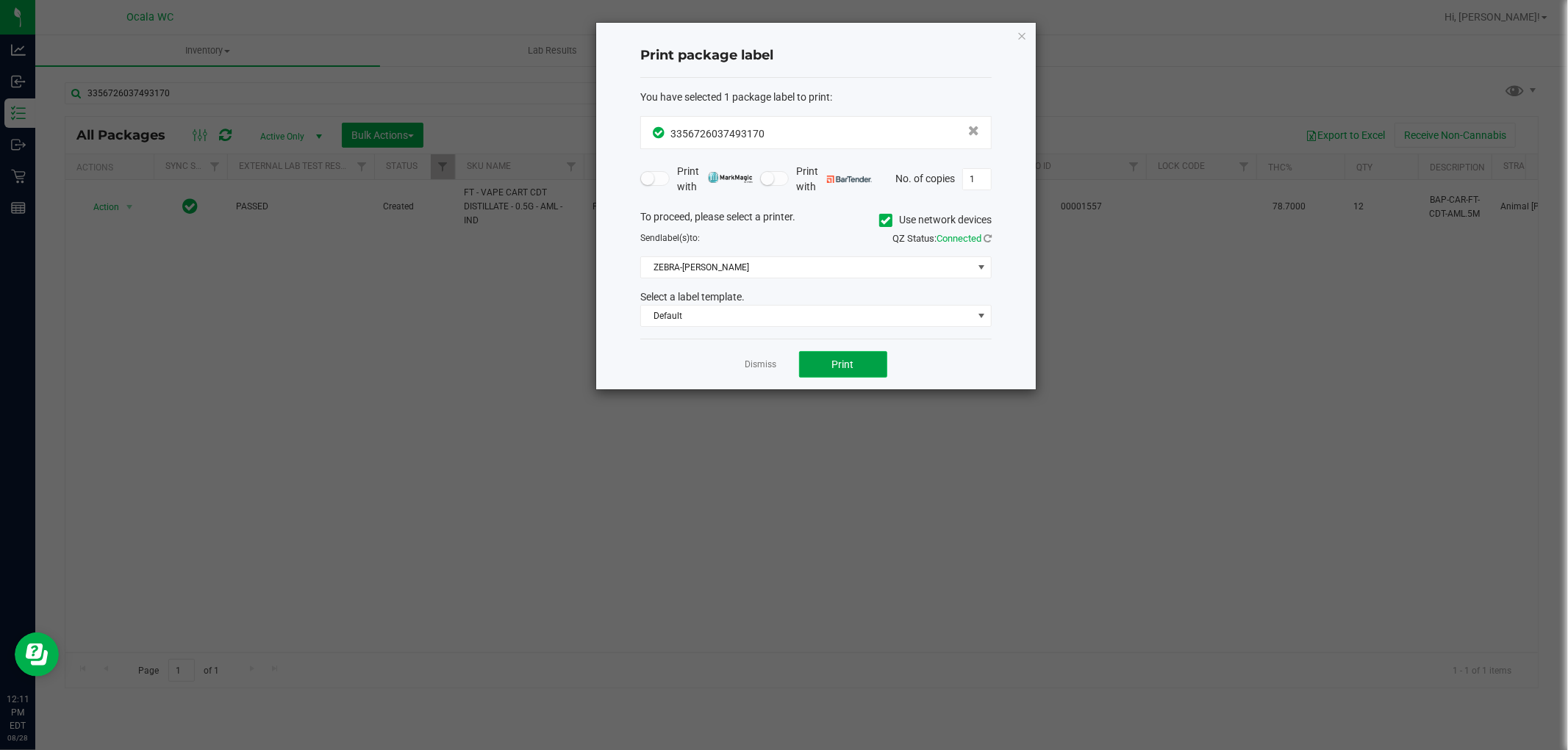
click at [776, 356] on button "Print" at bounding box center [843, 364] width 88 height 27
click at [751, 364] on link "Dismiss" at bounding box center [761, 365] width 31 height 13
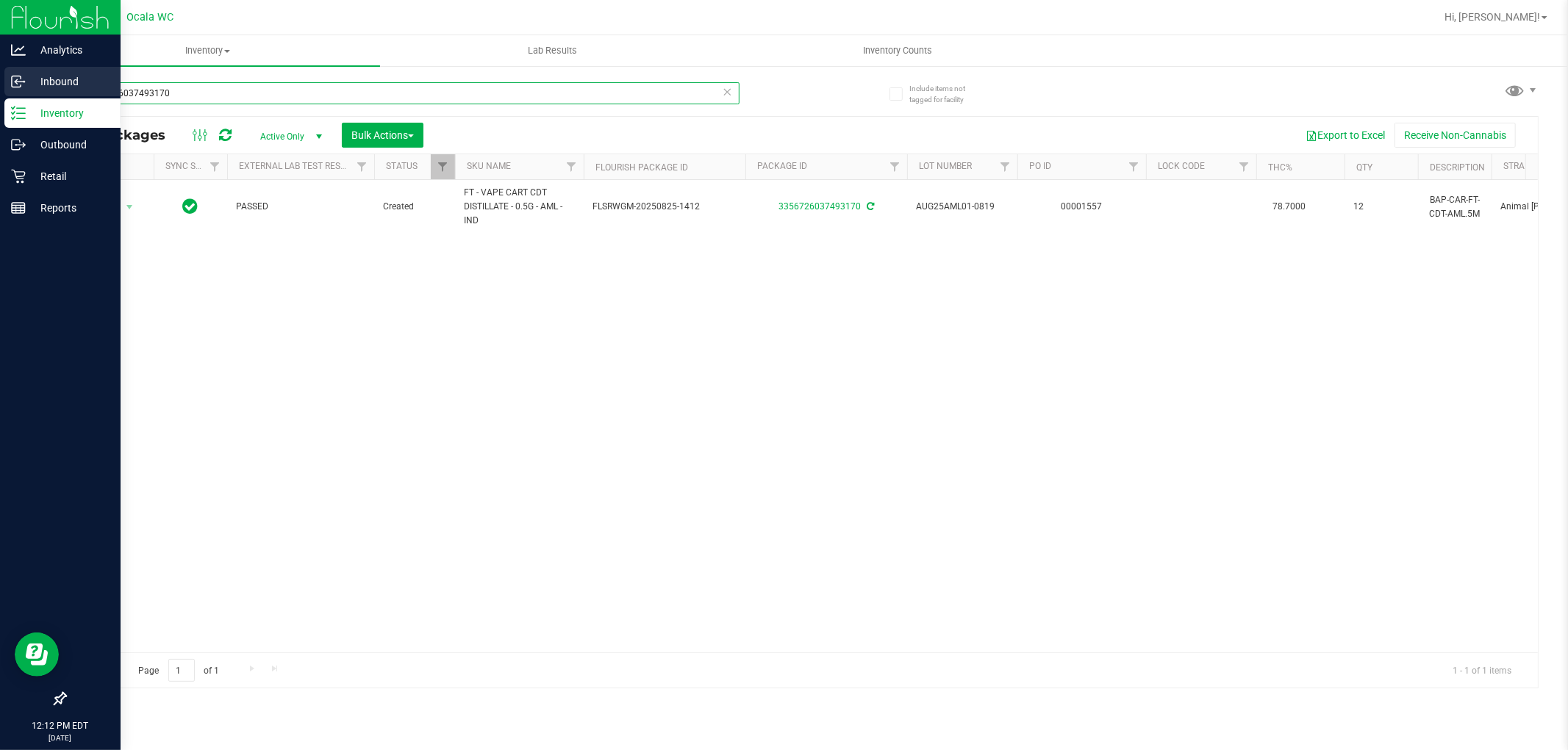
drag, startPoint x: 244, startPoint y: 97, endPoint x: 0, endPoint y: 93, distance: 244.0
click at [0, 93] on div "Analytics Inbound Inventory Outbound Retail Reports 12:12 PM EDT 08/28/2025 08/…" at bounding box center [784, 375] width 1568 height 750
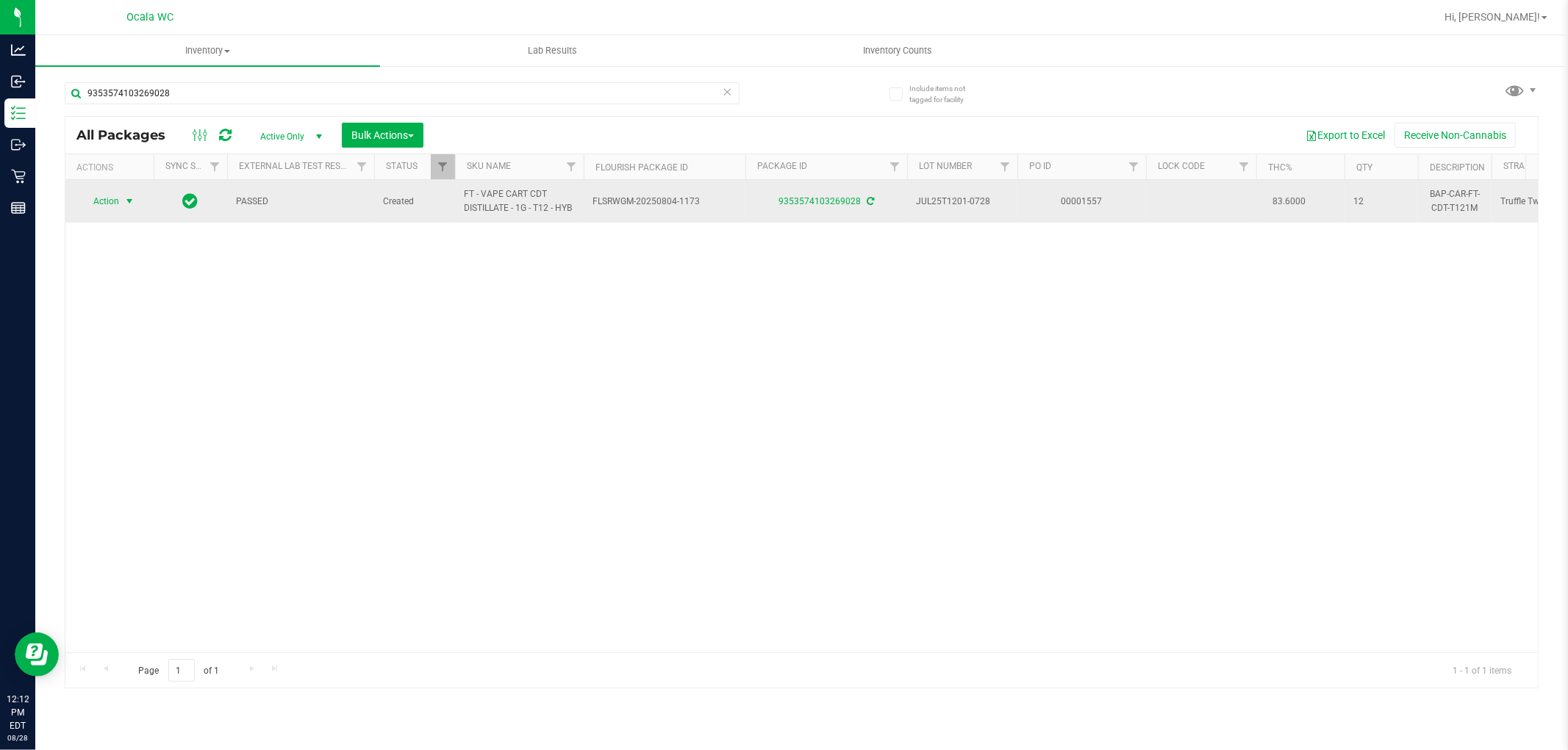
click at [130, 199] on span "select" at bounding box center [129, 201] width 12 height 12
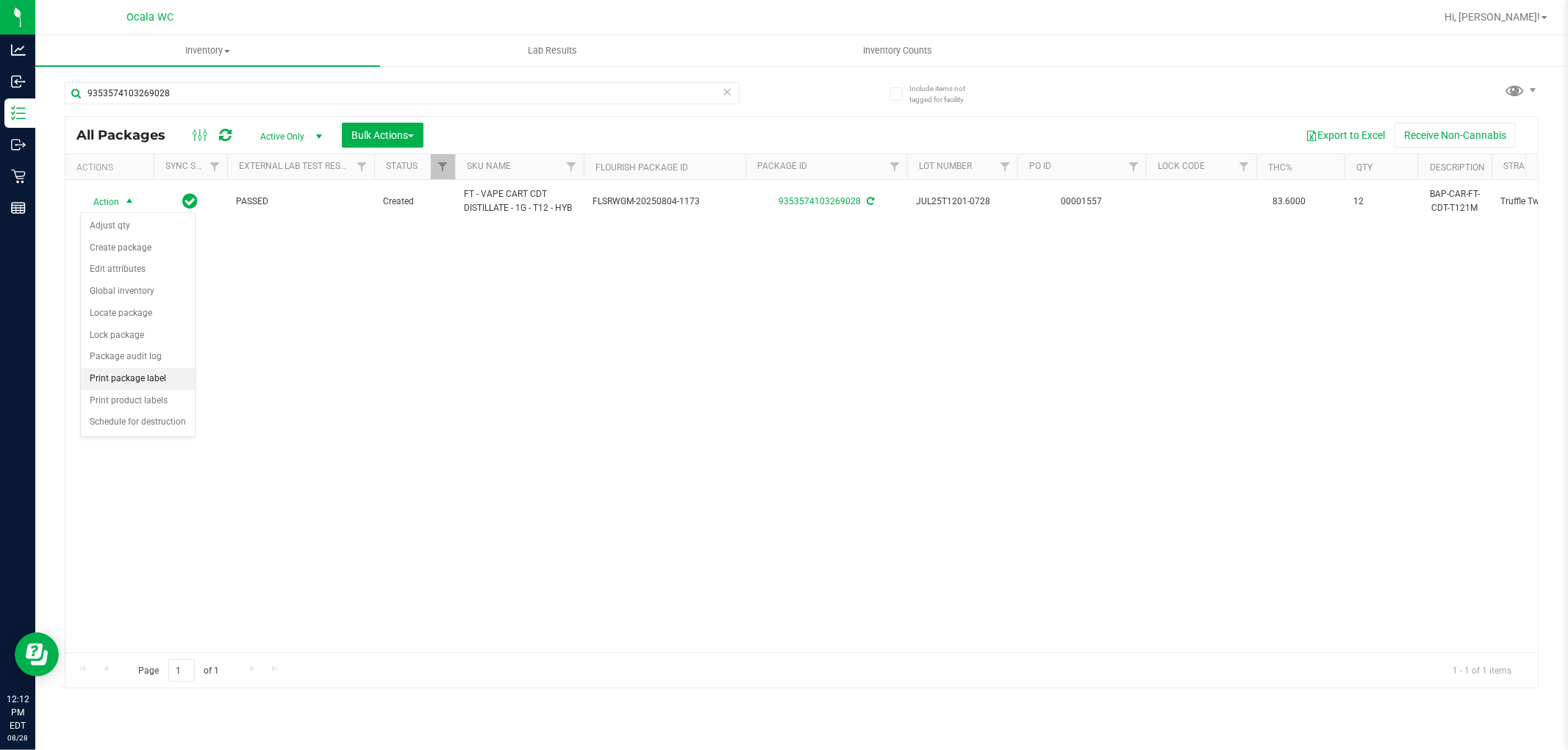
click at [166, 373] on li "Print package label" at bounding box center [138, 379] width 114 height 22
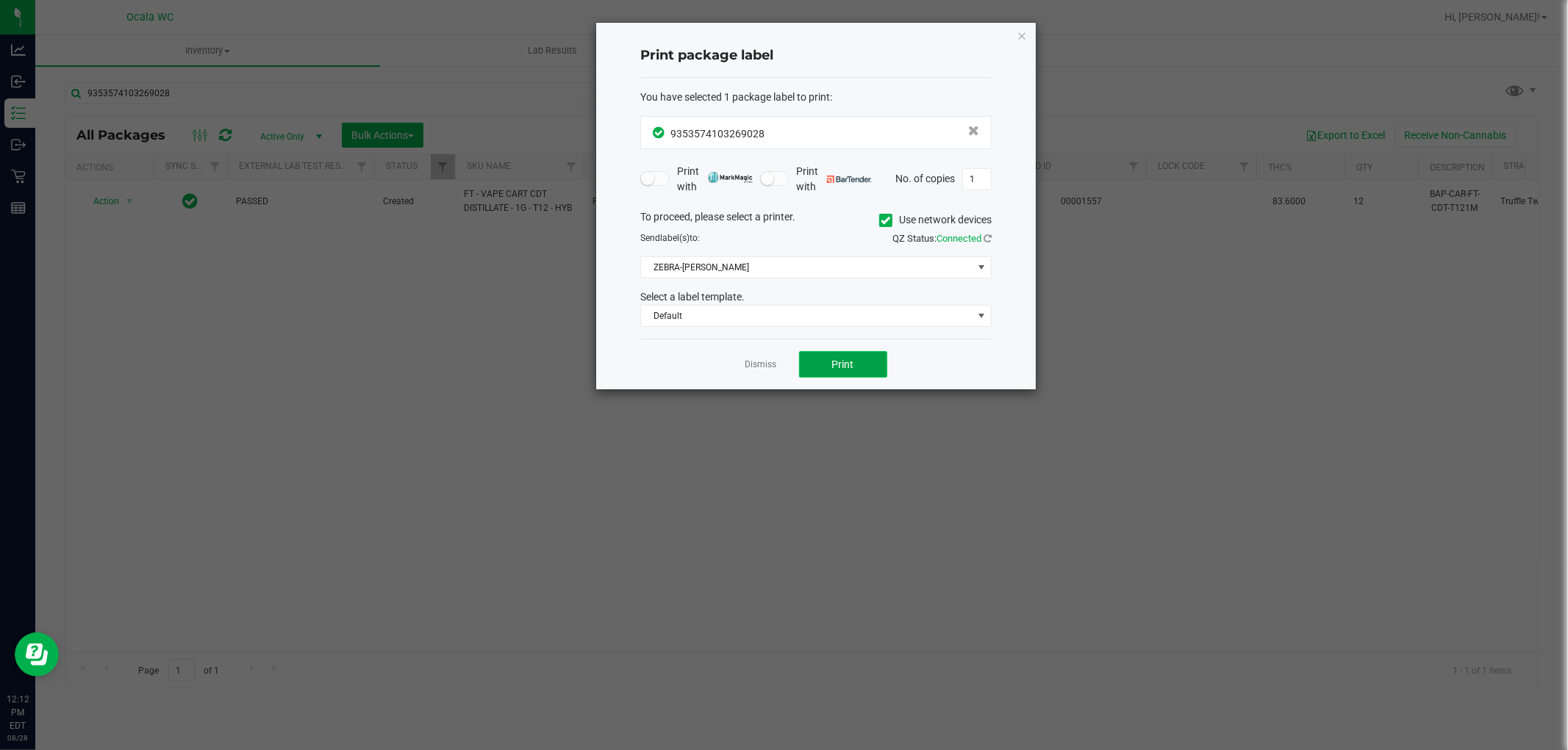
click at [776, 353] on button "Print" at bounding box center [843, 364] width 88 height 27
click at [753, 365] on link "Dismiss" at bounding box center [761, 365] width 31 height 13
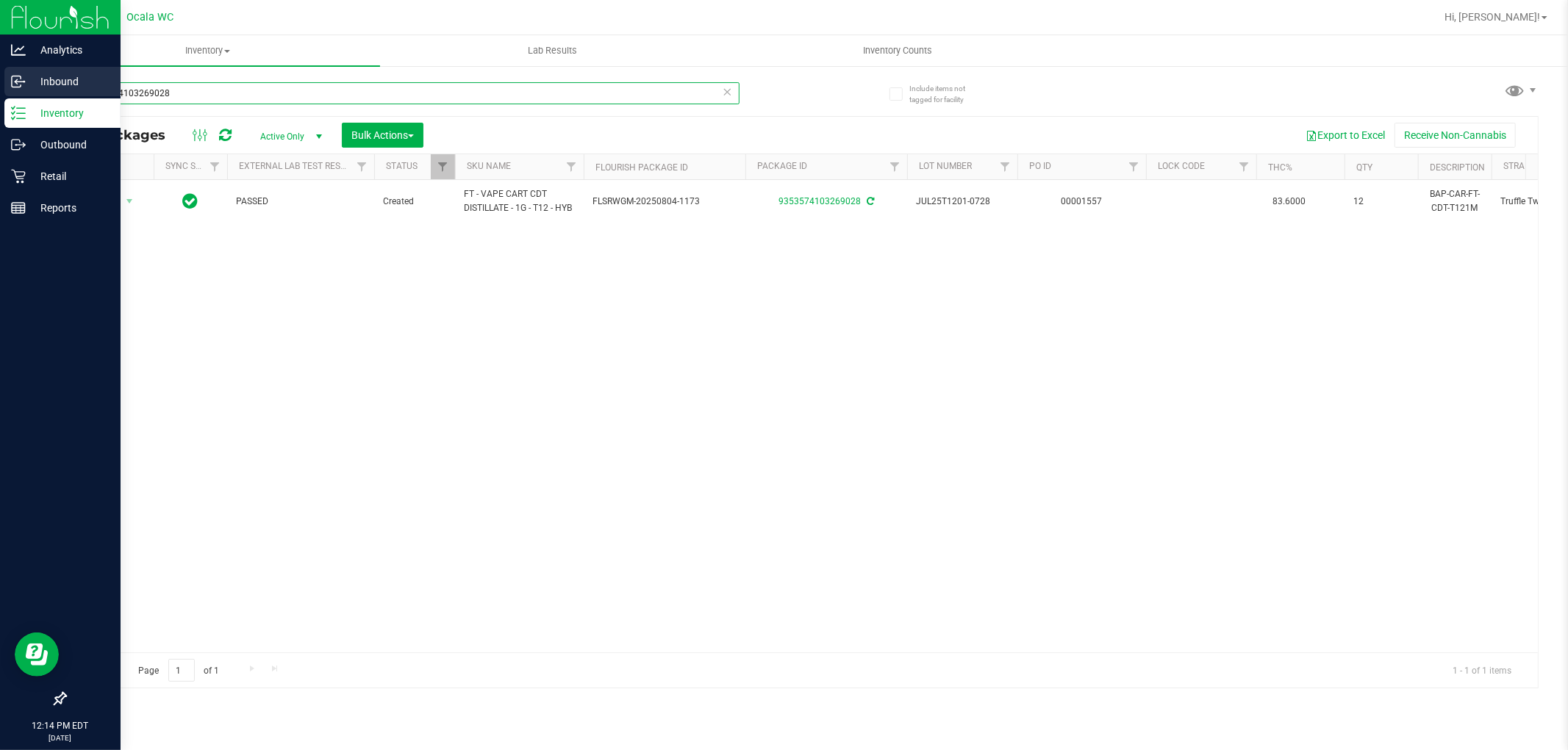
drag, startPoint x: 203, startPoint y: 83, endPoint x: 0, endPoint y: 83, distance: 203.0
click at [0, 83] on div "Analytics Inbound Inventory Outbound Retail Reports 12:14 PM EDT 08/28/2025 08/…" at bounding box center [784, 375] width 1568 height 750
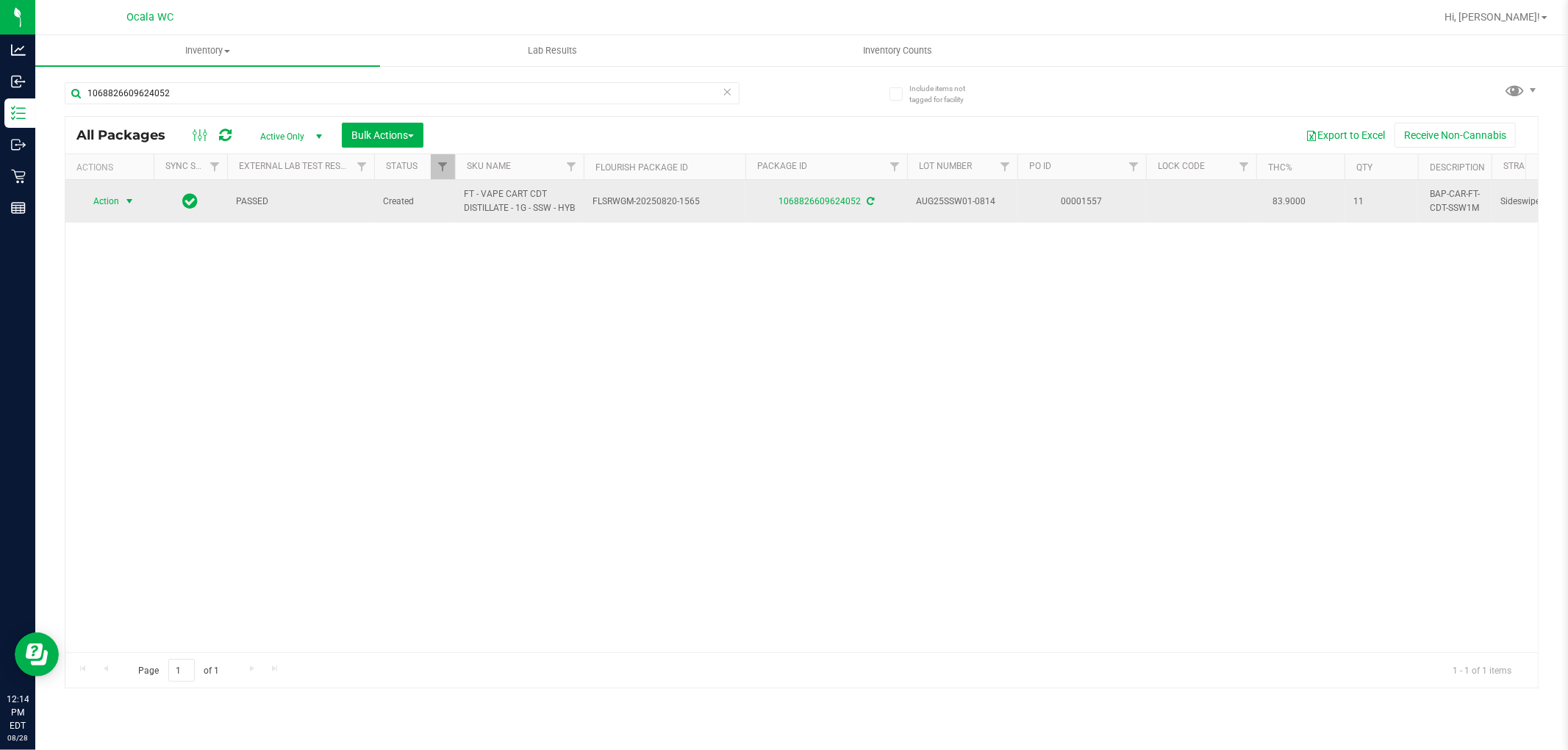
click at [95, 208] on span "Action" at bounding box center [99, 201] width 39 height 20
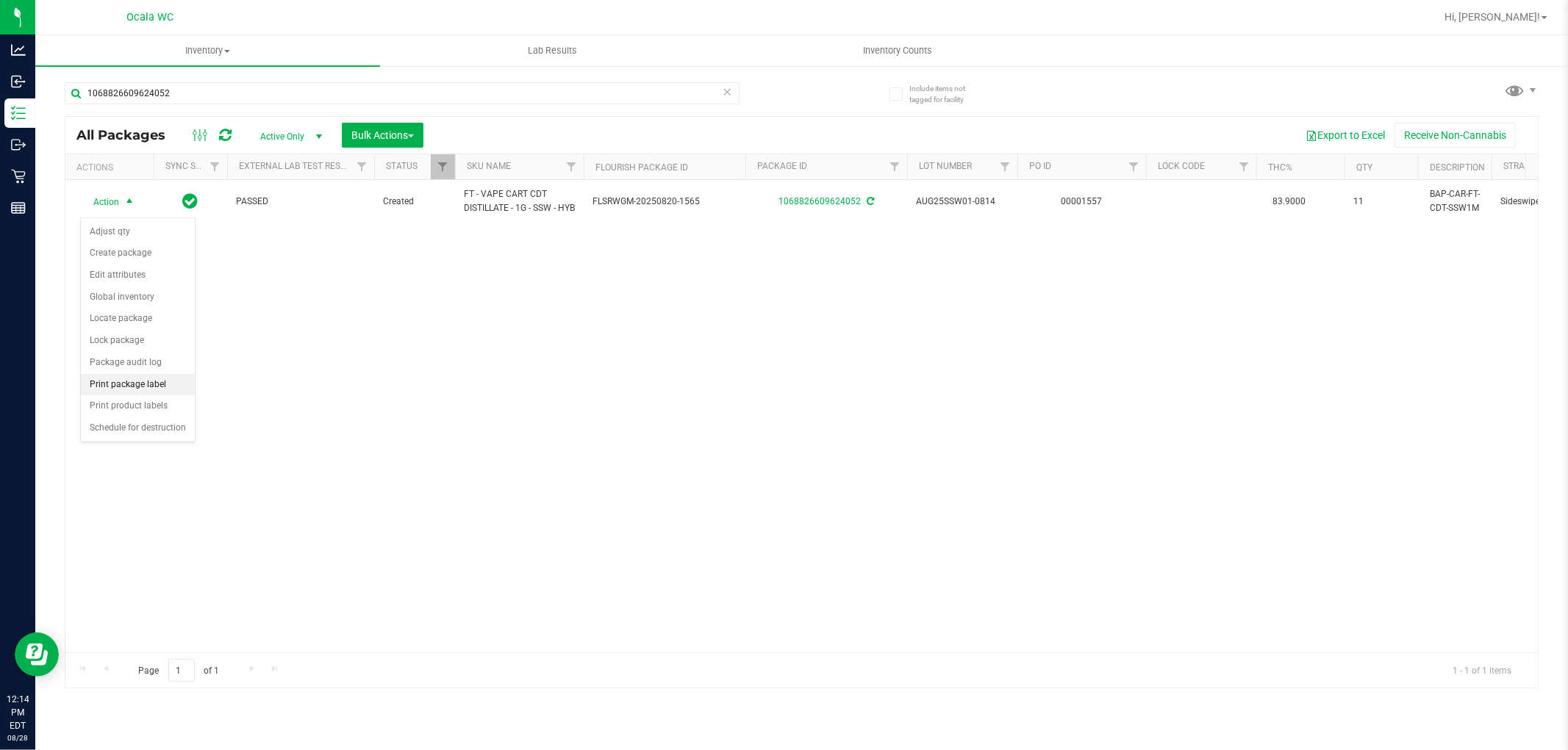
click at [131, 386] on li "Print package label" at bounding box center [138, 386] width 114 height 22
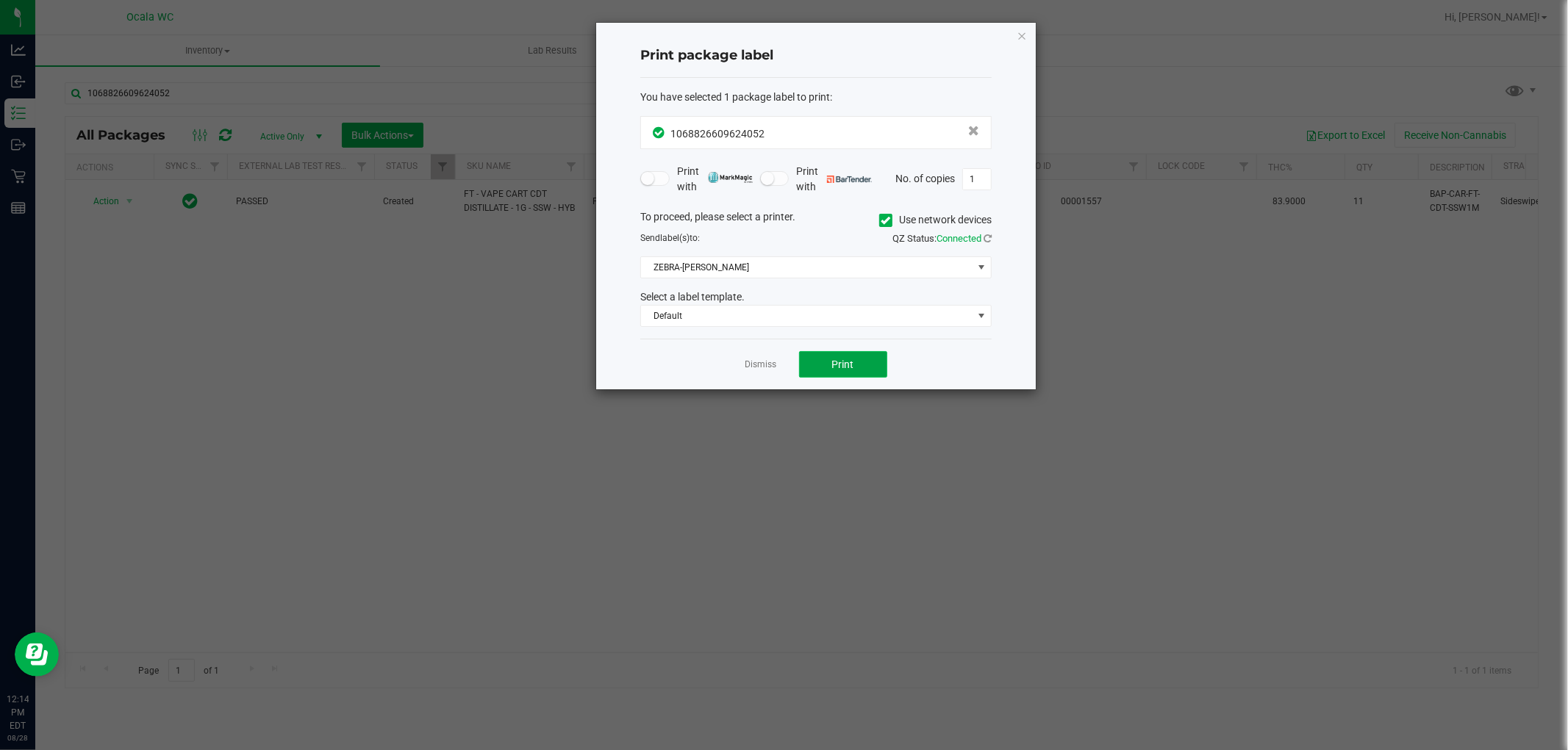
click at [776, 368] on button "Print" at bounding box center [843, 364] width 88 height 27
click at [755, 367] on link "Dismiss" at bounding box center [761, 365] width 31 height 13
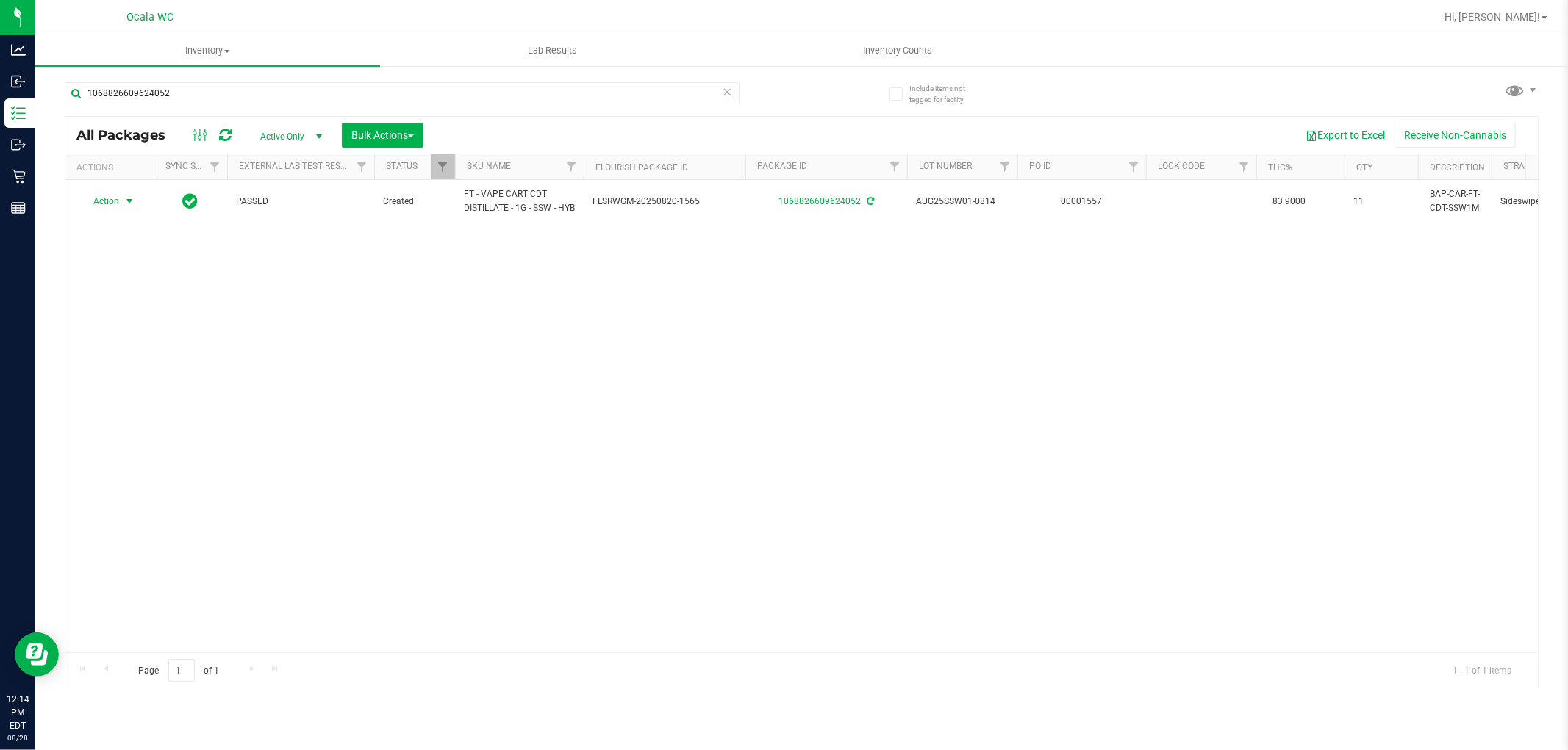
click at [776, 564] on div "Action Action Adjust qty Create package Edit attributes Global inventory Locate…" at bounding box center [801, 416] width 1473 height 473
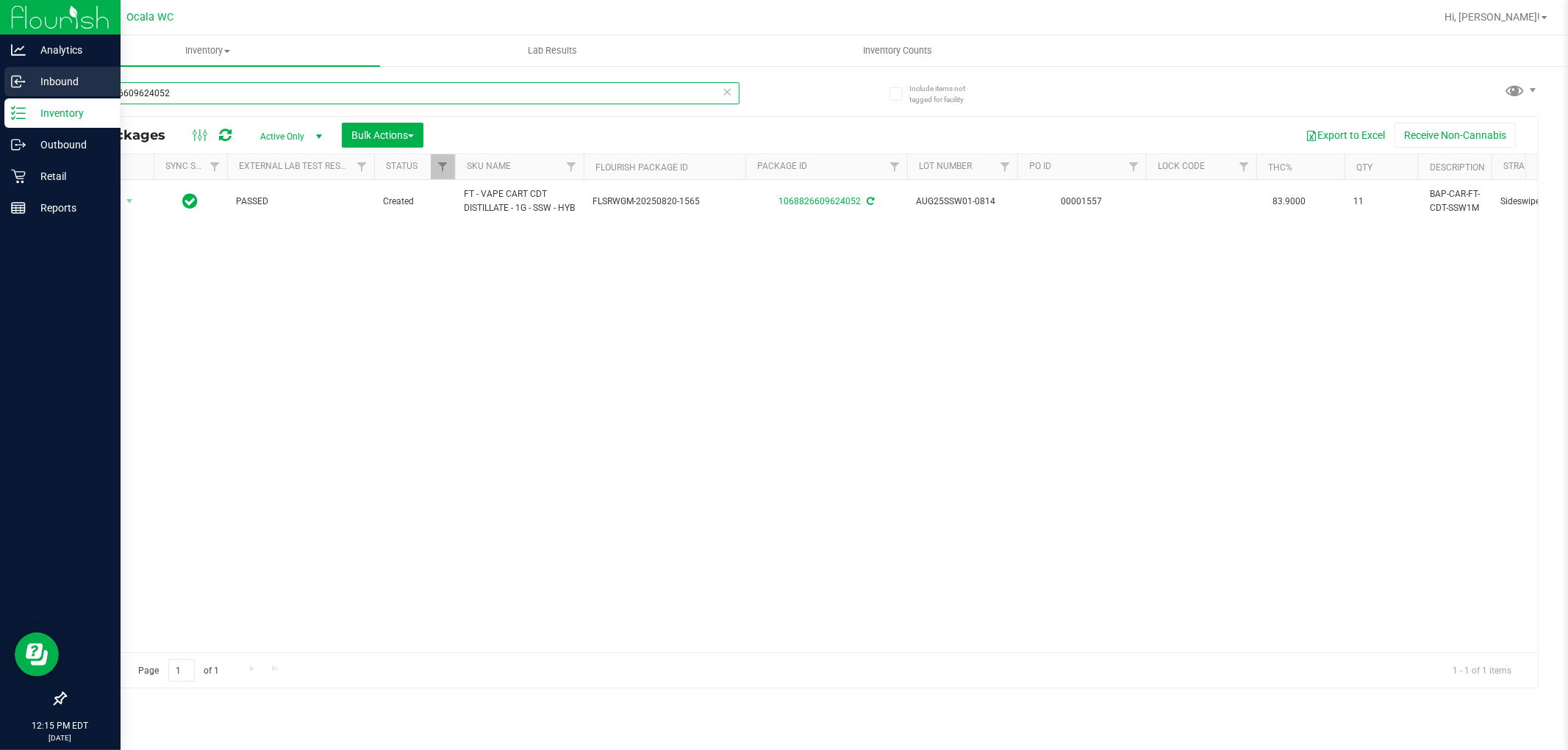
drag, startPoint x: 212, startPoint y: 89, endPoint x: 0, endPoint y: 75, distance: 212.5
click at [0, 75] on div "Analytics Inbound Inventory Outbound Retail Reports 12:15 PM EDT 08/28/2025 08/…" at bounding box center [784, 375] width 1568 height 750
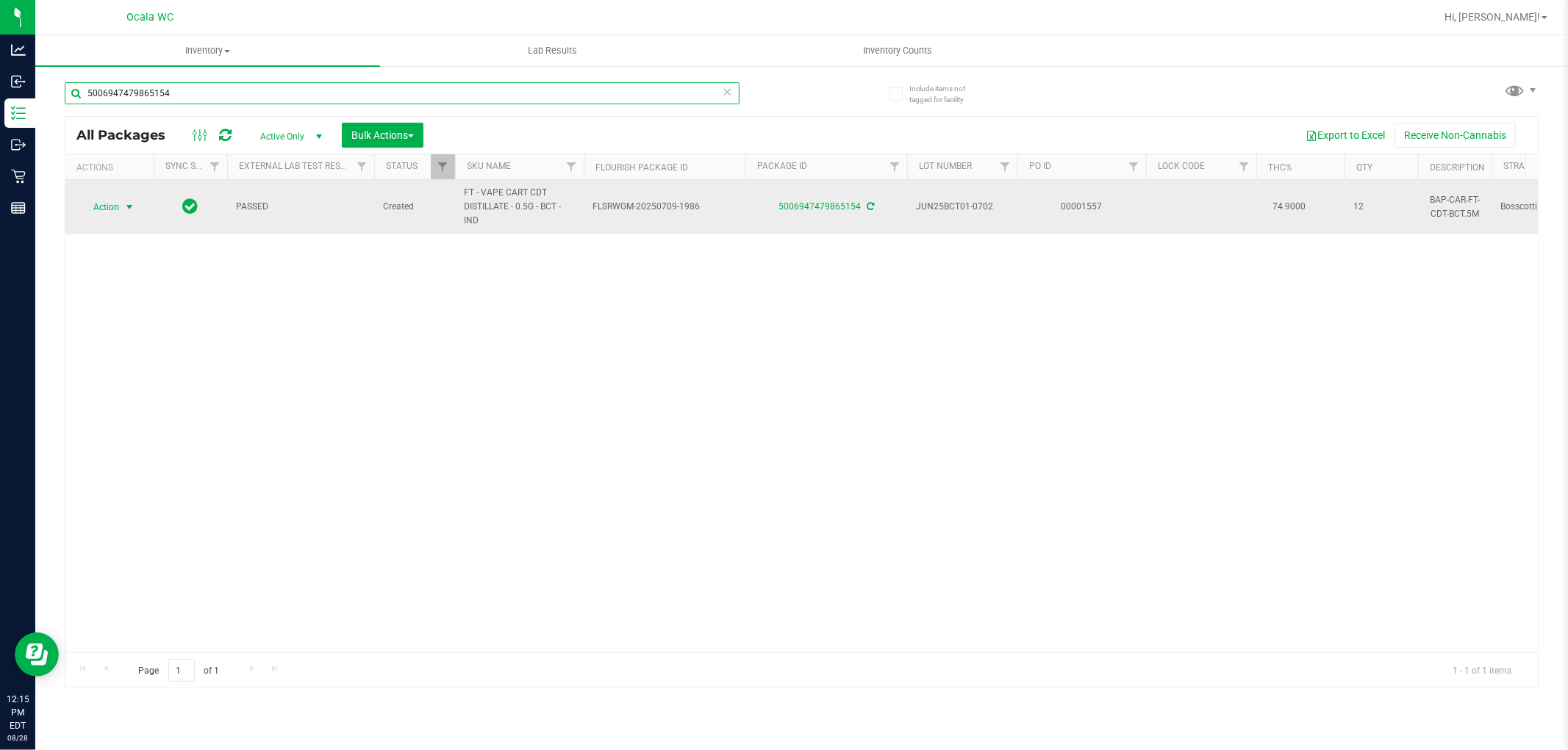
type input "5006947479865154"
click at [96, 208] on span "Action" at bounding box center [99, 207] width 39 height 20
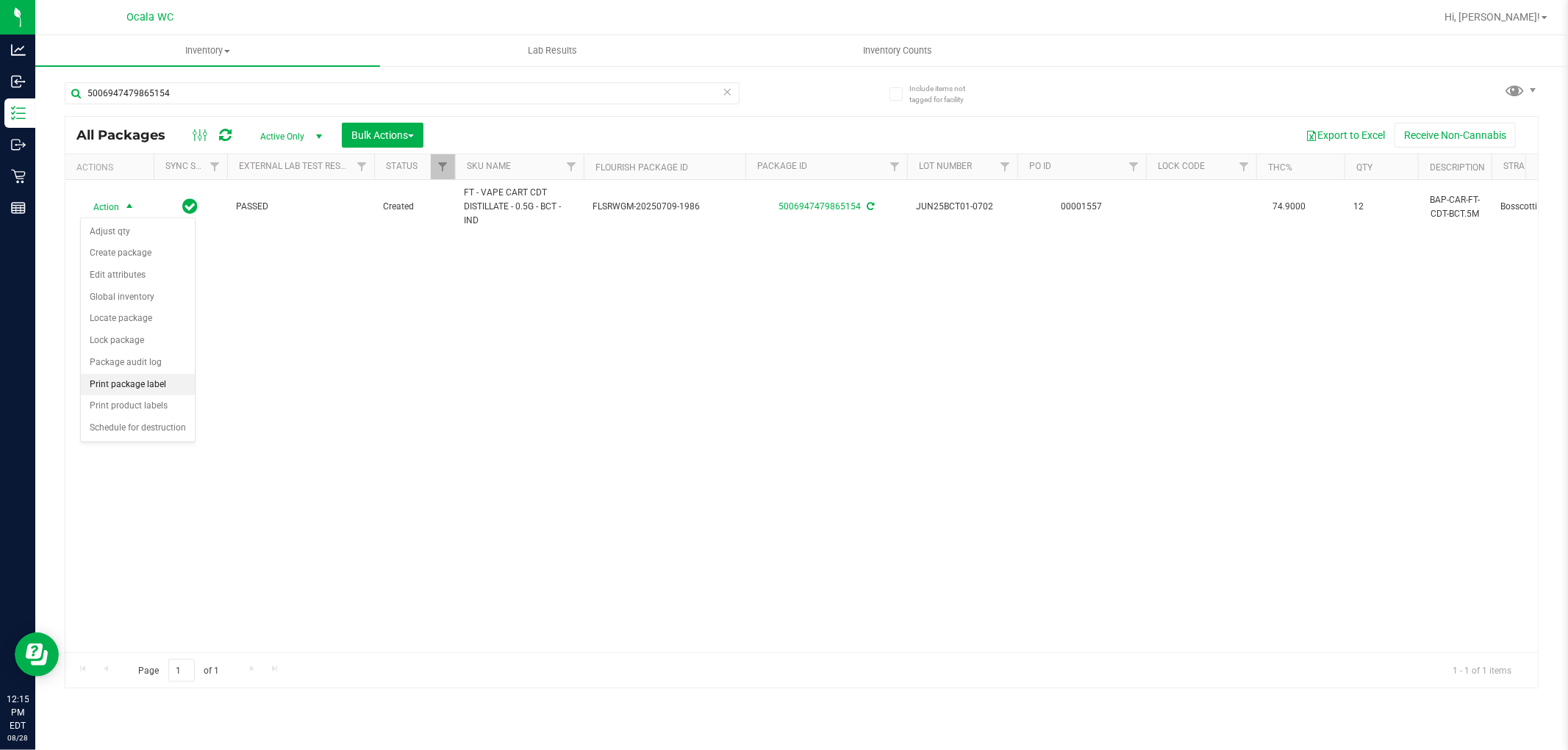
drag, startPoint x: 171, startPoint y: 386, endPoint x: 171, endPoint y: 395, distance: 9.0
click at [171, 395] on li "Print package label" at bounding box center [138, 386] width 114 height 22
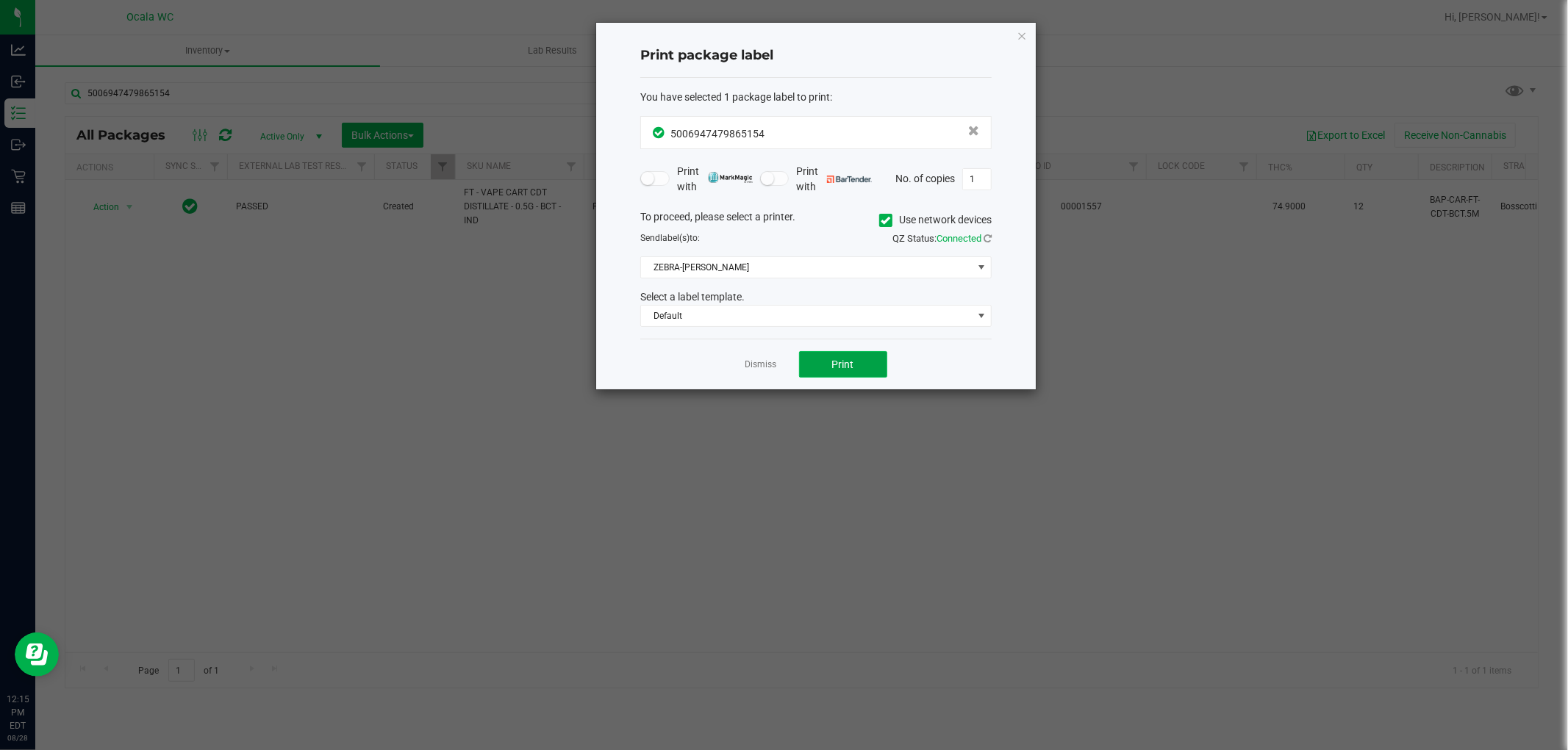
click at [776, 372] on button "Print" at bounding box center [843, 364] width 88 height 27
drag, startPoint x: 767, startPoint y: 364, endPoint x: 765, endPoint y: 386, distance: 22.1
click at [767, 365] on link "Dismiss" at bounding box center [761, 365] width 31 height 13
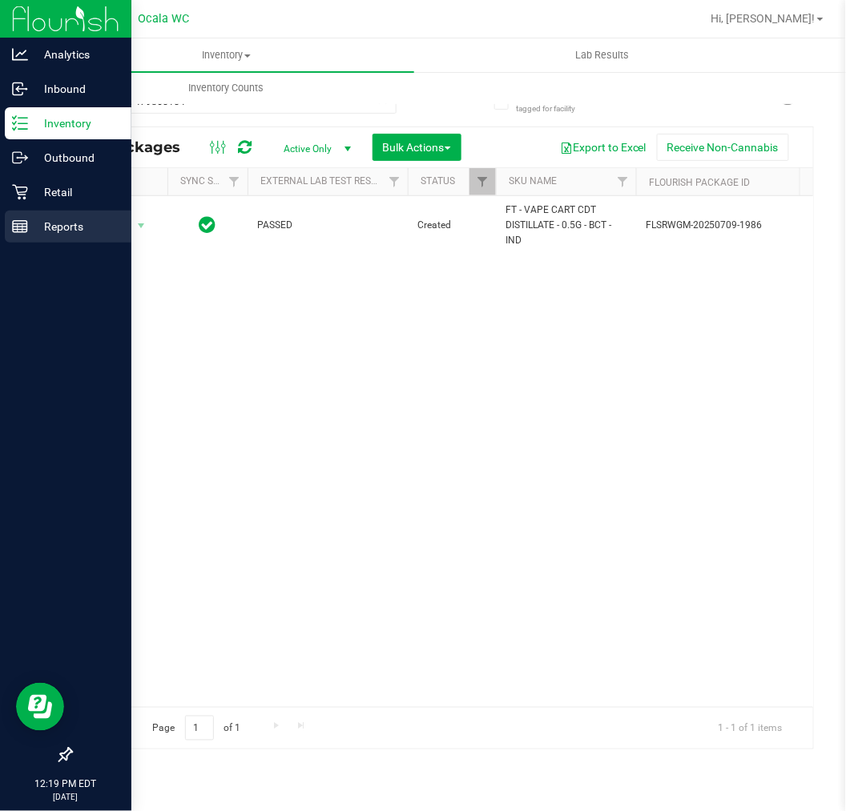
click at [32, 230] on p "Reports" at bounding box center [76, 226] width 96 height 19
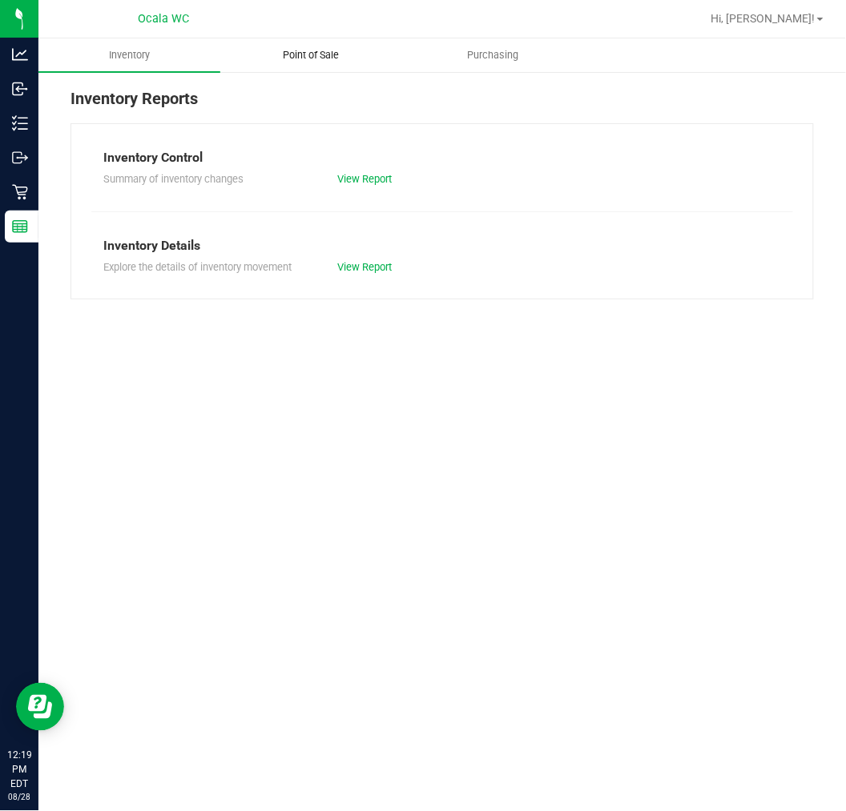
click at [307, 52] on span "Point of Sale" at bounding box center [310, 55] width 99 height 14
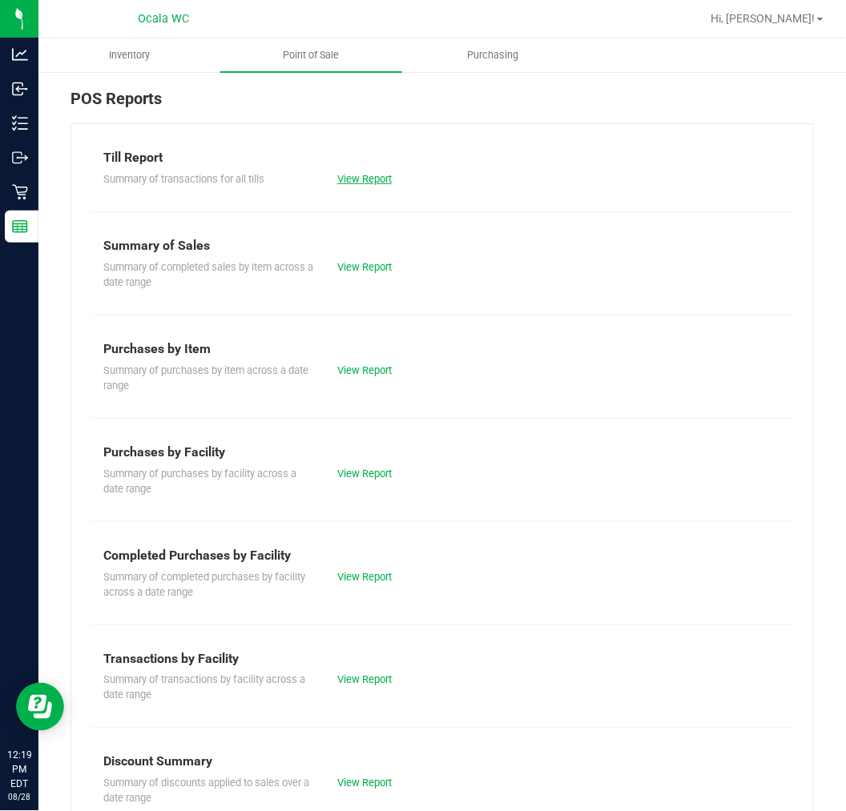
click at [375, 173] on link "View Report" at bounding box center [364, 179] width 54 height 12
